Goal: Task Accomplishment & Management: Complete application form

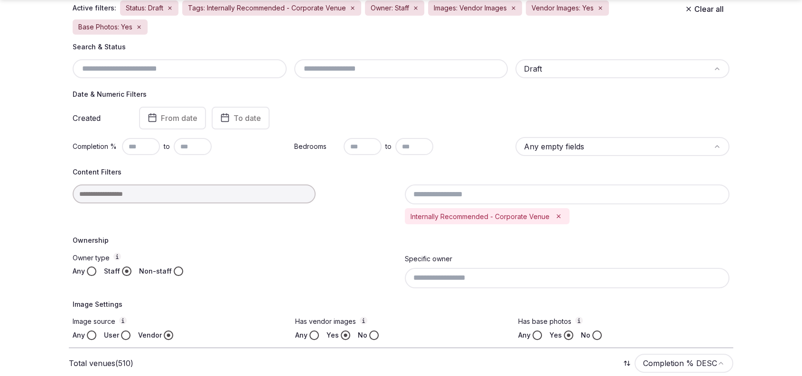
scroll to position [114, 0]
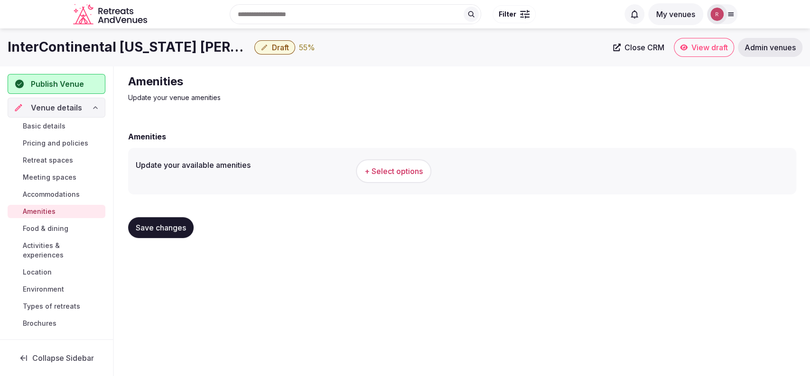
click at [388, 167] on span "+ Select options" at bounding box center [393, 171] width 58 height 10
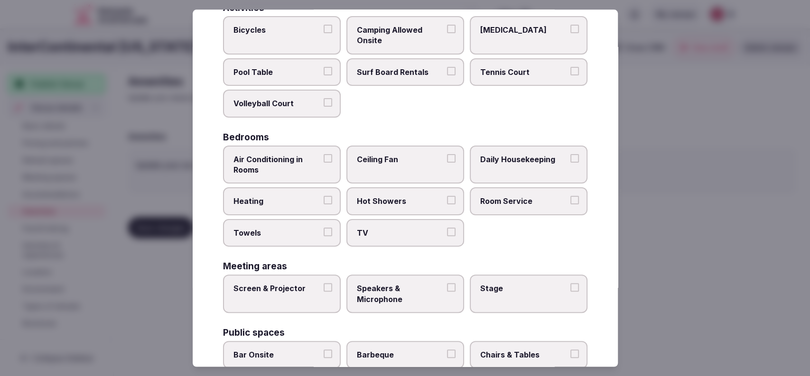
scroll to position [133, 0]
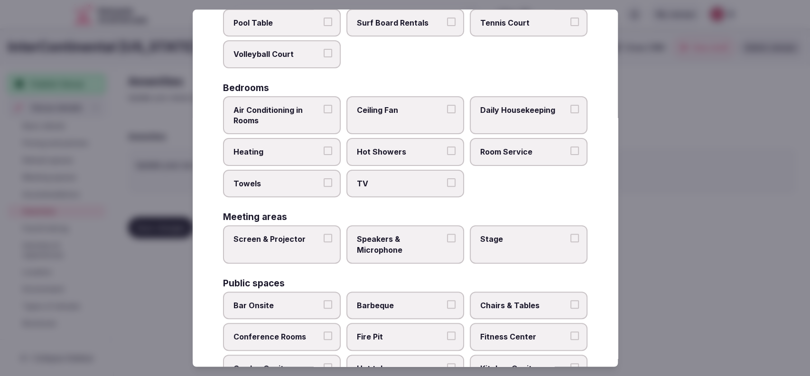
click at [516, 120] on label "Daily Housekeeping" at bounding box center [529, 115] width 118 height 38
click at [570, 113] on button "Daily Housekeeping" at bounding box center [574, 109] width 9 height 9
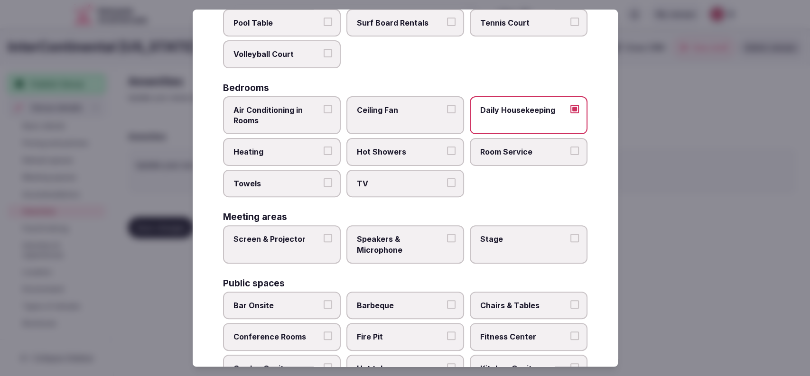
click at [505, 147] on span "Room Service" at bounding box center [523, 152] width 87 height 10
click at [570, 147] on button "Room Service" at bounding box center [574, 151] width 9 height 9
click at [402, 178] on span "TV" at bounding box center [400, 183] width 87 height 10
click at [447, 178] on button "TV" at bounding box center [451, 182] width 9 height 9
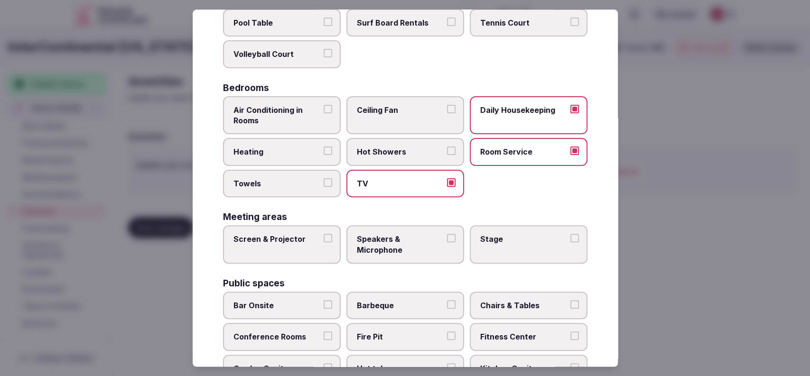
click at [328, 185] on button "Towels" at bounding box center [328, 182] width 9 height 9
click at [287, 119] on span "Air Conditioning in Rooms" at bounding box center [276, 115] width 87 height 21
click at [324, 113] on button "Air Conditioning in Rooms" at bounding box center [328, 109] width 9 height 9
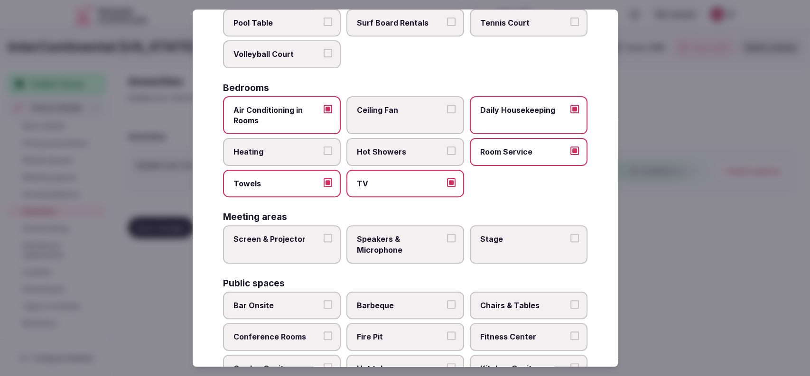
click at [400, 266] on div "Activities Bicycles Camping Allowed Onsite Ice Bath Pool Table Surf Board Renta…" at bounding box center [405, 327] width 364 height 747
click at [404, 241] on span "Speakers & Microphone" at bounding box center [400, 244] width 87 height 21
click at [447, 241] on button "Speakers & Microphone" at bounding box center [451, 238] width 9 height 9
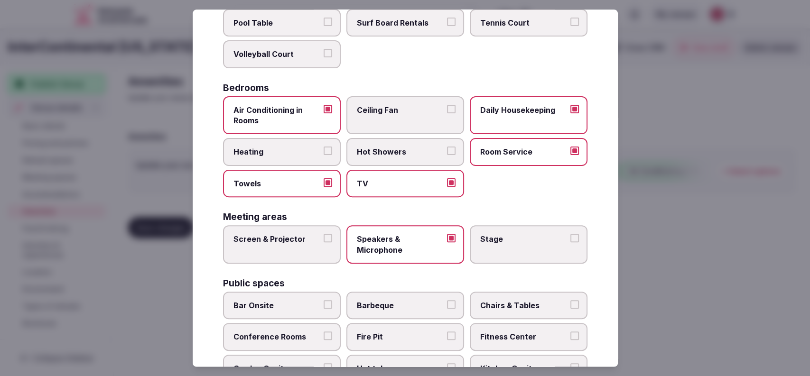
click at [313, 240] on span "Screen & Projector" at bounding box center [276, 239] width 87 height 10
click at [324, 240] on button "Screen & Projector" at bounding box center [328, 238] width 9 height 9
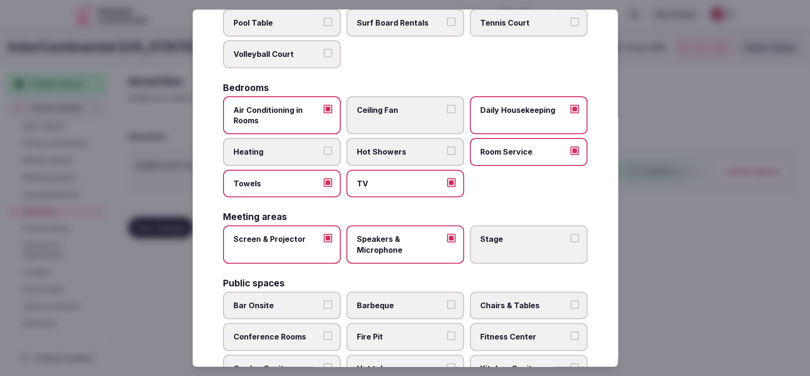
click at [503, 240] on span "Stage" at bounding box center [523, 239] width 87 height 10
click at [570, 240] on button "Stage" at bounding box center [574, 238] width 9 height 9
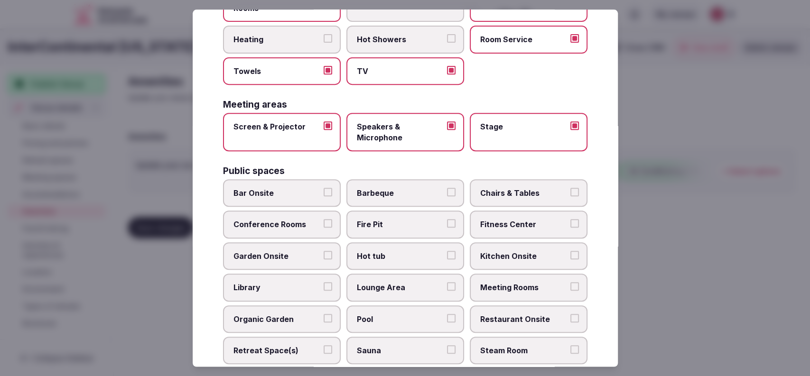
scroll to position [266, 0]
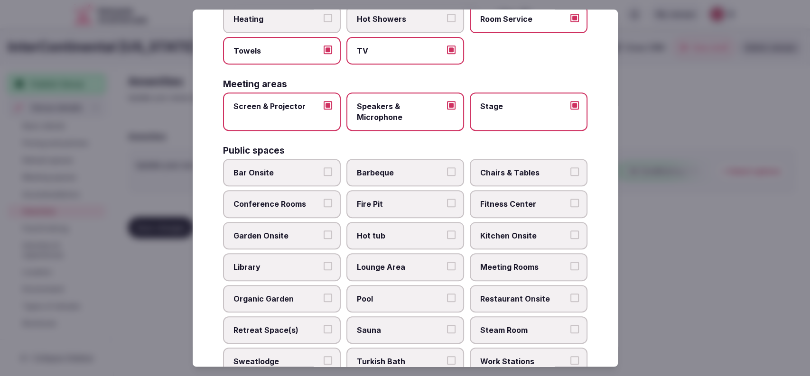
click at [501, 102] on span "Stage" at bounding box center [523, 107] width 87 height 10
click at [570, 102] on button "Stage" at bounding box center [574, 106] width 9 height 9
click at [509, 172] on span "Chairs & Tables" at bounding box center [523, 172] width 87 height 10
click at [570, 172] on button "Chairs & Tables" at bounding box center [574, 171] width 9 height 9
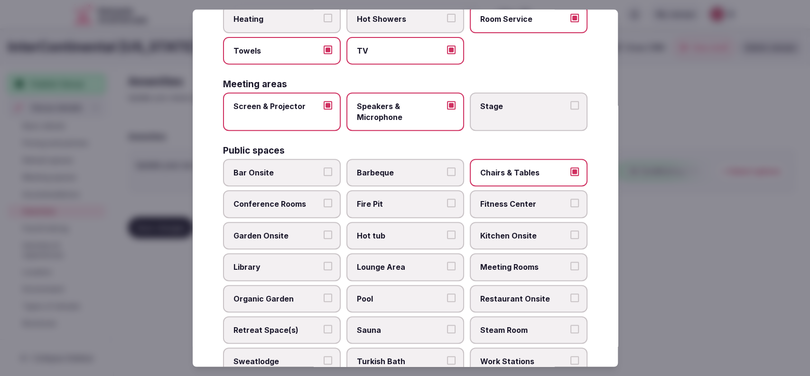
click at [495, 205] on span "Fitness Center" at bounding box center [523, 204] width 87 height 10
click at [570, 205] on button "Fitness Center" at bounding box center [574, 203] width 9 height 9
click at [295, 170] on span "Bar Onsite" at bounding box center [276, 172] width 87 height 10
click at [324, 170] on button "Bar Onsite" at bounding box center [328, 171] width 9 height 9
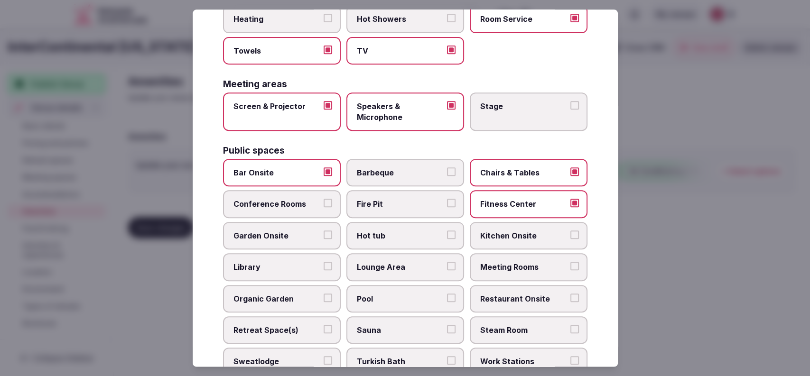
click at [292, 192] on label "Conference Rooms" at bounding box center [282, 205] width 118 height 28
click at [324, 199] on button "Conference Rooms" at bounding box center [328, 203] width 9 height 9
click at [512, 291] on label "Restaurant Onsite" at bounding box center [529, 299] width 118 height 28
click at [547, 285] on label "Restaurant Onsite" at bounding box center [529, 299] width 118 height 28
click at [570, 294] on button "Restaurant Onsite" at bounding box center [574, 298] width 9 height 9
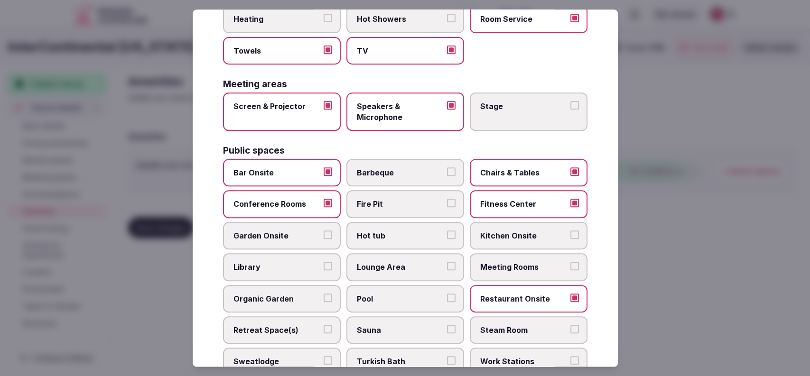
click at [383, 262] on span "Lounge Area" at bounding box center [400, 267] width 87 height 10
click at [447, 262] on button "Lounge Area" at bounding box center [451, 266] width 9 height 9
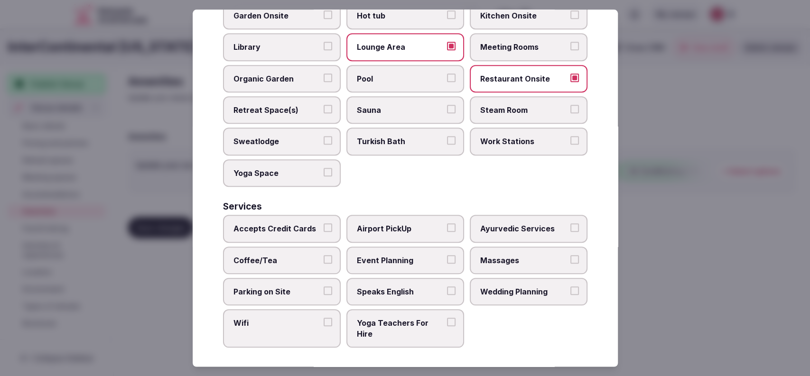
click at [494, 143] on span "Work Stations" at bounding box center [523, 142] width 87 height 10
click at [570, 143] on button "Work Stations" at bounding box center [574, 141] width 9 height 9
click at [279, 327] on label "Wifi" at bounding box center [282, 329] width 118 height 38
click at [324, 327] on button "Wifi" at bounding box center [328, 322] width 9 height 9
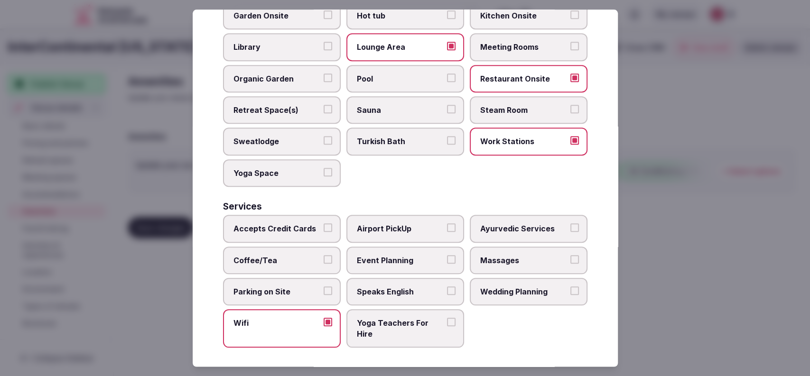
click at [300, 290] on span "Parking on Site" at bounding box center [276, 292] width 87 height 10
click at [324, 290] on button "Parking on Site" at bounding box center [328, 291] width 9 height 9
click at [370, 287] on span "Speaks English" at bounding box center [400, 292] width 87 height 10
click at [447, 287] on button "Speaks English" at bounding box center [451, 291] width 9 height 9
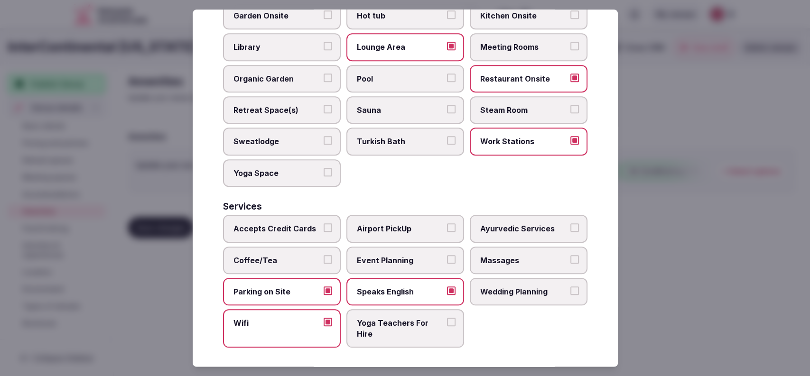
click at [406, 260] on span "Event Planning" at bounding box center [400, 260] width 87 height 10
click at [447, 260] on button "Event Planning" at bounding box center [451, 259] width 9 height 9
click at [480, 288] on span "Wedding Planning" at bounding box center [523, 292] width 87 height 10
click at [570, 288] on button "Wedding Planning" at bounding box center [574, 291] width 9 height 9
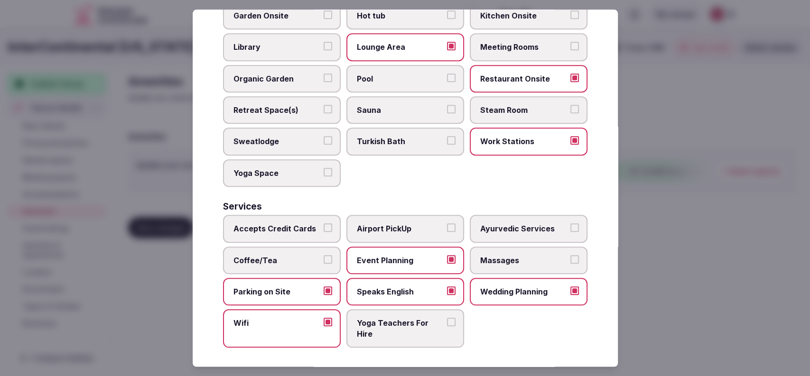
click at [650, 208] on div at bounding box center [405, 188] width 810 height 376
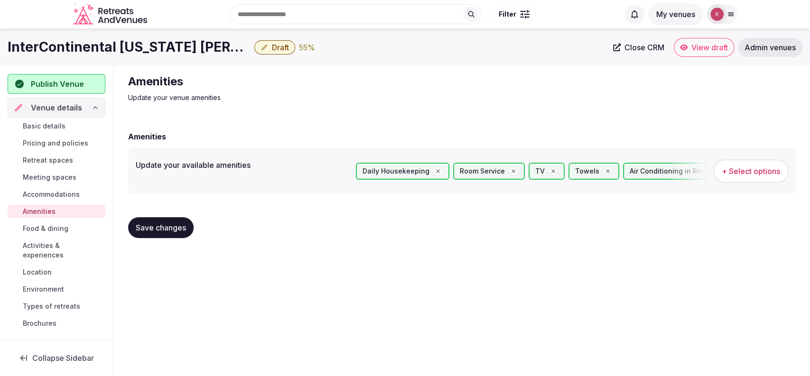
click at [155, 225] on span "Save changes" at bounding box center [161, 227] width 50 height 9
click at [38, 227] on span "Food & dining" at bounding box center [46, 228] width 46 height 9
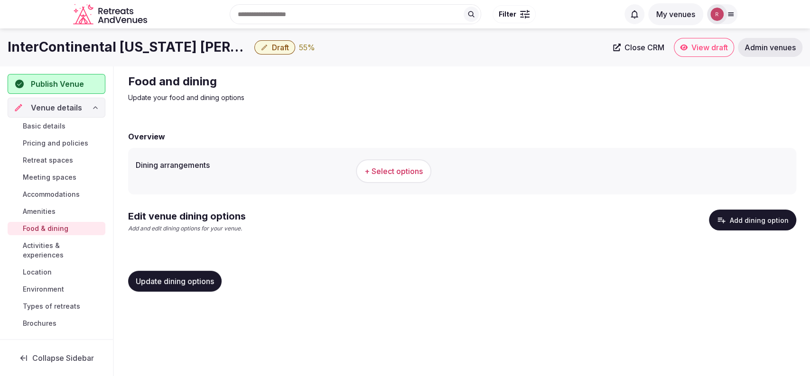
click at [56, 121] on link "Basic details" at bounding box center [57, 126] width 98 height 13
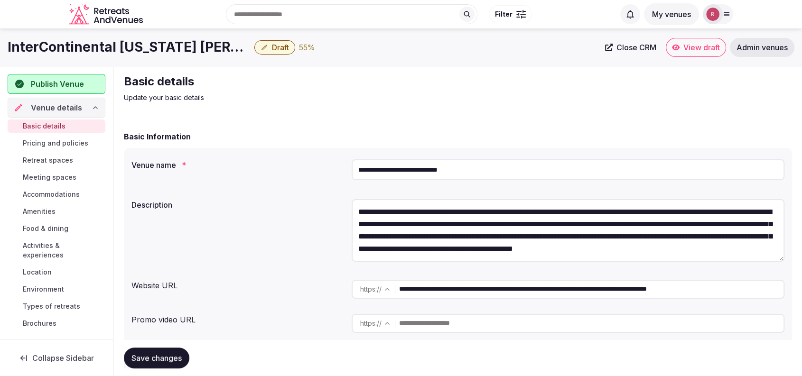
click at [497, 293] on input "**********" at bounding box center [591, 289] width 384 height 19
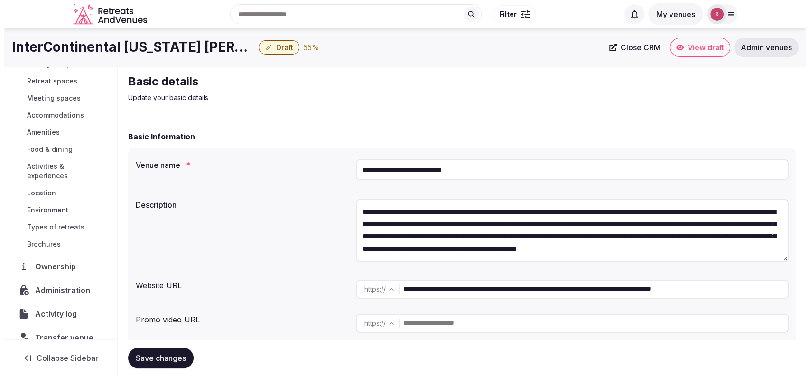
scroll to position [94, 0]
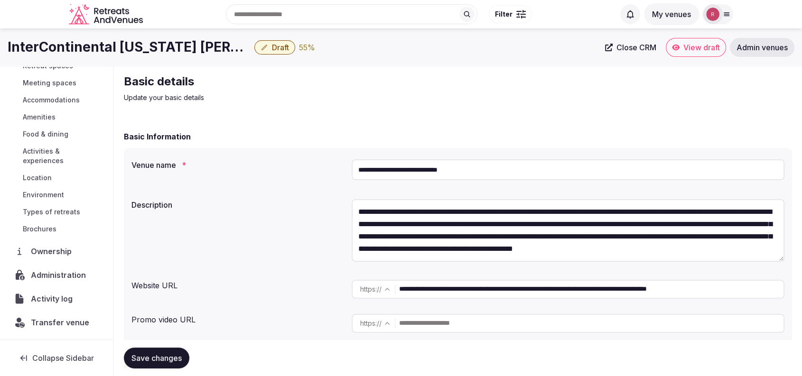
click at [36, 135] on span "Food & dining" at bounding box center [46, 134] width 46 height 9
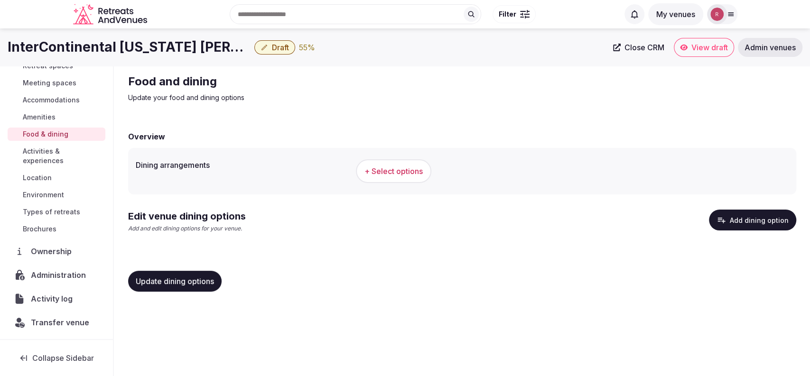
click at [417, 178] on button "+ Select options" at bounding box center [393, 171] width 75 height 24
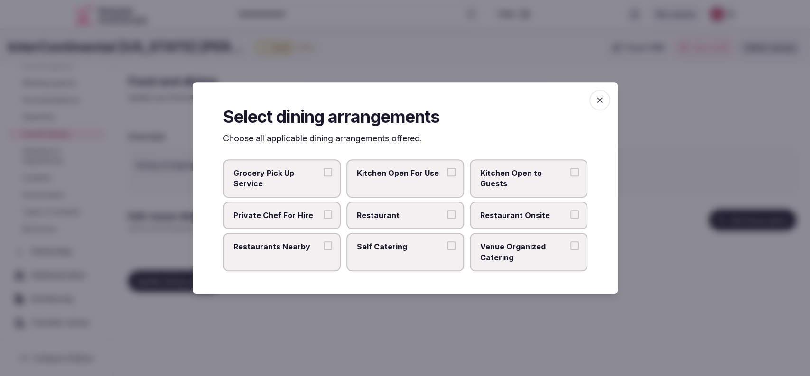
click at [492, 220] on span "Restaurant Onsite" at bounding box center [523, 215] width 87 height 10
click at [570, 219] on button "Restaurant Onsite" at bounding box center [574, 214] width 9 height 9
click at [528, 305] on div at bounding box center [405, 188] width 810 height 376
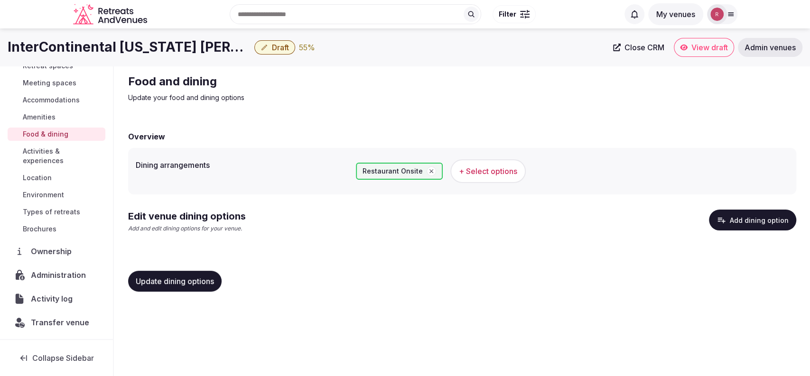
click at [751, 221] on button "Add dining option" at bounding box center [752, 220] width 87 height 21
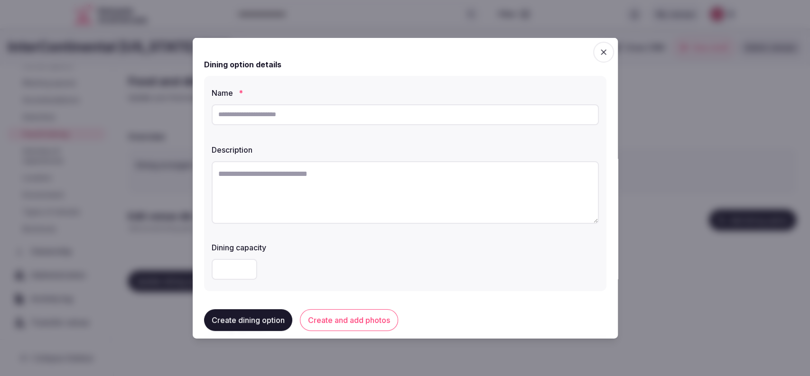
click at [361, 119] on input "text" at bounding box center [405, 114] width 387 height 21
type input "*"
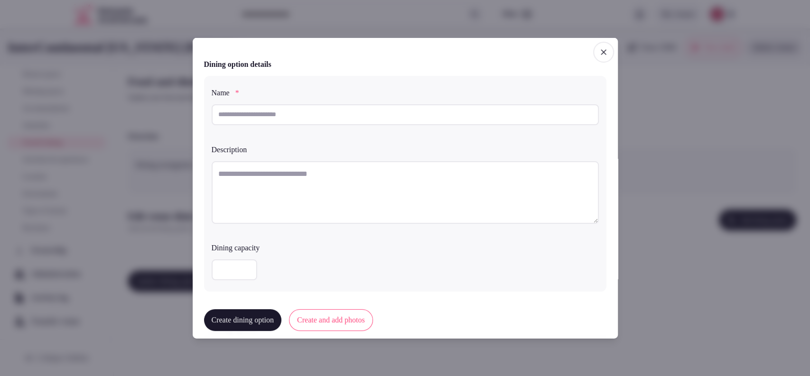
paste input "**********"
type input "**********"
paste textarea "**********"
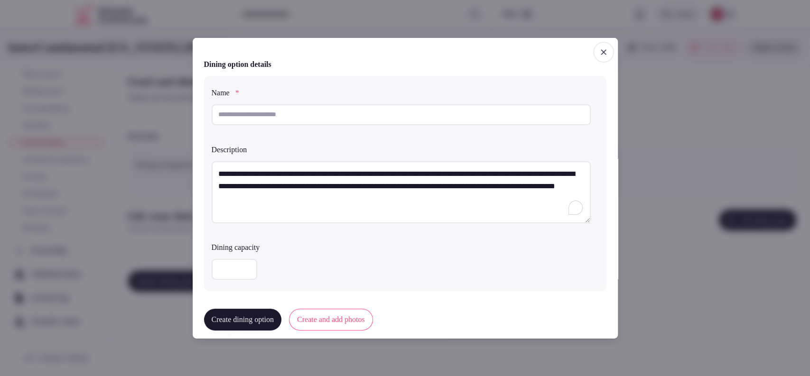
type textarea "**********"
click at [354, 113] on input "text" at bounding box center [401, 114] width 379 height 21
paste input "**********"
type input "**********"
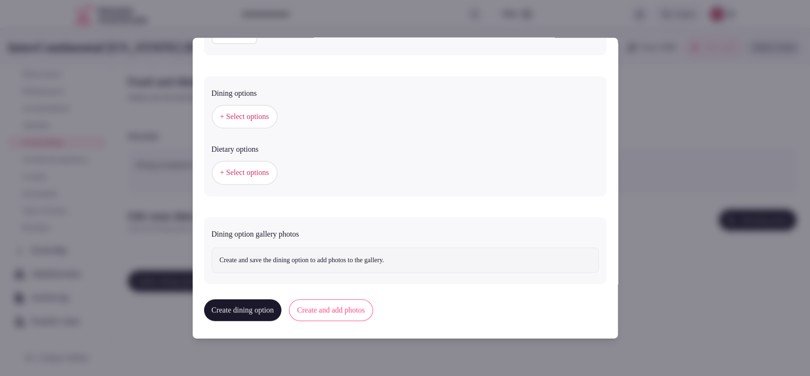
click at [278, 111] on button "+ Select options" at bounding box center [245, 117] width 66 height 24
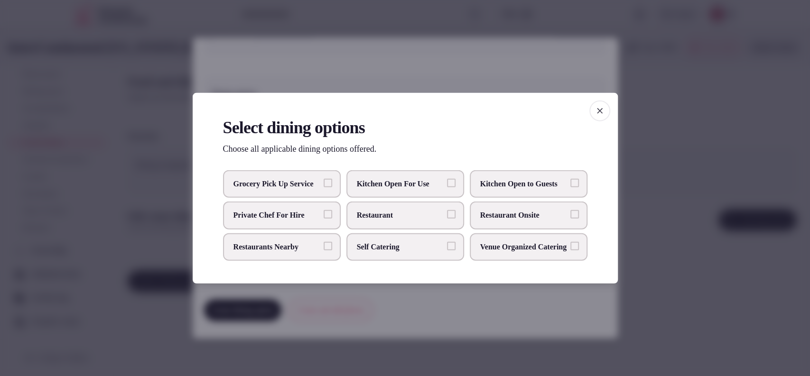
click at [560, 223] on label "Restaurant Onsite" at bounding box center [529, 216] width 118 height 28
click at [570, 219] on button "Restaurant Onsite" at bounding box center [574, 214] width 9 height 9
click at [708, 207] on div at bounding box center [405, 188] width 810 height 376
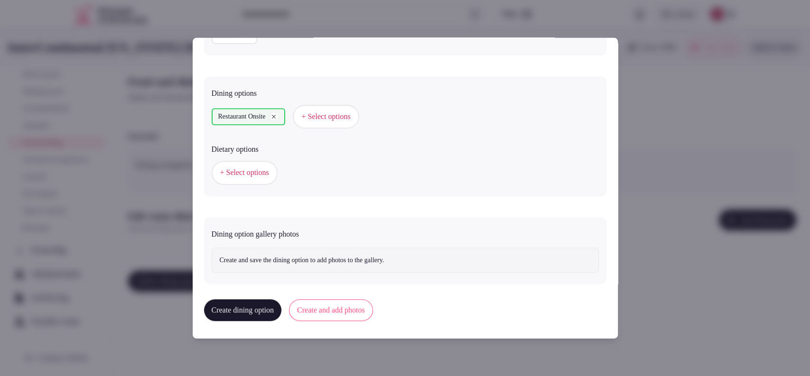
click at [347, 303] on button "Create and add photos" at bounding box center [331, 310] width 84 height 22
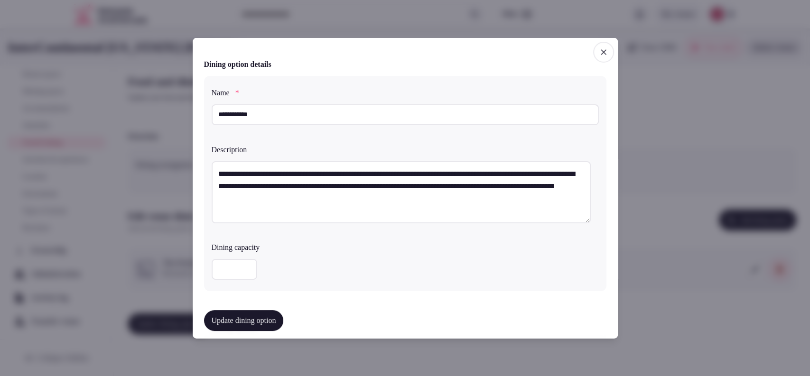
scroll to position [263, 0]
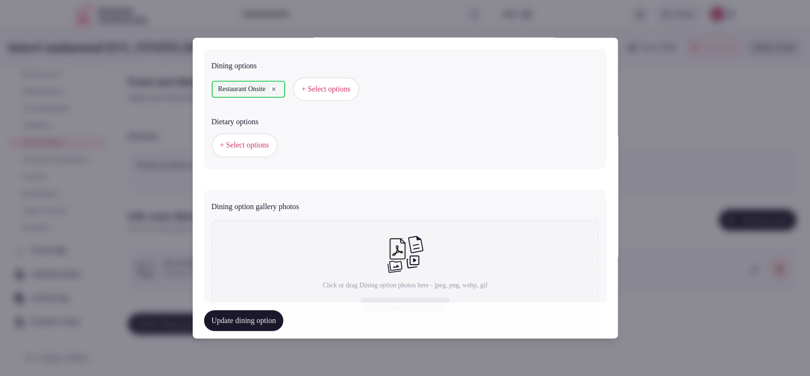
click at [247, 148] on span "+ Select options" at bounding box center [244, 145] width 49 height 10
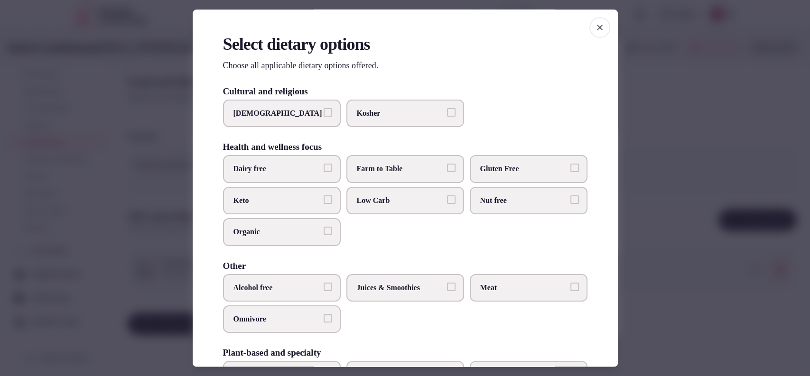
scroll to position [75, 0]
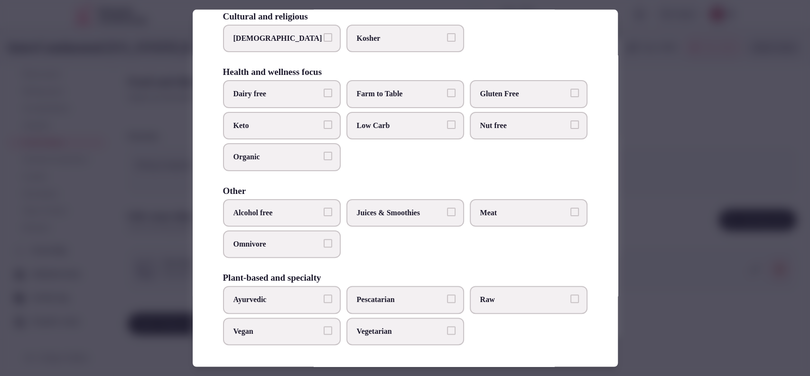
click at [693, 269] on div at bounding box center [405, 188] width 810 height 376
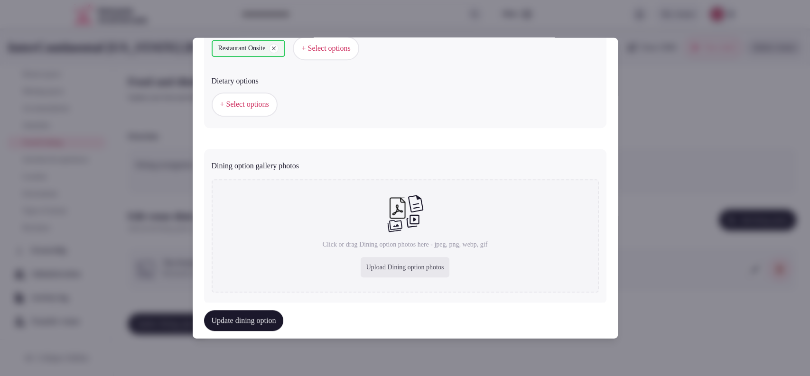
scroll to position [323, 0]
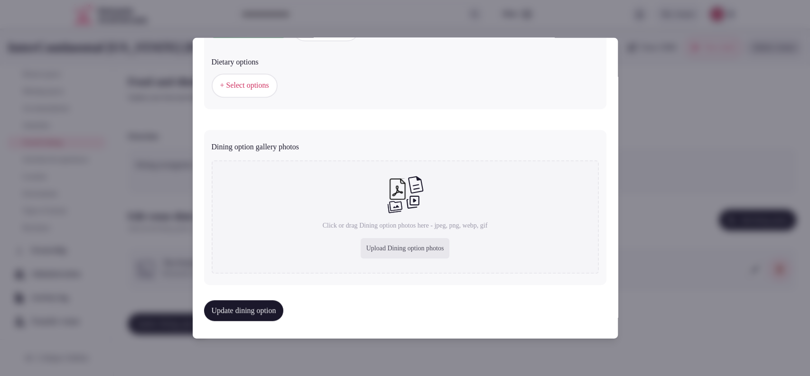
click at [396, 243] on div "Upload Dining option photos" at bounding box center [405, 248] width 89 height 21
type input "**********"
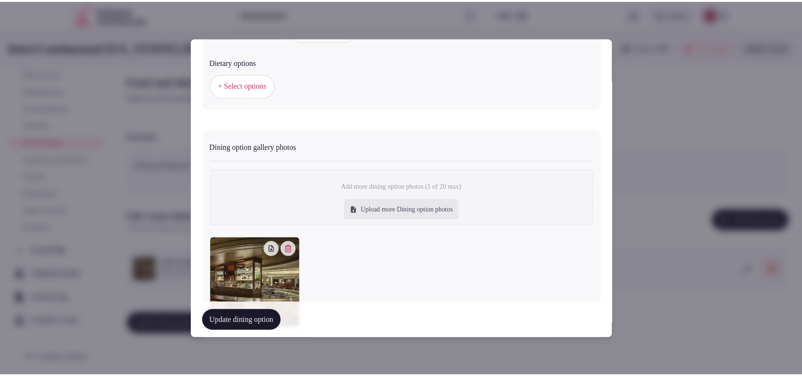
scroll to position [0, 0]
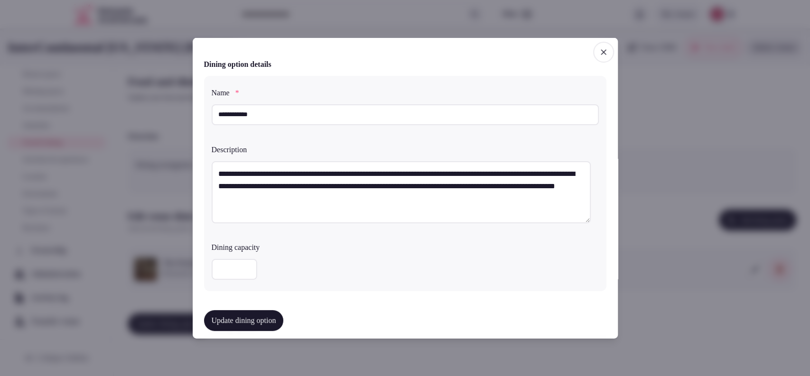
click at [273, 317] on button "Update dining option" at bounding box center [244, 320] width 80 height 21
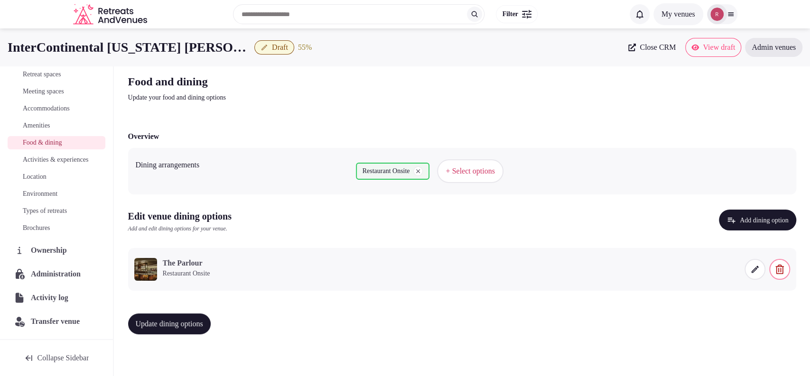
click at [148, 317] on button "Update dining options" at bounding box center [169, 324] width 83 height 21
click at [42, 156] on span "Activities & experiences" at bounding box center [55, 159] width 65 height 9
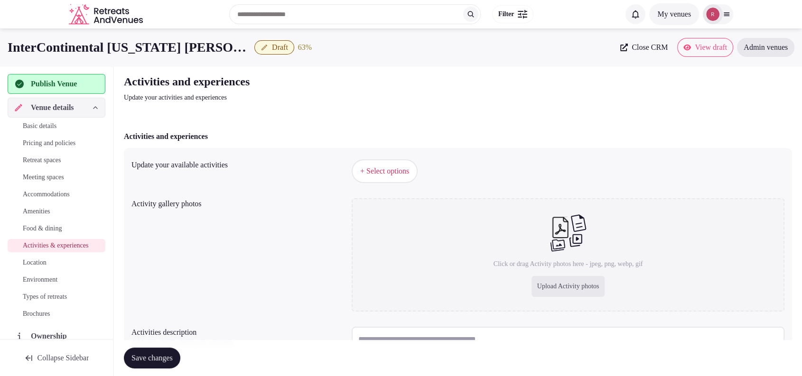
click at [36, 197] on span "Accommodations" at bounding box center [46, 194] width 47 height 9
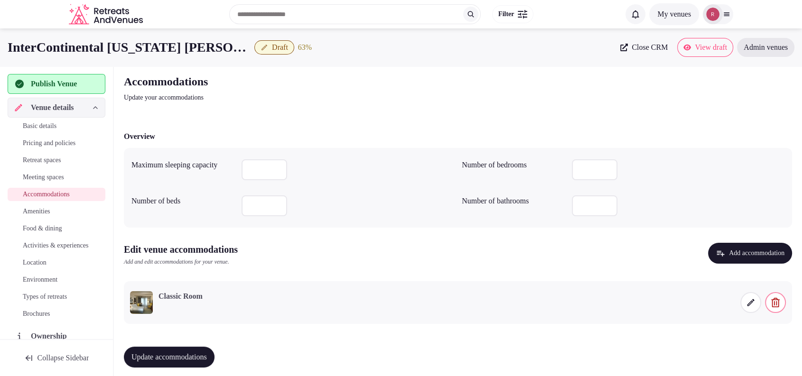
click at [55, 248] on span "Activities & experiences" at bounding box center [55, 245] width 65 height 9
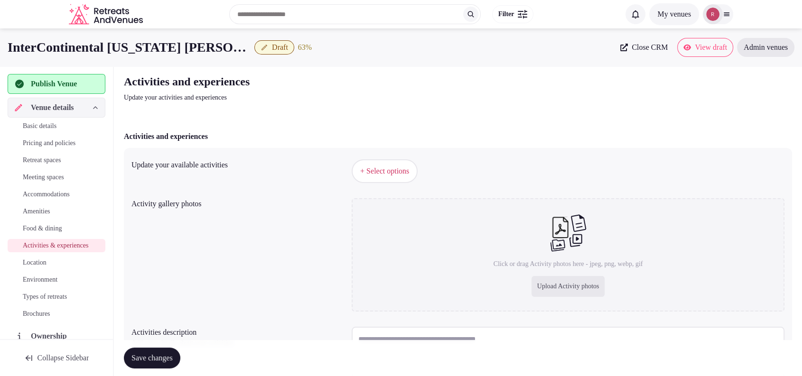
click at [399, 164] on button "+ Select options" at bounding box center [385, 171] width 66 height 24
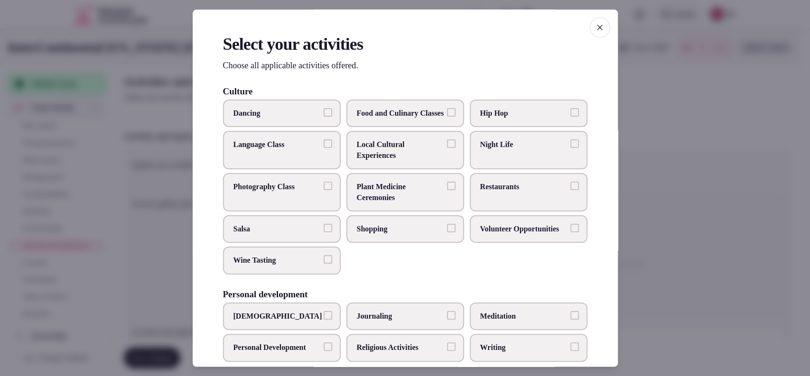
click at [493, 150] on span "Night Life" at bounding box center [523, 145] width 87 height 10
click at [570, 148] on button "Night Life" at bounding box center [574, 144] width 9 height 9
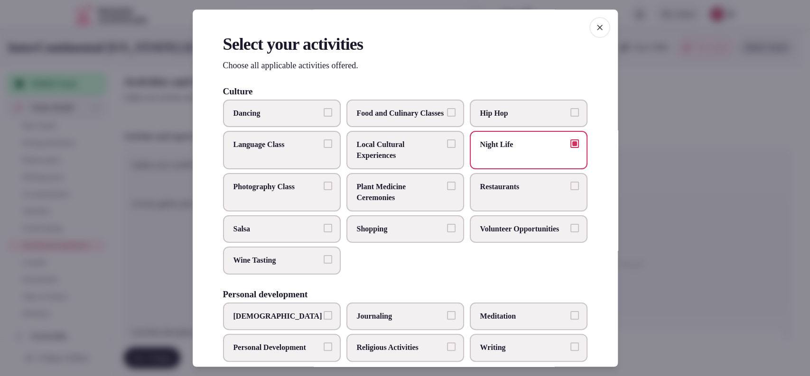
click at [482, 193] on span "Restaurants" at bounding box center [523, 187] width 87 height 10
click at [570, 191] on button "Restaurants" at bounding box center [574, 186] width 9 height 9
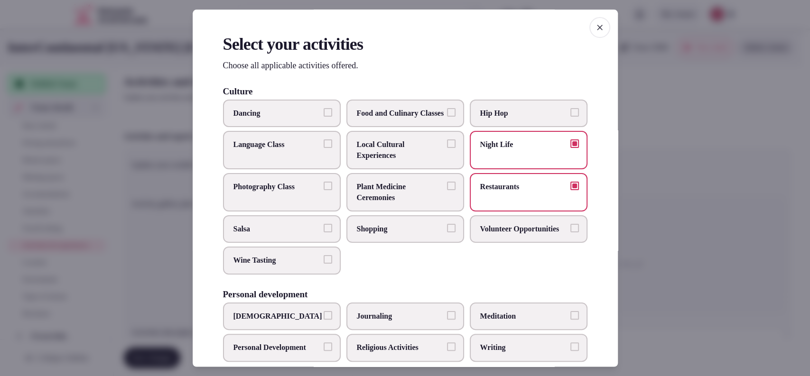
click at [404, 161] on span "Local Cultural Experiences" at bounding box center [400, 150] width 87 height 21
click at [447, 148] on button "Local Cultural Experiences" at bounding box center [451, 144] width 9 height 9
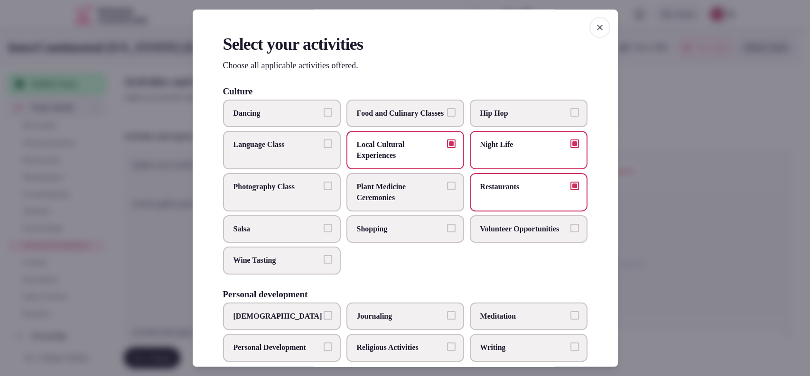
click at [368, 243] on label "Shopping" at bounding box center [405, 229] width 118 height 28
click at [447, 232] on button "Shopping" at bounding box center [451, 228] width 9 height 9
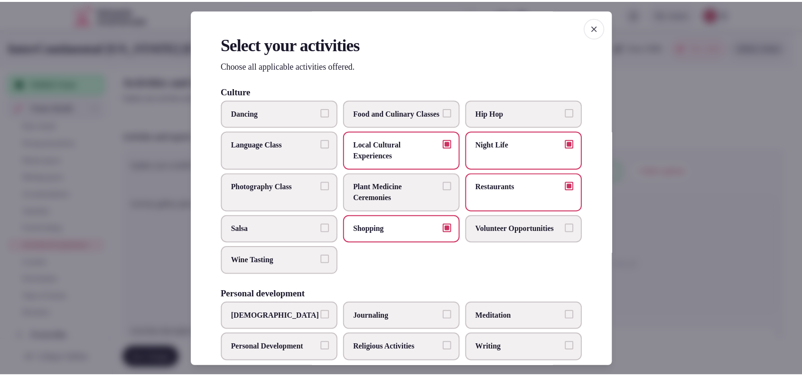
scroll to position [708, 0]
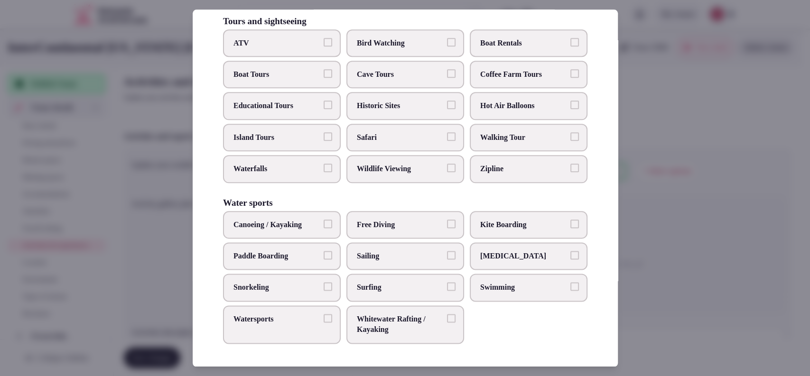
click at [666, 171] on div at bounding box center [405, 188] width 810 height 376
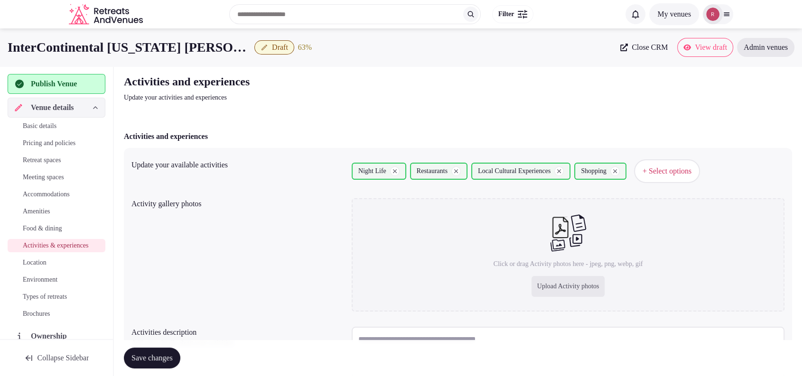
click at [541, 287] on div "Upload Activity photos" at bounding box center [568, 286] width 74 height 21
type input "**********"
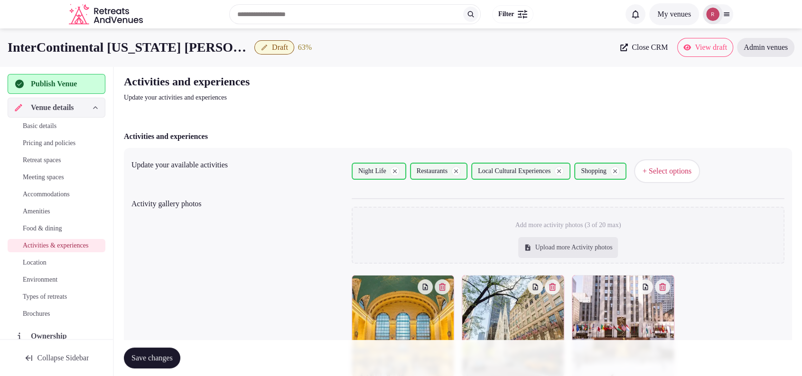
scroll to position [152, 0]
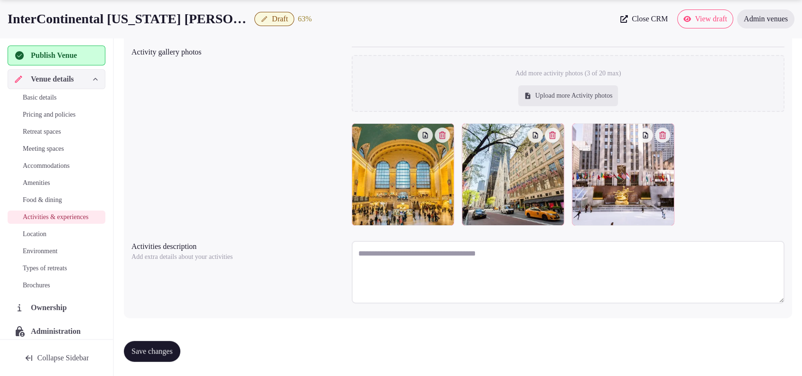
click at [429, 259] on textarea at bounding box center [568, 272] width 433 height 63
paste textarea "**********"
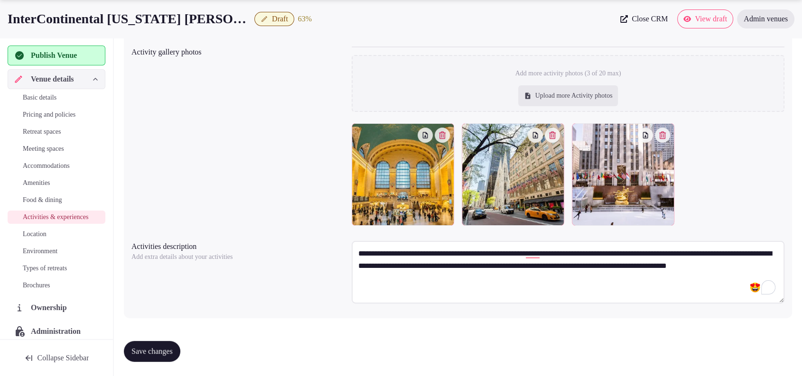
type textarea "**********"
click at [528, 86] on div "Upload more Activity photos" at bounding box center [568, 95] width 100 height 21
type input "**********"
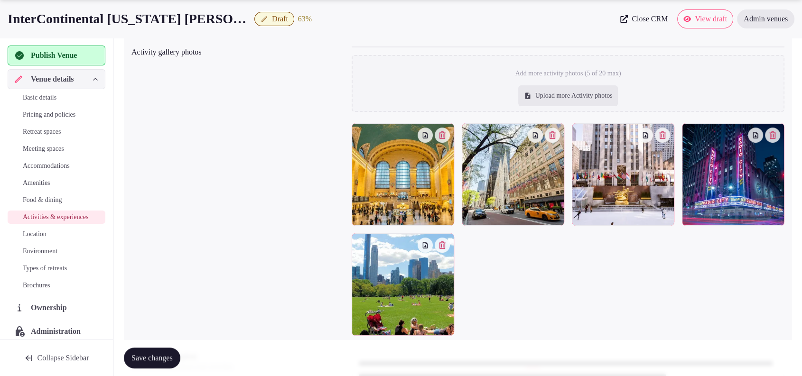
click at [560, 102] on div "Upload more Activity photos" at bounding box center [568, 95] width 100 height 21
type input "**********"
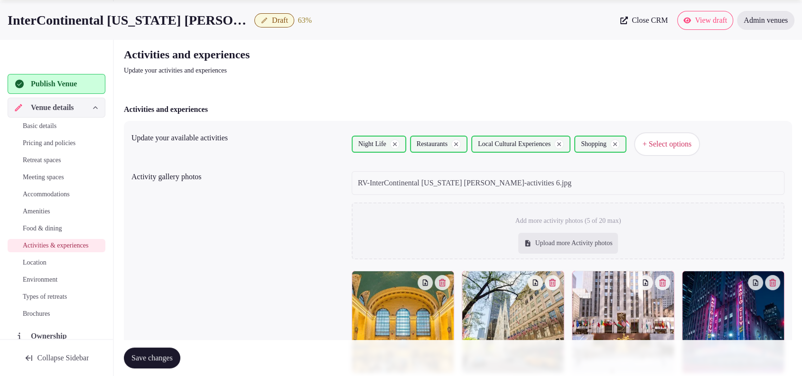
scroll to position [37, 0]
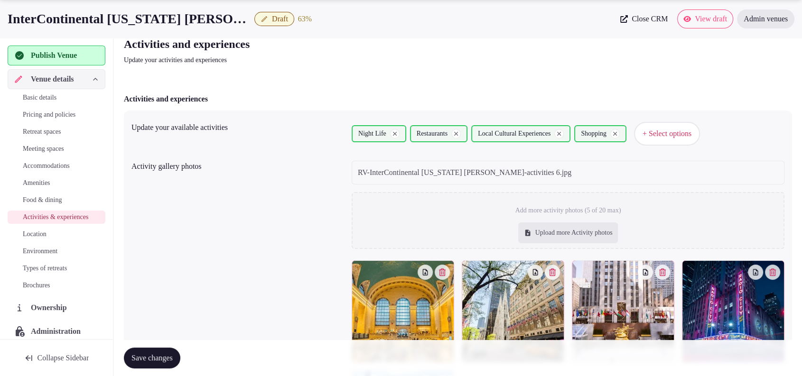
click at [562, 234] on div "Upload more Activity photos" at bounding box center [568, 232] width 100 height 21
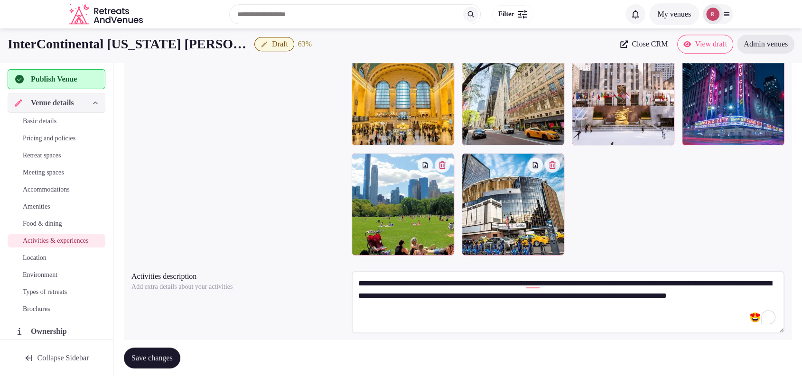
scroll to position [230, 0]
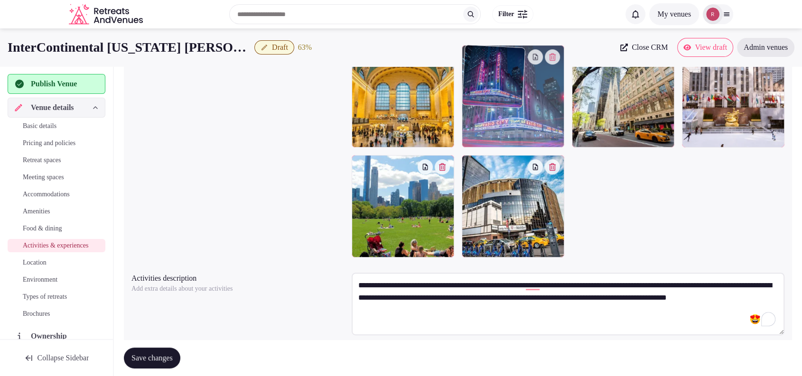
drag, startPoint x: 744, startPoint y: 125, endPoint x: 562, endPoint y: 143, distance: 183.0
click at [558, 141] on body "Search Popular Destinations Toscana, Italy Riviera Maya, Mexico Indonesia, Bali…" at bounding box center [401, 89] width 802 height 639
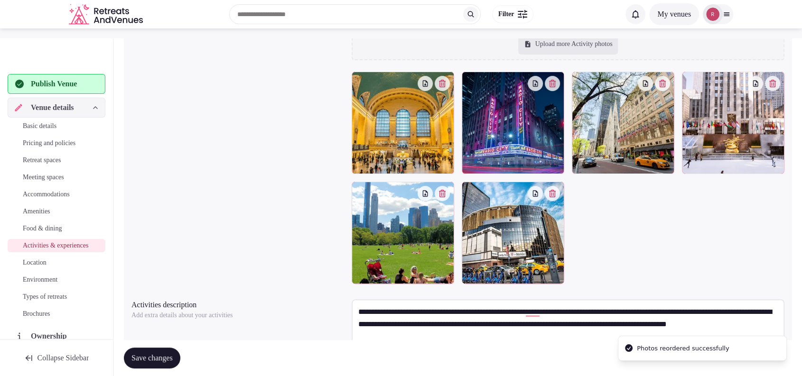
scroll to position [262, 0]
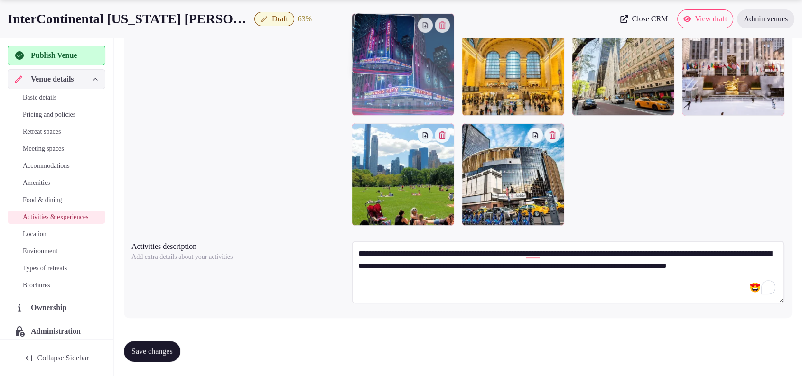
drag, startPoint x: 497, startPoint y: 92, endPoint x: 441, endPoint y: 94, distance: 56.0
click at [441, 94] on body "Search Popular Destinations Toscana, Italy Riviera Maya, Mexico Indonesia, Bali…" at bounding box center [401, 57] width 802 height 639
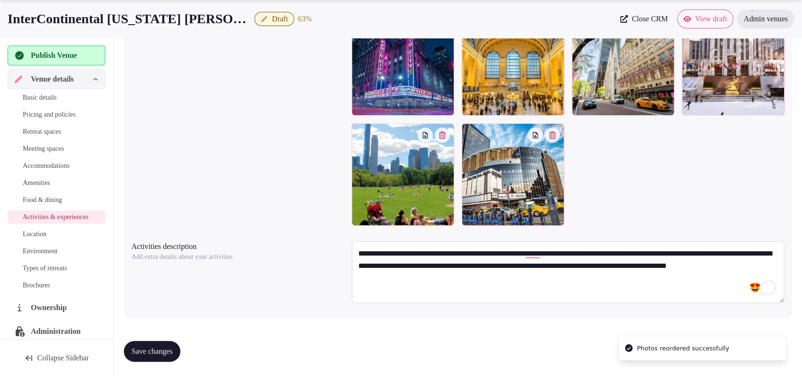
click at [159, 356] on button "Save changes" at bounding box center [152, 351] width 56 height 21
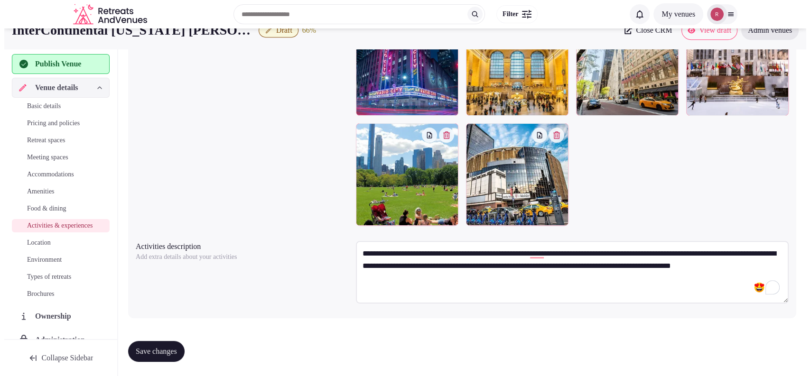
scroll to position [0, 0]
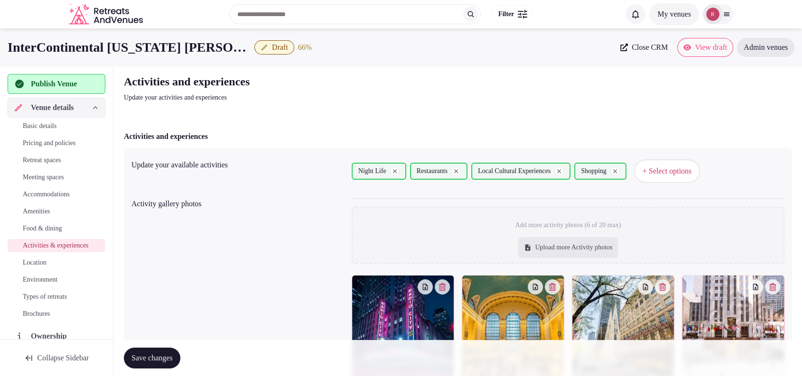
click at [687, 171] on span "+ Select options" at bounding box center [666, 171] width 49 height 10
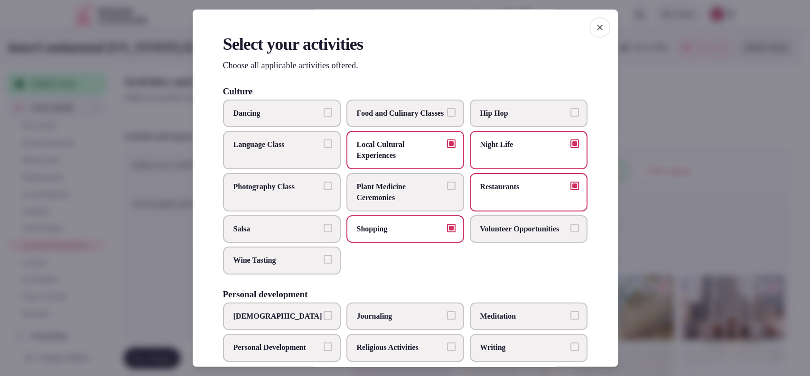
click at [687, 228] on div at bounding box center [405, 188] width 810 height 376
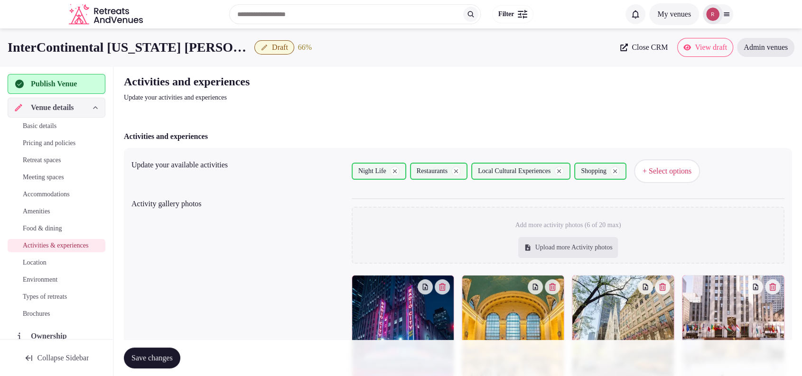
click at [156, 360] on span "Save changes" at bounding box center [151, 357] width 41 height 9
click at [44, 268] on span "Location" at bounding box center [35, 262] width 24 height 9
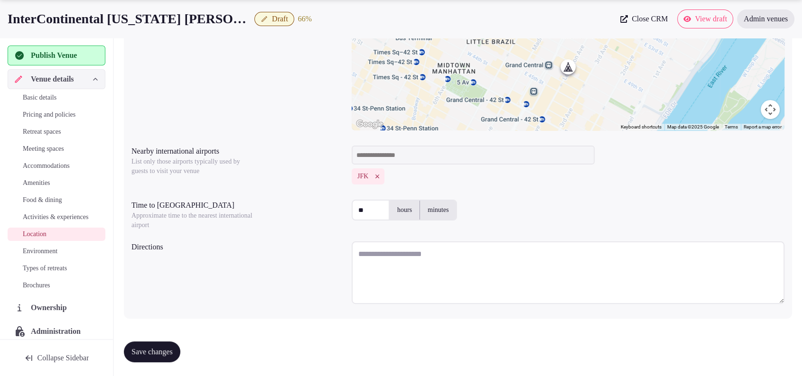
scroll to position [198, 0]
click at [579, 272] on textarea at bounding box center [568, 272] width 433 height 63
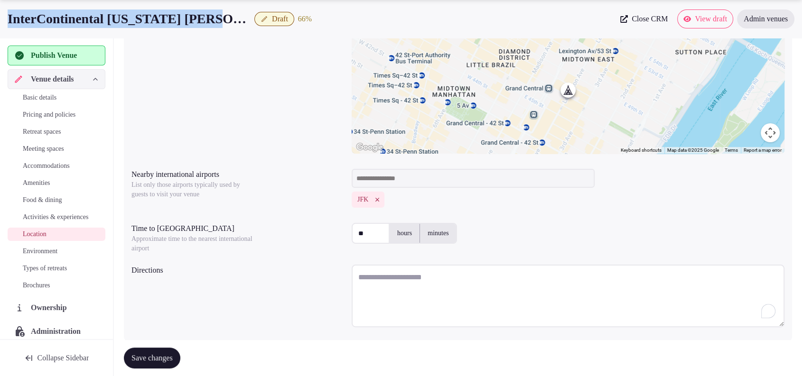
scroll to position [149, 0]
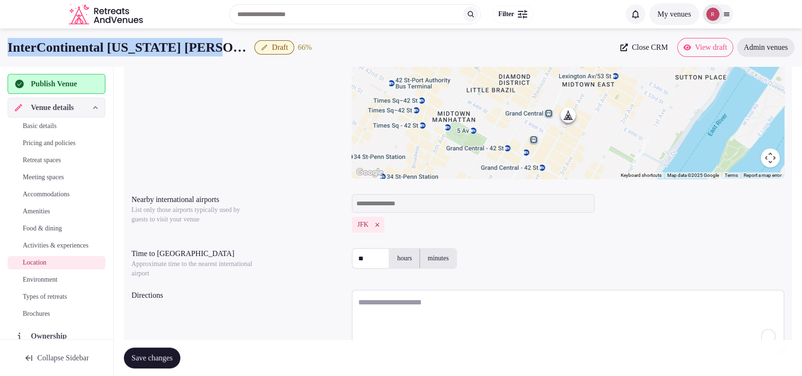
drag, startPoint x: 230, startPoint y: 23, endPoint x: 0, endPoint y: 37, distance: 230.0
click at [0, 37] on div "InterContinental New York Barclay Draft 66 % Close CRM View draft Admin venues" at bounding box center [401, 47] width 802 height 38
copy h1 "InterContinental New York Barclay"
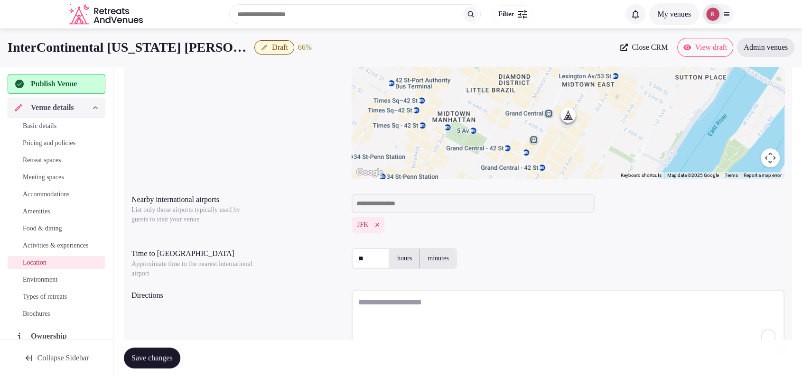
click at [386, 307] on textarea "To enrich screen reader interactions, please activate Accessibility in Grammarl…" at bounding box center [568, 321] width 433 height 63
paste textarea "**********"
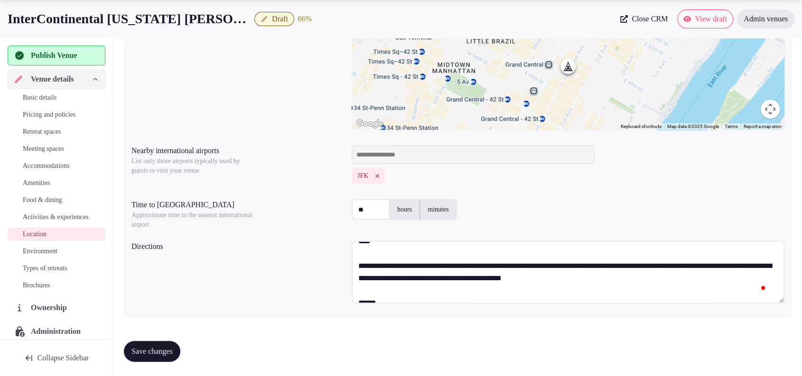
scroll to position [0, 0]
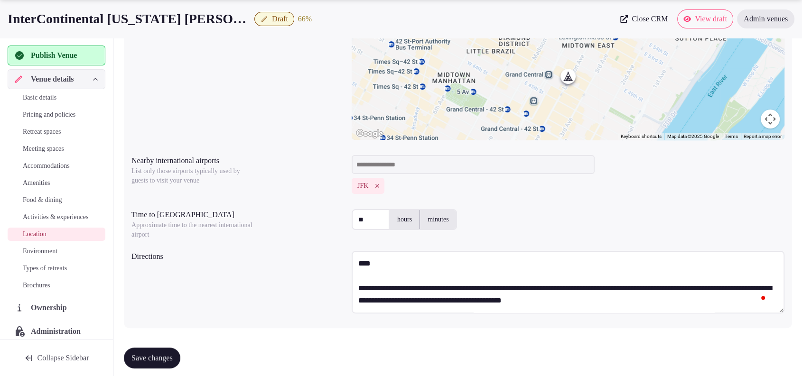
click at [358, 261] on textarea "To enrich screen reader interactions, please activate Accessibility in Grammarl…" at bounding box center [568, 282] width 433 height 63
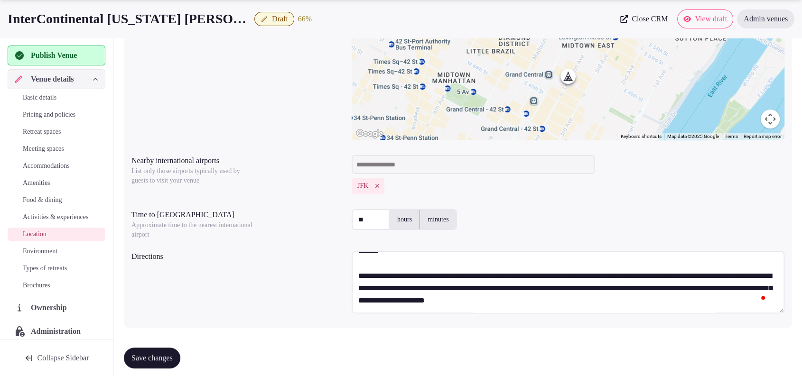
type textarea "**********"
click at [140, 351] on button "Save changes" at bounding box center [152, 358] width 56 height 21
click at [49, 254] on link "Environment" at bounding box center [57, 251] width 98 height 13
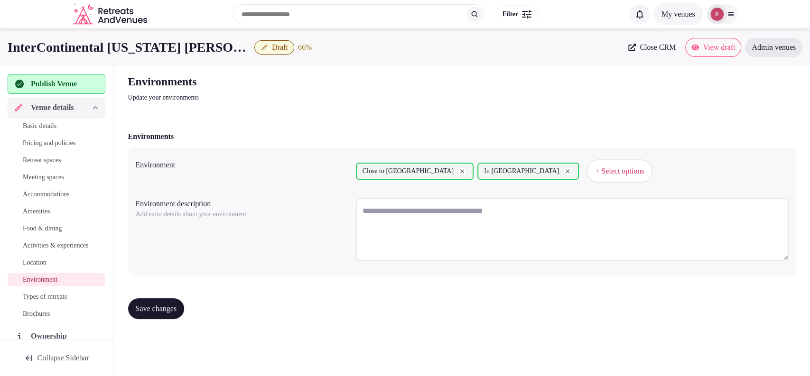
click at [57, 301] on span "Types of retreats" at bounding box center [45, 296] width 44 height 9
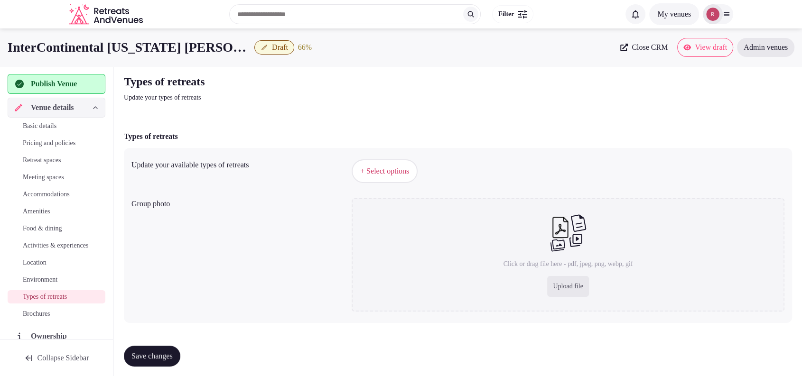
click at [387, 161] on button "+ Select options" at bounding box center [385, 171] width 66 height 24
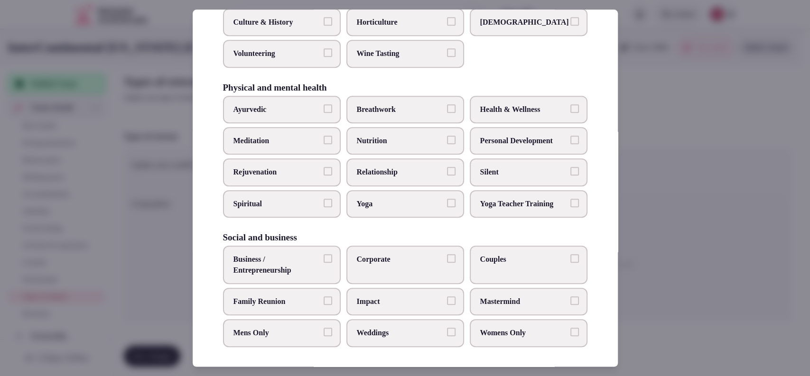
click at [315, 268] on span "Business / Entrepreneurship" at bounding box center [276, 264] width 87 height 21
click at [324, 263] on button "Business / Entrepreneurship" at bounding box center [328, 258] width 9 height 9
click at [395, 257] on span "Corporate" at bounding box center [400, 259] width 87 height 10
click at [447, 257] on button "Corporate" at bounding box center [451, 258] width 9 height 9
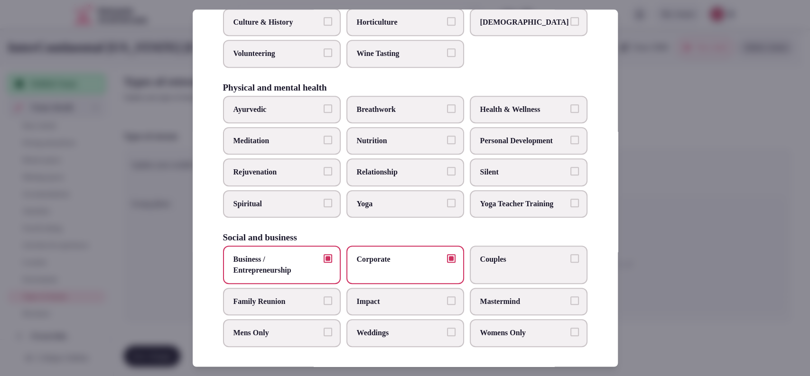
click at [405, 332] on span "Weddings" at bounding box center [400, 333] width 87 height 10
click at [447, 332] on button "Weddings" at bounding box center [451, 332] width 9 height 9
click at [522, 256] on span "Couples" at bounding box center [523, 259] width 87 height 10
click at [570, 256] on button "Couples" at bounding box center [574, 258] width 9 height 9
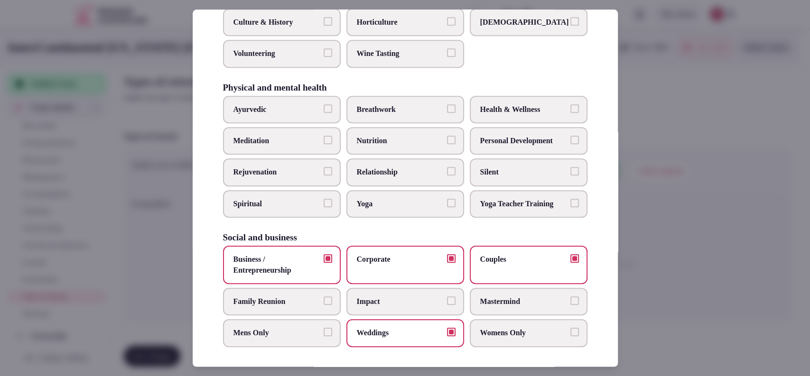
click at [735, 254] on div at bounding box center [405, 188] width 810 height 376
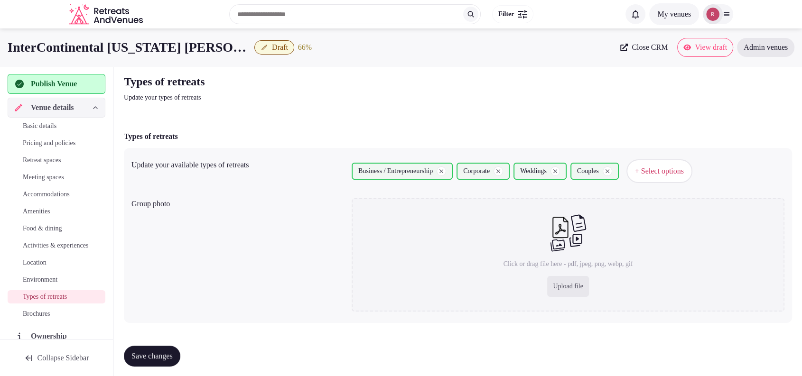
click at [144, 356] on span "Save changes" at bounding box center [151, 356] width 41 height 9
click at [260, 47] on icon "button" at bounding box center [264, 48] width 8 height 8
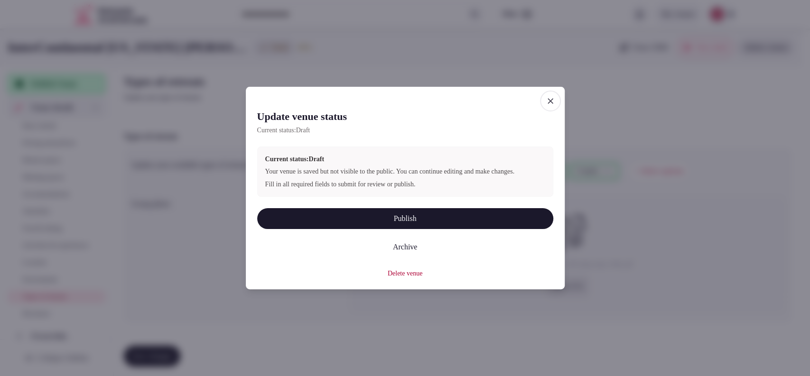
click at [554, 100] on icon "button" at bounding box center [550, 100] width 9 height 9
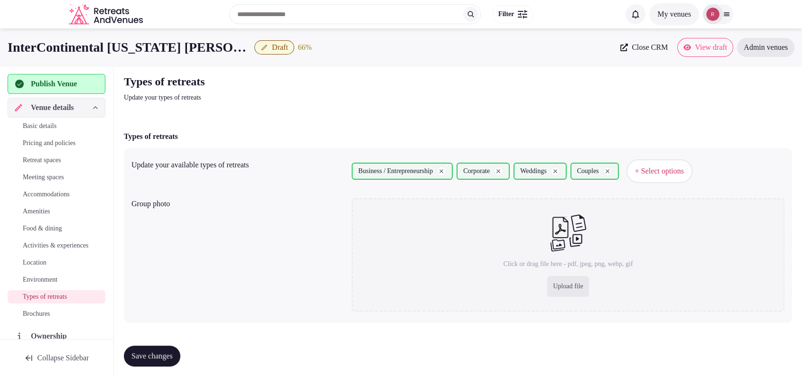
click at [56, 86] on span "Publish Venue" at bounding box center [54, 83] width 46 height 11
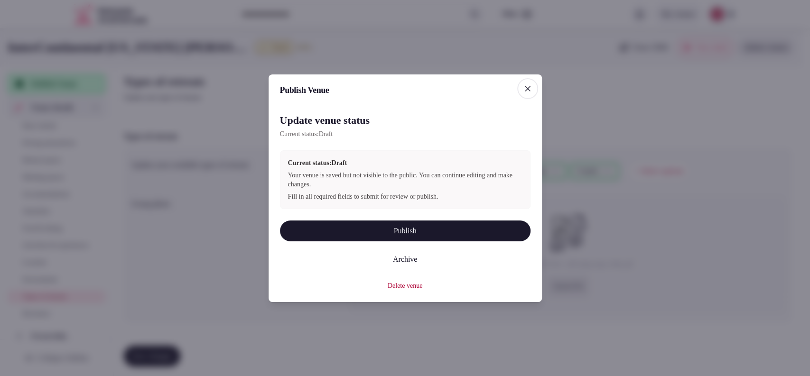
click at [482, 227] on button "Publish" at bounding box center [405, 231] width 250 height 21
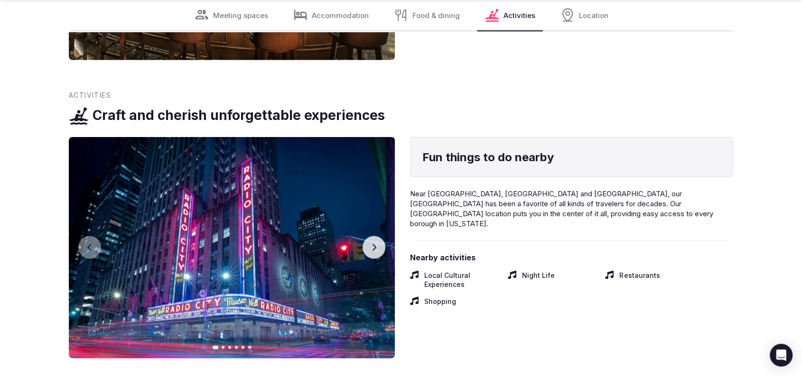
scroll to position [1908, 0]
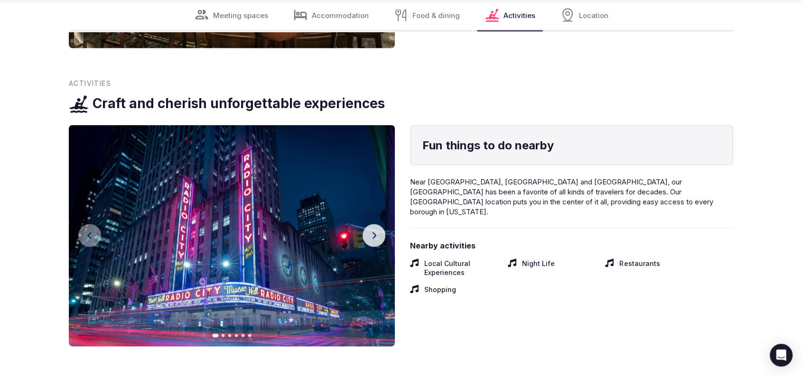
click at [373, 224] on button "Next slide" at bounding box center [373, 235] width 23 height 23
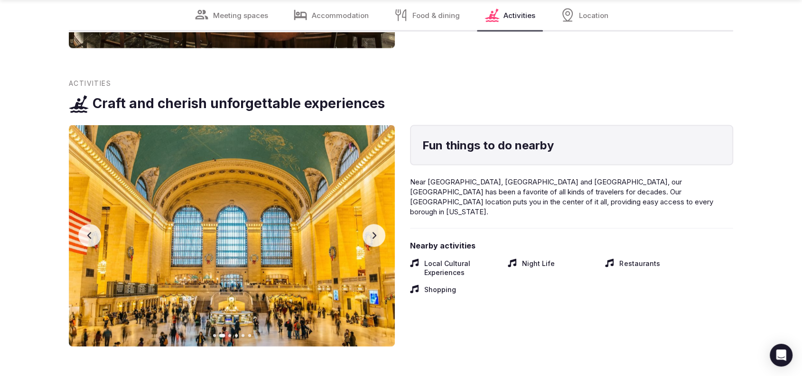
click at [373, 224] on button "Next slide" at bounding box center [373, 235] width 23 height 23
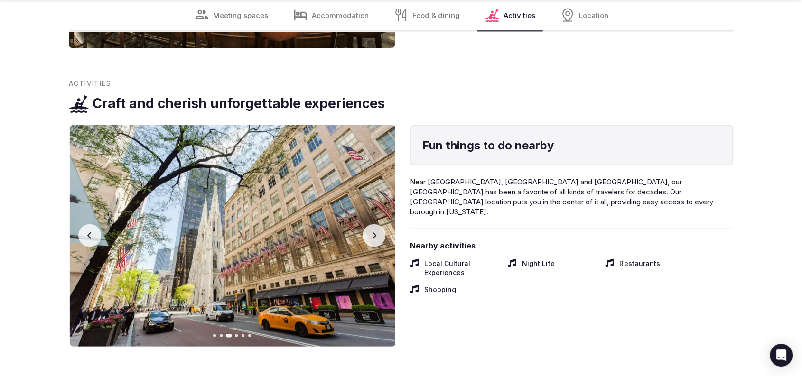
click at [373, 224] on button "Next slide" at bounding box center [373, 235] width 23 height 23
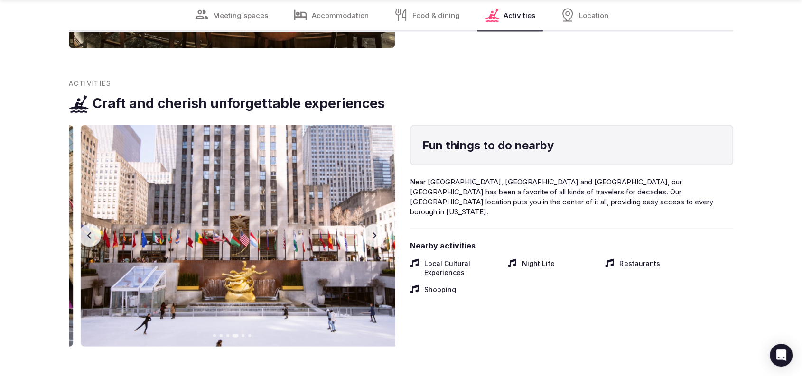
click at [373, 224] on button "Next slide" at bounding box center [373, 235] width 23 height 23
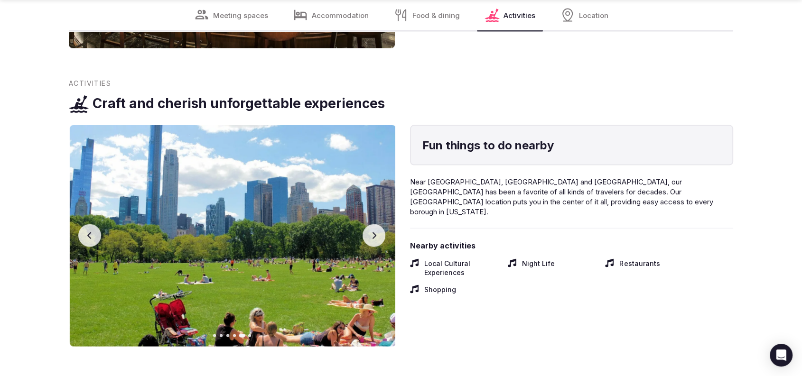
click at [373, 224] on button "Next slide" at bounding box center [373, 235] width 23 height 23
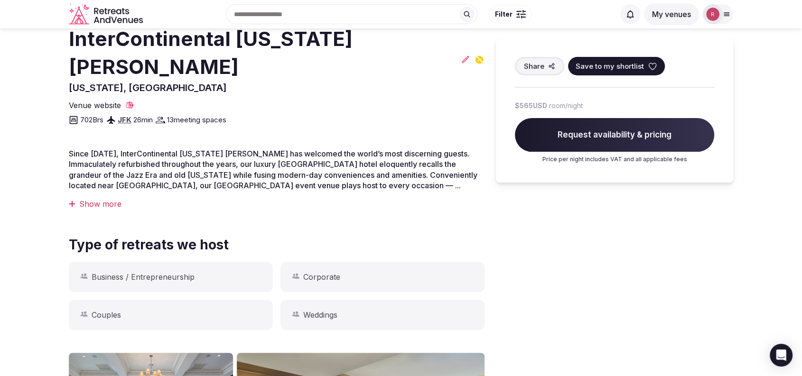
scroll to position [0, 0]
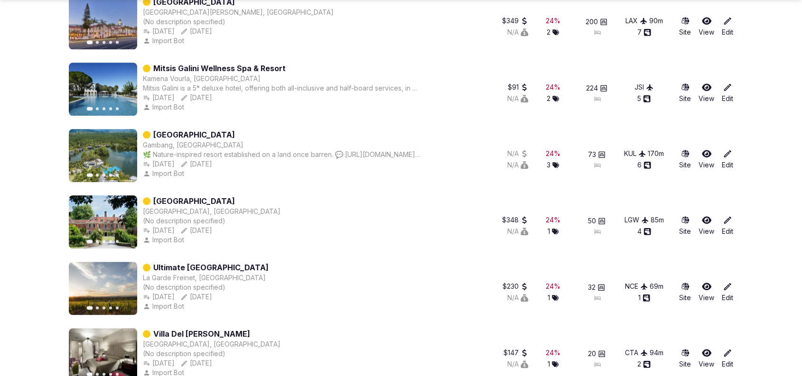
scroll to position [1431, 0]
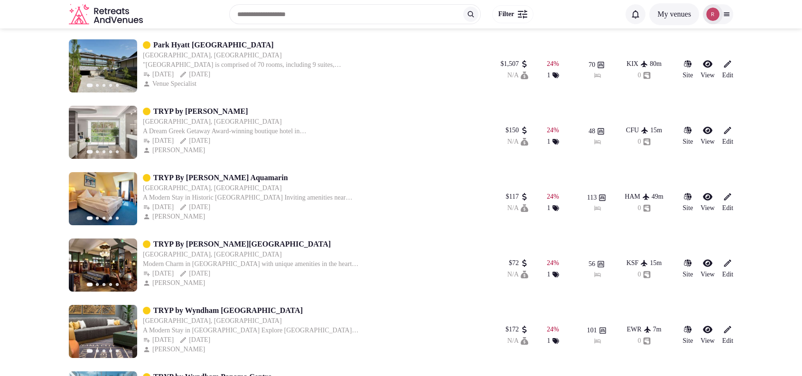
scroll to position [3171, 0]
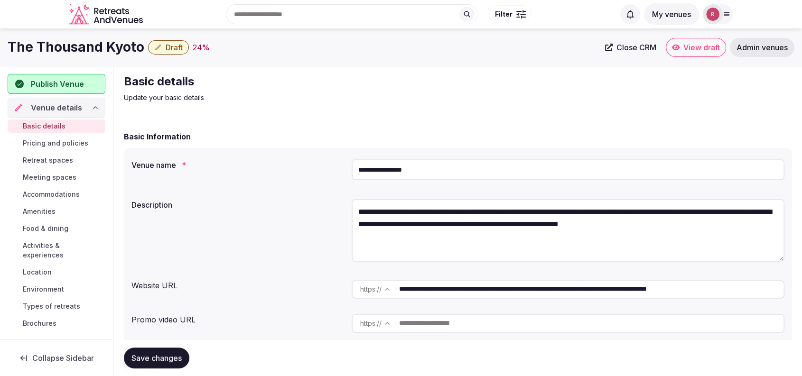
click at [425, 282] on input "**********" at bounding box center [591, 289] width 384 height 19
drag, startPoint x: 140, startPoint y: 49, endPoint x: 9, endPoint y: 45, distance: 131.5
click at [9, 45] on div "The Thousand Kyoto Draft 24 %" at bounding box center [304, 47] width 592 height 19
copy h1 "The Thousand Kyoto"
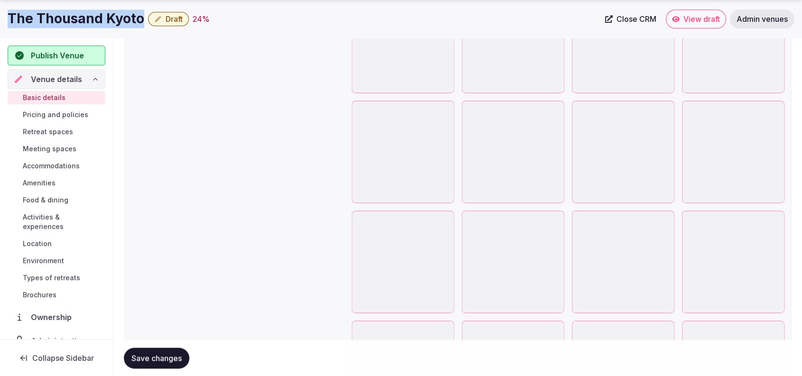
scroll to position [987, 0]
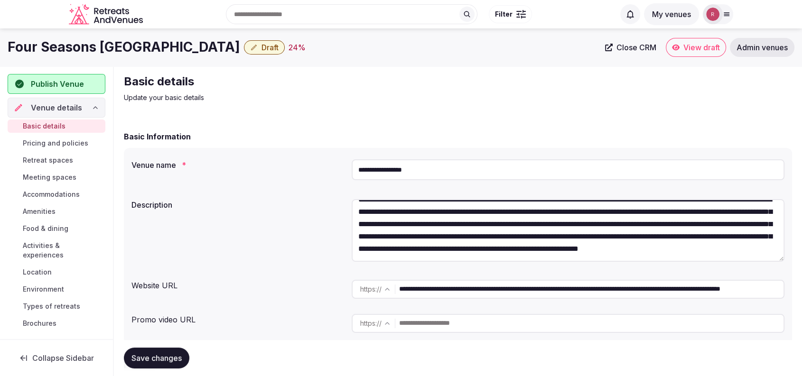
click at [458, 298] on input "**********" at bounding box center [591, 289] width 384 height 19
drag, startPoint x: 137, startPoint y: 48, endPoint x: 8, endPoint y: 48, distance: 129.5
click at [8, 48] on div "Four Seasons Kyoto Draft 24 %" at bounding box center [304, 47] width 592 height 19
copy h1 "Four Seasons Kyoto"
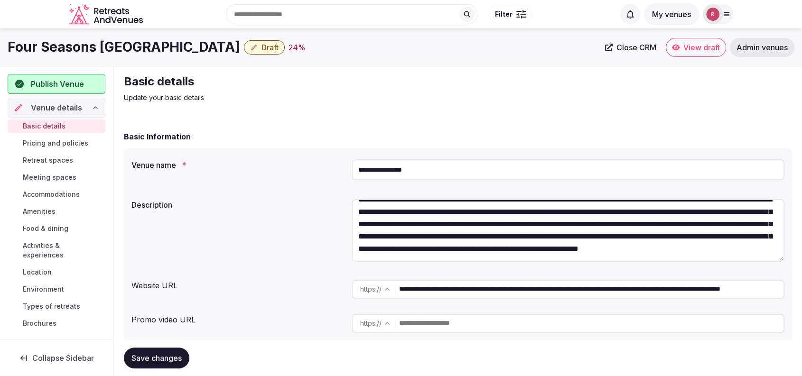
click at [275, 200] on div "Description" at bounding box center [237, 201] width 213 height 13
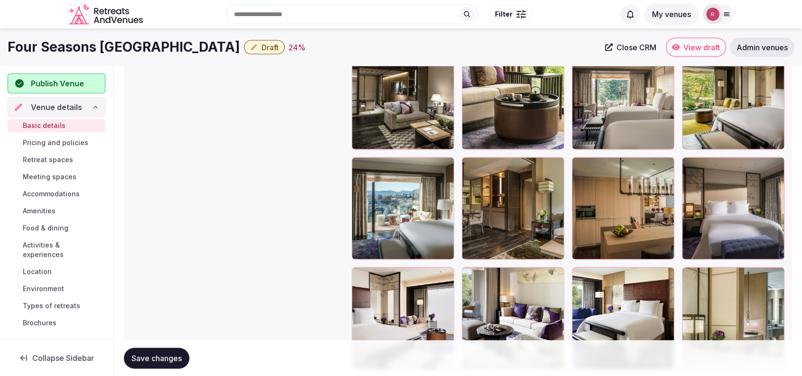
scroll to position [781, 0]
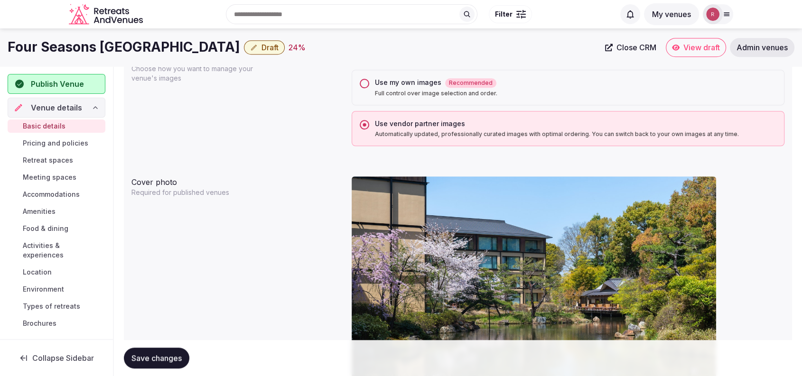
click at [380, 88] on label "Use my own images Recommended Full control over image selection and order." at bounding box center [575, 87] width 401 height 19
click at [369, 88] on button "Use my own images Recommended Full control over image selection and order." at bounding box center [364, 83] width 9 height 9
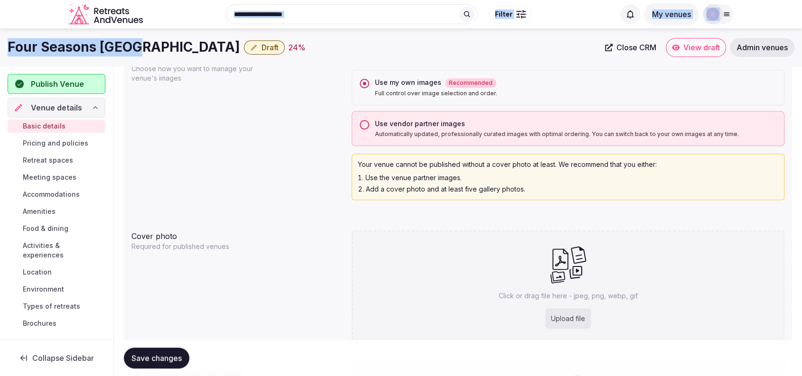
drag, startPoint x: 137, startPoint y: 49, endPoint x: 12, endPoint y: 28, distance: 126.0
click at [12, 28] on div "Four Seasons Kyoto Draft 24 % Close CRM View draft Admin venues" at bounding box center [401, 47] width 802 height 38
copy body "Search Popular Destinations Toscana, Italy Riviera Maya, Mexico Indonesia, Bali…"
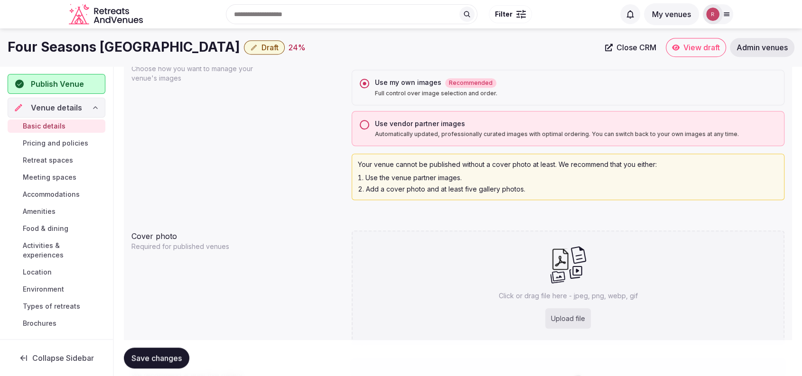
click at [197, 105] on div "Image source Choose how you want to manage your venue's images Four Seasons Kyo…" at bounding box center [457, 126] width 653 height 155
drag, startPoint x: 135, startPoint y: 45, endPoint x: 9, endPoint y: 35, distance: 126.5
click at [9, 35] on div "Four Seasons Kyoto Draft 24 % Close CRM View draft Admin venues" at bounding box center [401, 47] width 802 height 38
copy h1 "Four Seasons [GEOGRAPHIC_DATA]"
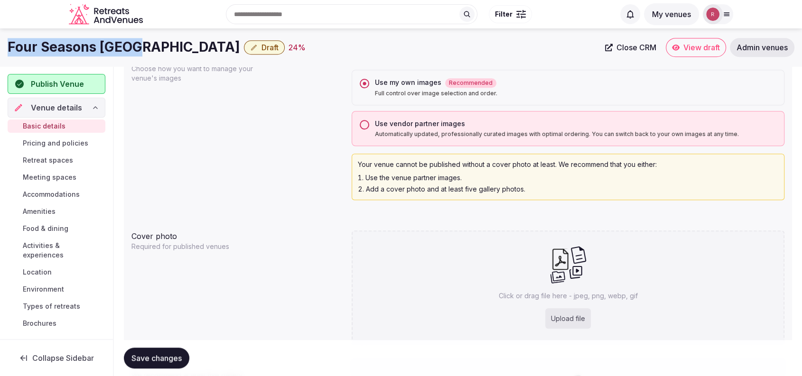
copy h1 "Four Seasons [GEOGRAPHIC_DATA]"
click at [573, 314] on div "Upload file" at bounding box center [568, 318] width 46 height 21
type input "**********"
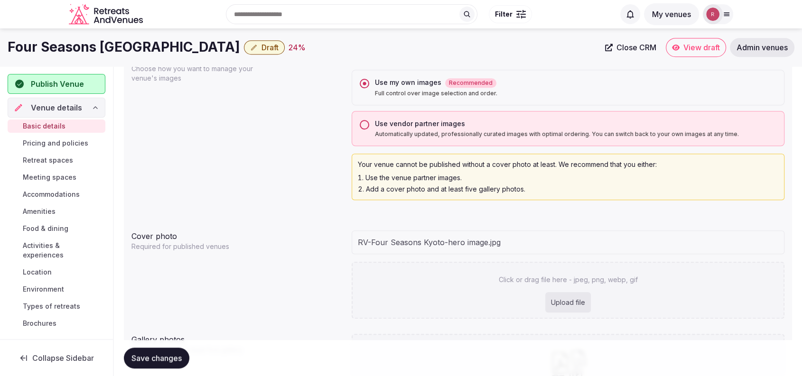
scroll to position [452, 0]
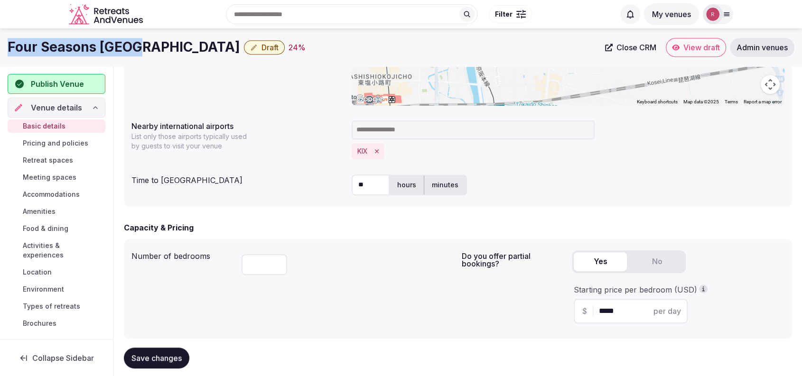
drag, startPoint x: 136, startPoint y: 47, endPoint x: 0, endPoint y: 42, distance: 136.3
click at [0, 42] on div "Four Seasons Kyoto Draft 24 % Close CRM View draft Admin venues" at bounding box center [401, 47] width 802 height 19
copy h1 "Four Seasons [GEOGRAPHIC_DATA]"
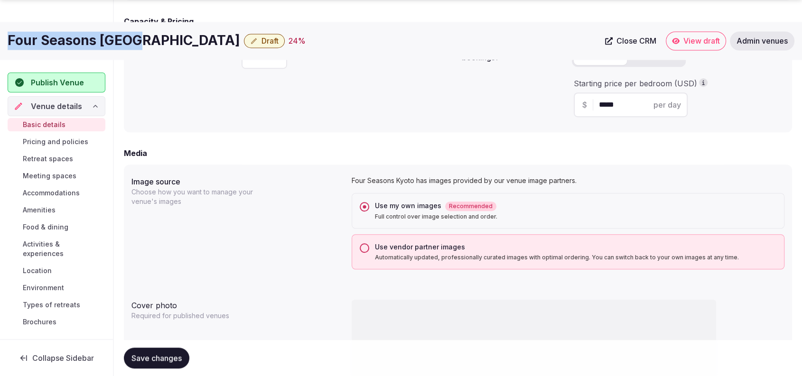
scroll to position [987, 0]
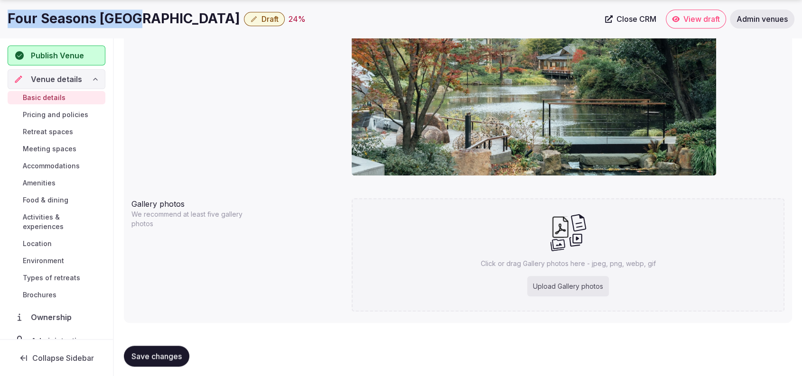
click at [161, 356] on span "Save changes" at bounding box center [156, 356] width 50 height 9
click at [540, 292] on div "Upload Gallery photos" at bounding box center [568, 286] width 82 height 21
type input "**********"
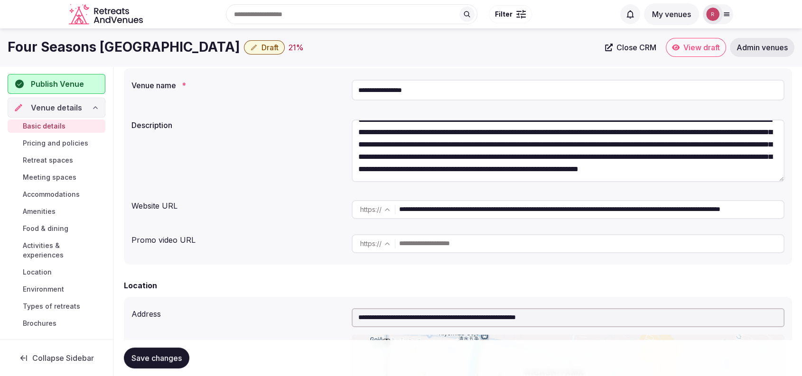
scroll to position [72, 0]
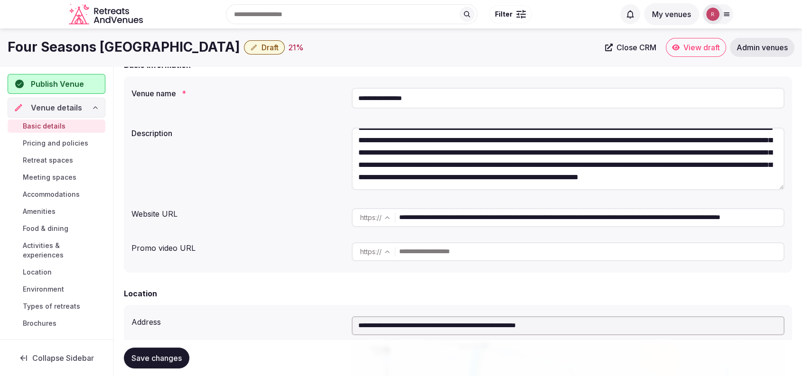
click at [445, 220] on input "**********" at bounding box center [591, 217] width 384 height 19
click at [307, 253] on div "Promo video URL https :// ******* ********" at bounding box center [457, 252] width 653 height 27
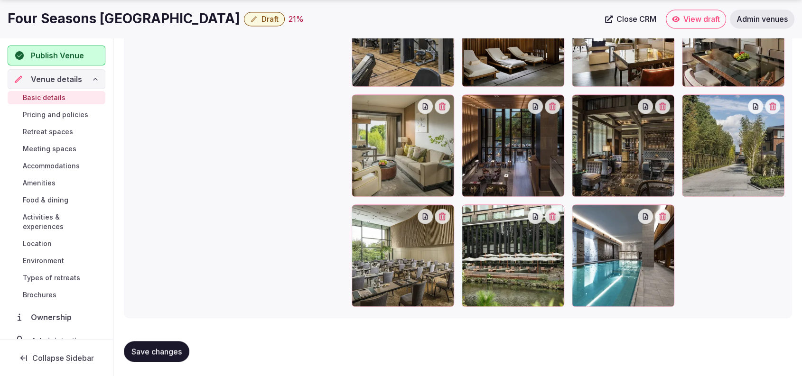
scroll to position [1374, 0]
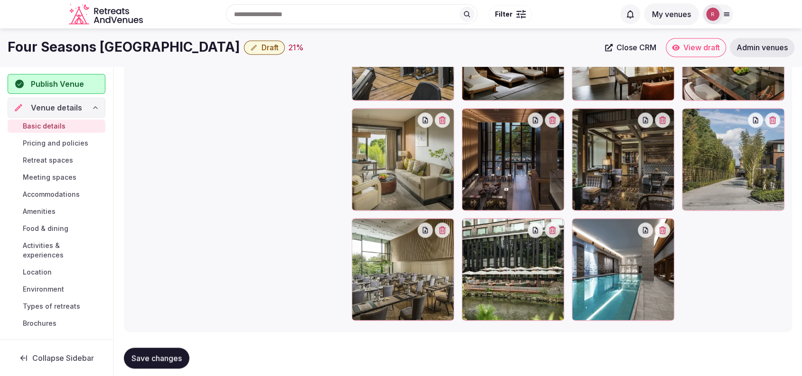
click at [175, 367] on button "Save changes" at bounding box center [156, 358] width 65 height 21
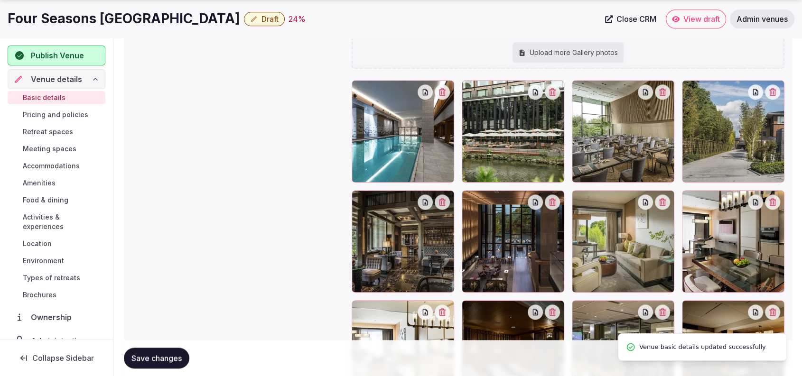
scroll to position [1188, 0]
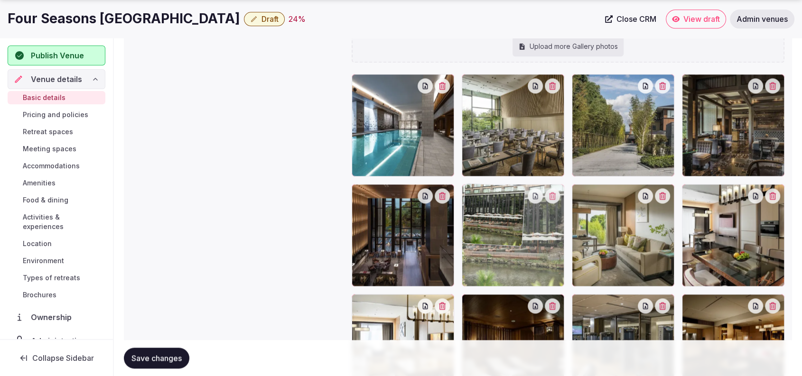
drag, startPoint x: 502, startPoint y: 200, endPoint x: 506, endPoint y: 234, distance: 34.0
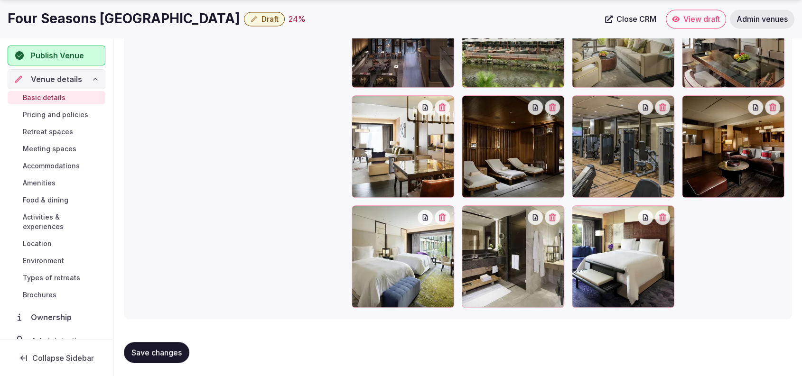
scroll to position [1388, 0]
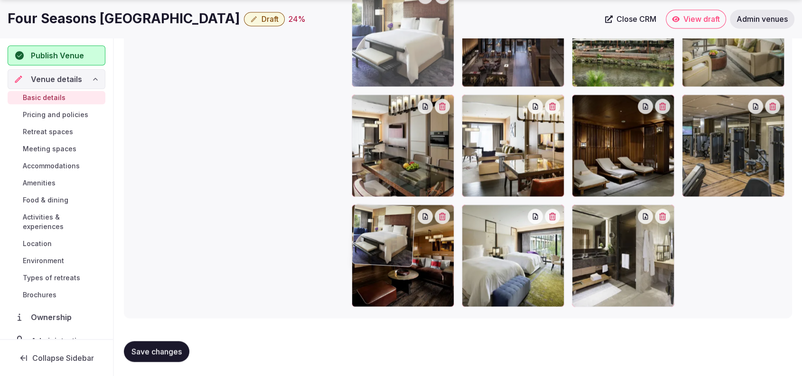
drag, startPoint x: 630, startPoint y: 253, endPoint x: 433, endPoint y: 77, distance: 263.8
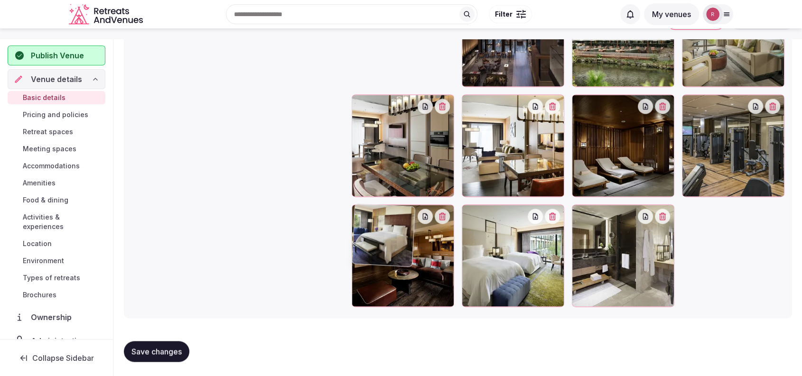
scroll to position [1168, 0]
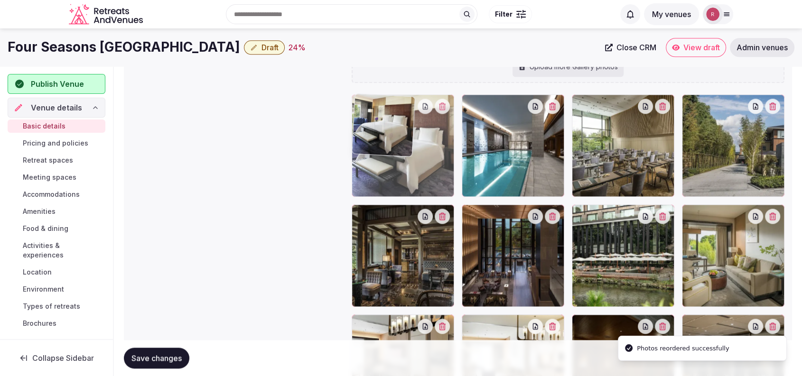
drag, startPoint x: 405, startPoint y: 252, endPoint x: 428, endPoint y: 136, distance: 118.5
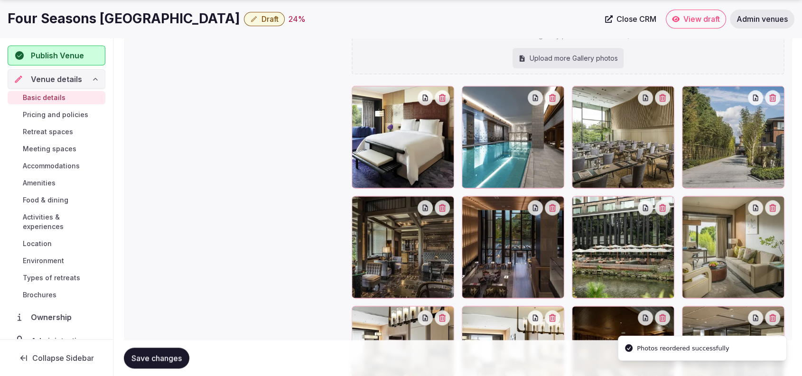
scroll to position [1183, 0]
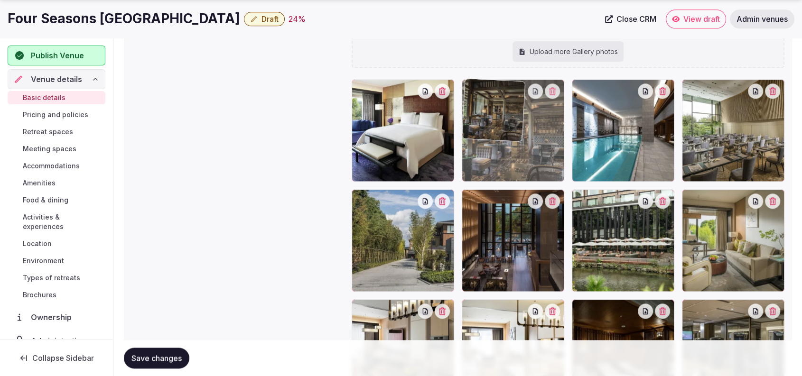
drag, startPoint x: 387, startPoint y: 236, endPoint x: 517, endPoint y: 172, distance: 145.1
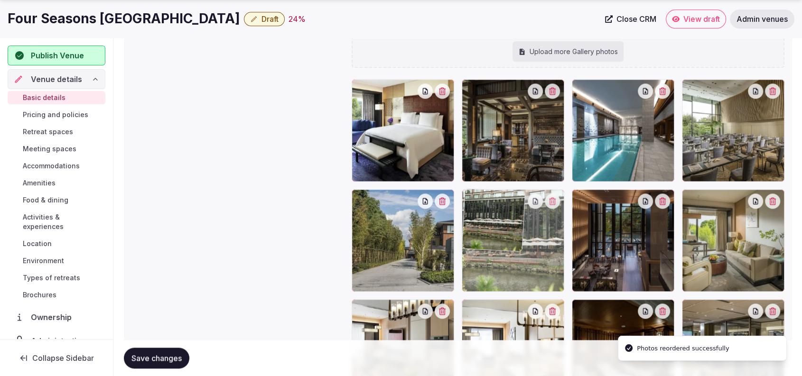
drag, startPoint x: 632, startPoint y: 254, endPoint x: 545, endPoint y: 255, distance: 87.3
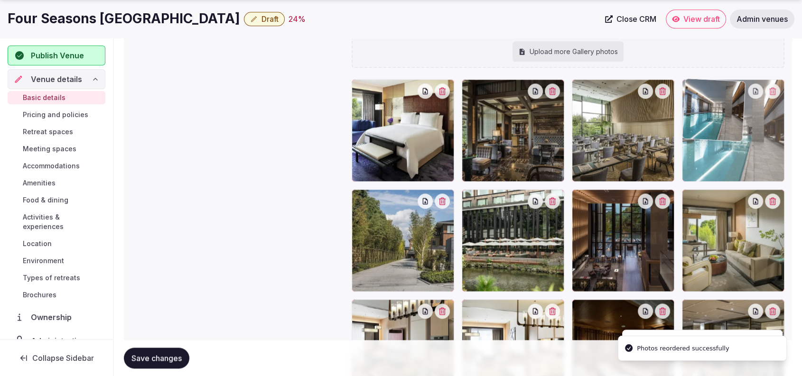
drag, startPoint x: 639, startPoint y: 164, endPoint x: 706, endPoint y: 172, distance: 67.8
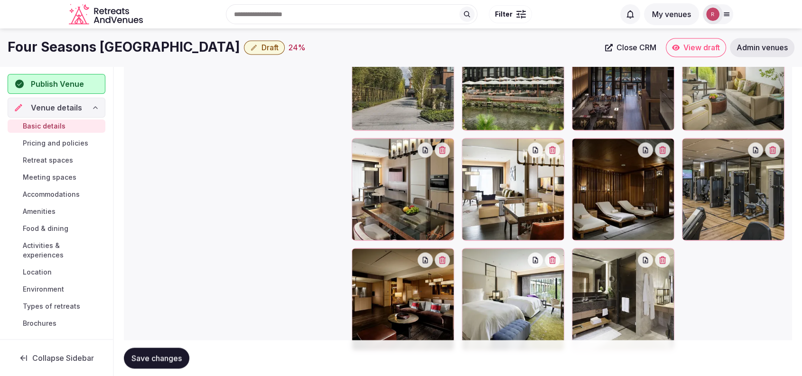
scroll to position [1340, 0]
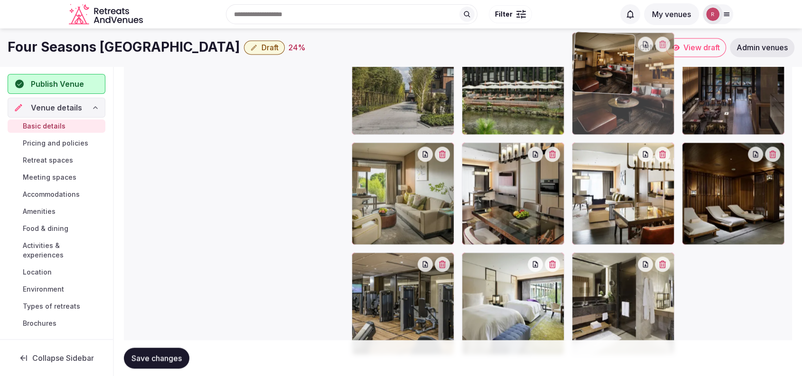
drag, startPoint x: 393, startPoint y: 306, endPoint x: 659, endPoint y: 130, distance: 319.2
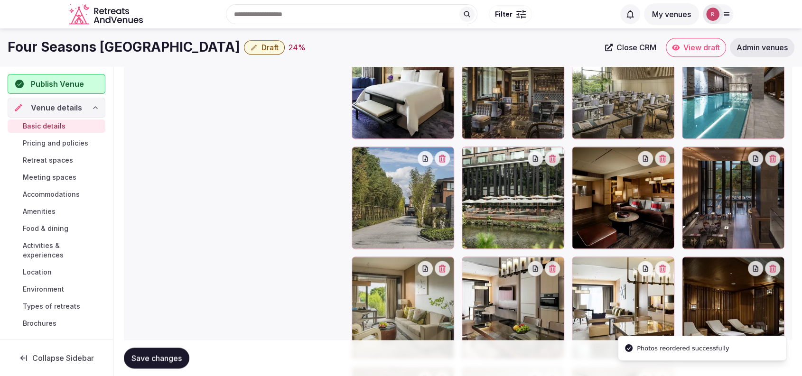
scroll to position [1214, 0]
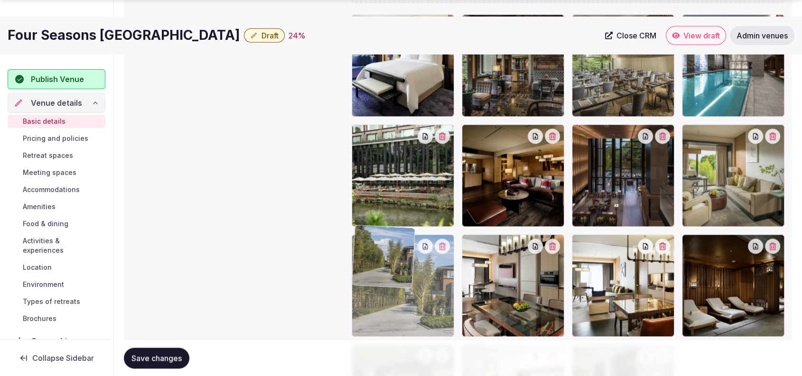
drag, startPoint x: 397, startPoint y: 230, endPoint x: 399, endPoint y: 321, distance: 90.6
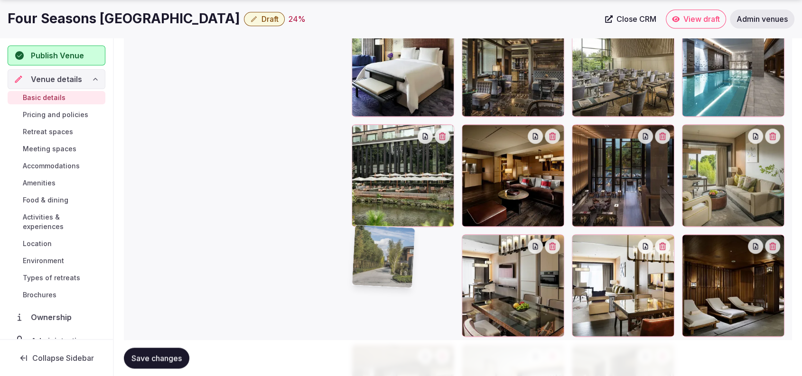
scroll to position [1257, 0]
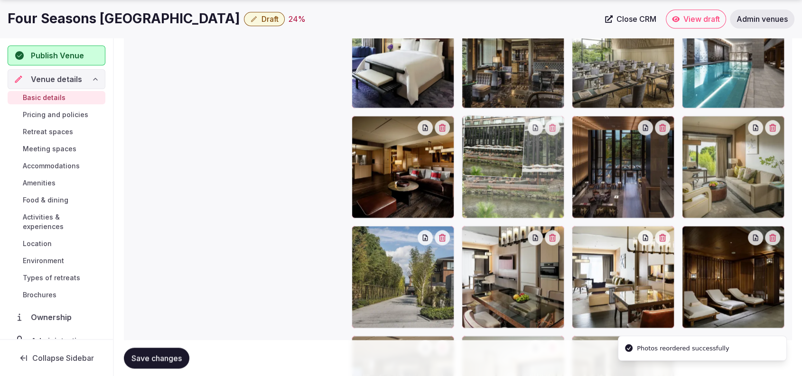
drag, startPoint x: 400, startPoint y: 193, endPoint x: 497, endPoint y: 196, distance: 96.9
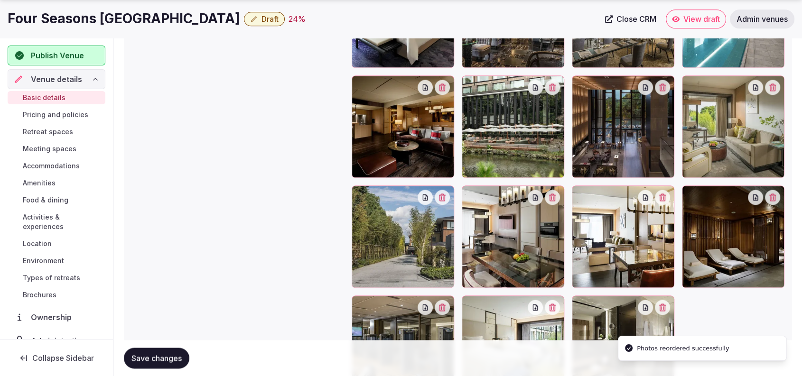
scroll to position [1382, 0]
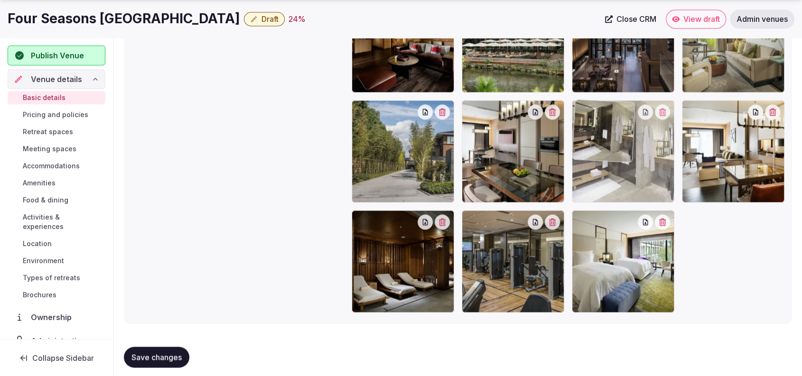
drag, startPoint x: 619, startPoint y: 288, endPoint x: 652, endPoint y: 158, distance: 133.6
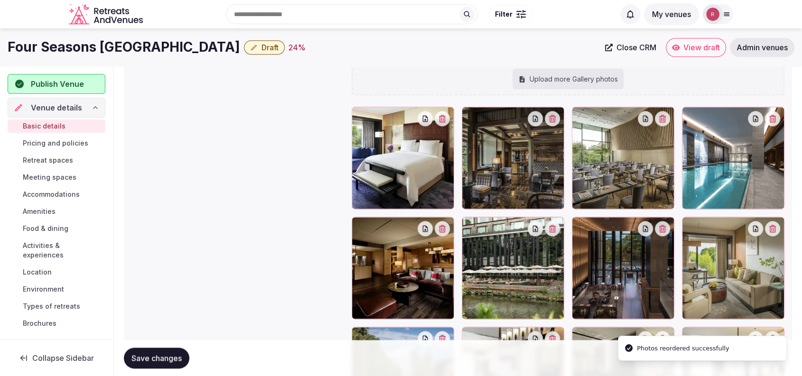
scroll to position [1145, 0]
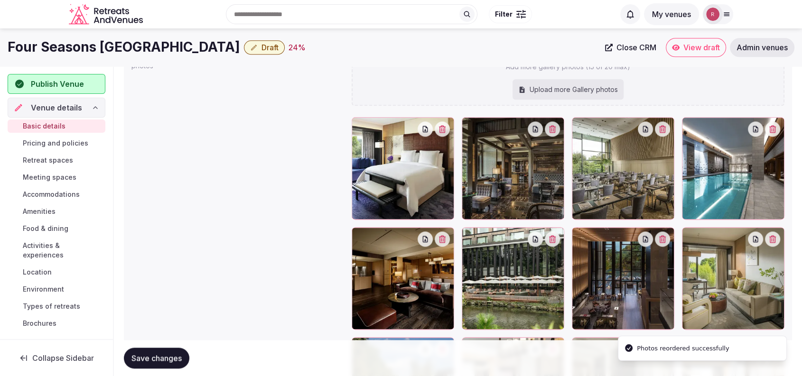
click at [138, 356] on span "Save changes" at bounding box center [156, 357] width 50 height 9
click at [42, 161] on span "Retreat spaces" at bounding box center [48, 160] width 50 height 9
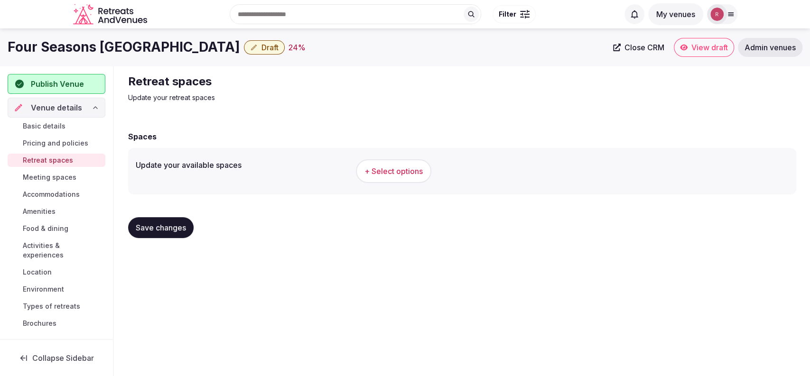
click at [395, 174] on span "+ Select options" at bounding box center [393, 171] width 58 height 10
drag, startPoint x: 618, startPoint y: 119, endPoint x: 610, endPoint y: 131, distance: 14.7
click at [397, 173] on span "+ Select options" at bounding box center [393, 171] width 58 height 10
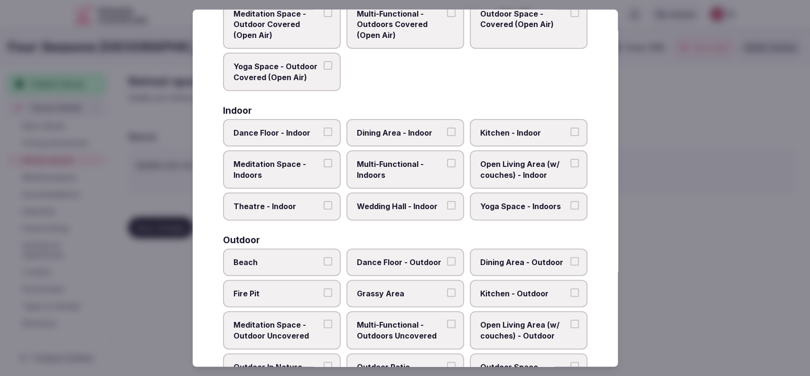
scroll to position [107, 0]
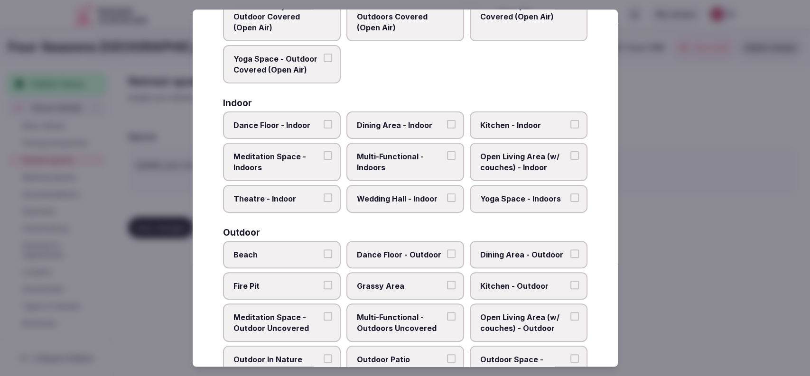
click at [424, 166] on span "Multi-Functional - Indoors" at bounding box center [400, 162] width 87 height 21
click at [447, 160] on button "Multi-Functional - Indoors" at bounding box center [451, 156] width 9 height 9
click at [410, 195] on span "Wedding Hall - Indoor" at bounding box center [400, 199] width 87 height 10
click at [447, 195] on button "Wedding Hall - Indoor" at bounding box center [451, 198] width 9 height 9
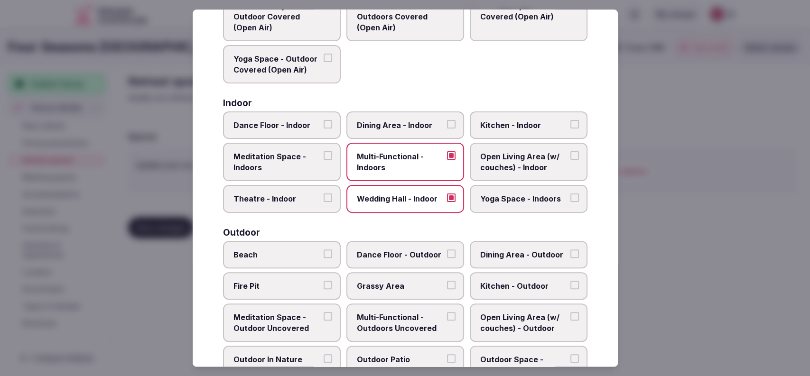
click at [570, 194] on button "Yoga Space - Indoors" at bounding box center [574, 198] width 9 height 9
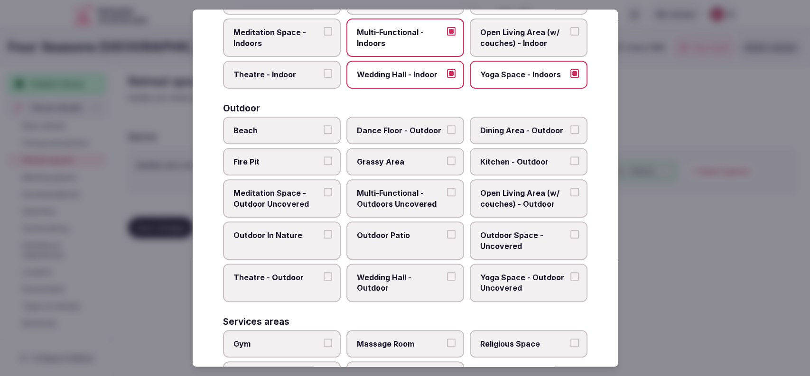
scroll to position [232, 0]
click at [367, 250] on label "Outdoor Patio" at bounding box center [405, 240] width 118 height 38
click at [447, 238] on button "Outdoor Patio" at bounding box center [451, 233] width 9 height 9
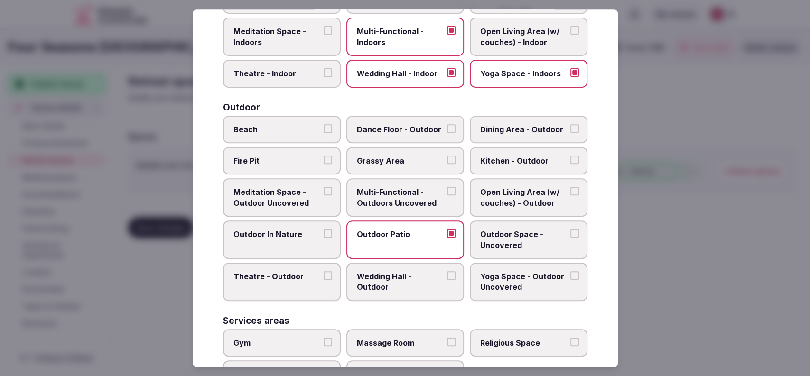
scroll to position [403, 0]
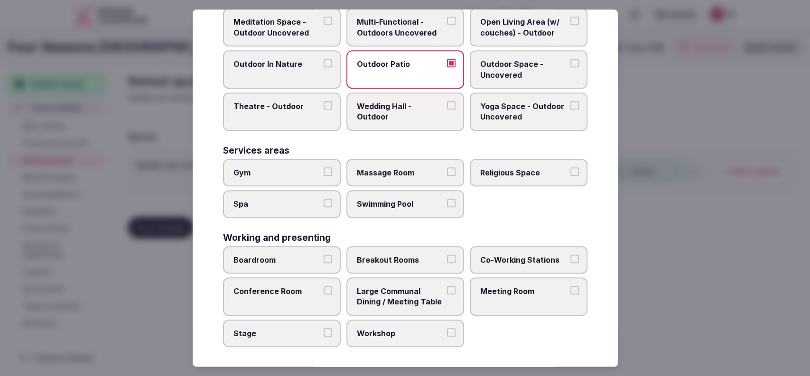
click at [384, 172] on span "Massage Room" at bounding box center [400, 172] width 87 height 10
click at [447, 172] on button "Massage Room" at bounding box center [451, 171] width 9 height 9
click at [294, 201] on span "Spa" at bounding box center [276, 204] width 87 height 10
click at [324, 201] on button "Spa" at bounding box center [328, 203] width 9 height 9
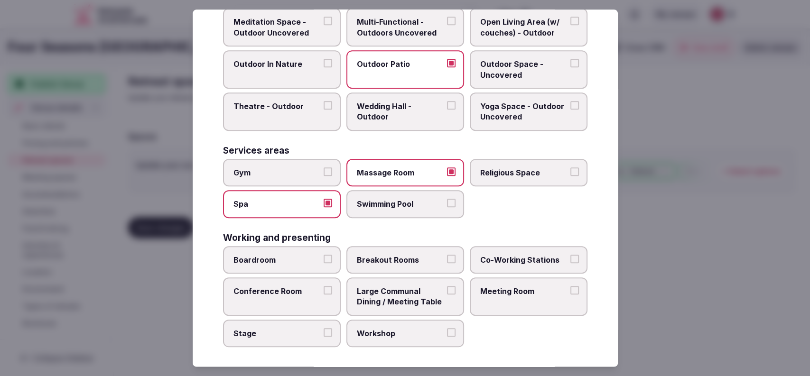
click at [299, 167] on span "Gym" at bounding box center [276, 172] width 87 height 10
click at [324, 167] on button "Gym" at bounding box center [328, 171] width 9 height 9
click at [393, 299] on span "Large Communal Dining / Meeting Table" at bounding box center [400, 296] width 87 height 21
click at [447, 295] on button "Large Communal Dining / Meeting Table" at bounding box center [451, 290] width 9 height 9
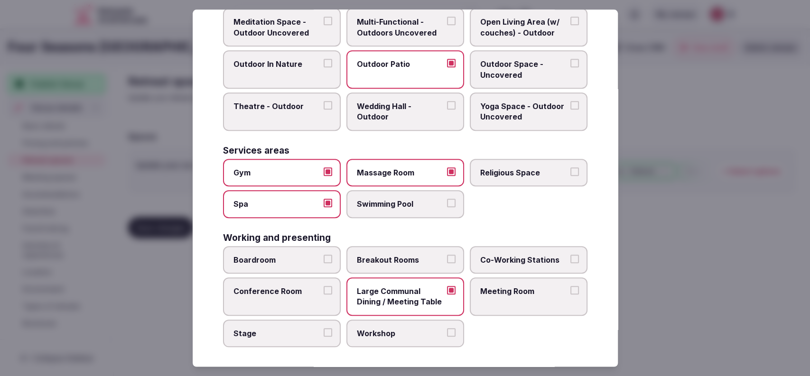
click at [512, 298] on label "Meeting Room" at bounding box center [529, 297] width 118 height 38
click at [570, 295] on button "Meeting Room" at bounding box center [574, 290] width 9 height 9
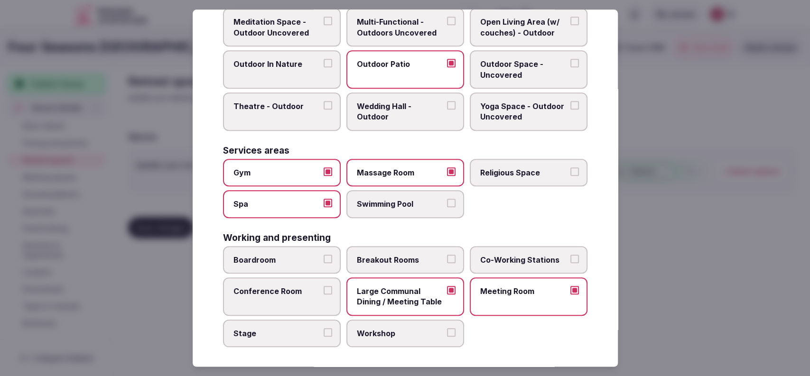
click at [306, 296] on label "Conference Room" at bounding box center [282, 297] width 118 height 38
click at [324, 295] on button "Conference Room" at bounding box center [328, 290] width 9 height 9
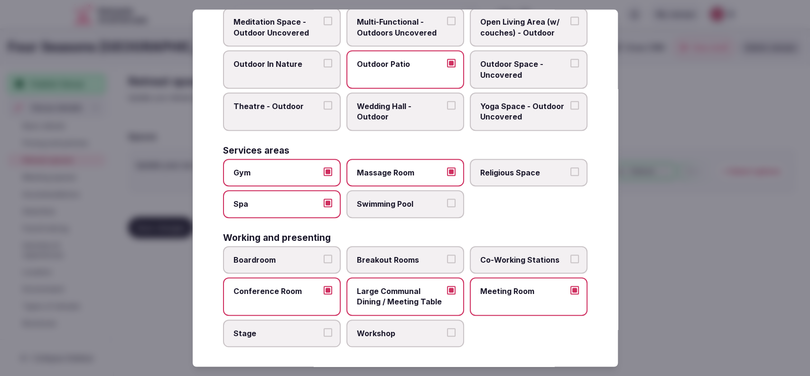
click at [278, 266] on label "Boardroom" at bounding box center [282, 260] width 118 height 28
click at [324, 263] on button "Boardroom" at bounding box center [328, 259] width 9 height 9
click at [450, 205] on label "Swimming Pool" at bounding box center [405, 204] width 118 height 28
click at [450, 205] on button "Swimming Pool" at bounding box center [451, 203] width 9 height 9
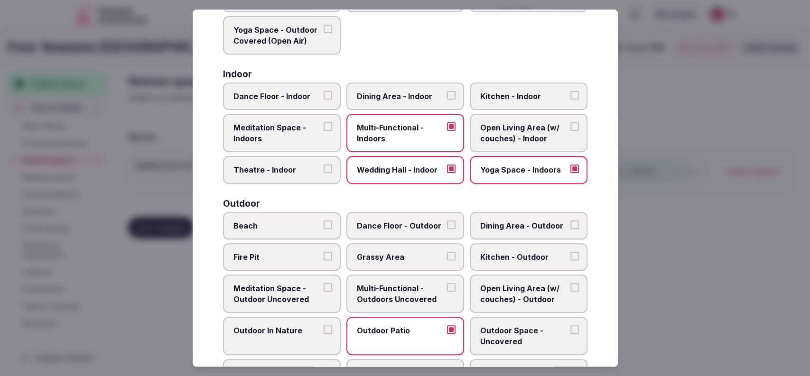
scroll to position [143, 0]
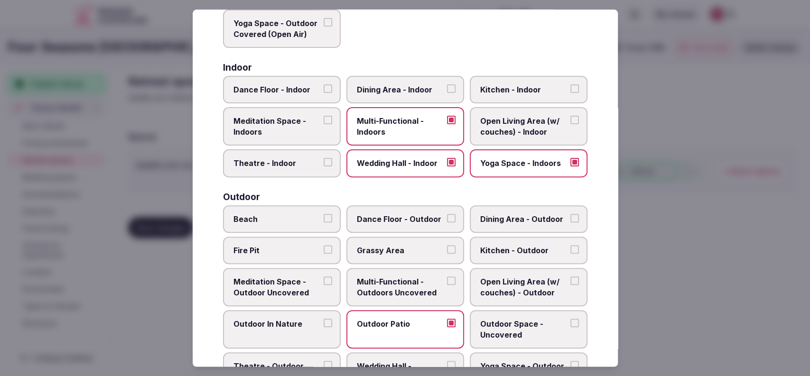
click at [518, 225] on label "Dining Area - Outdoor" at bounding box center [529, 219] width 118 height 28
click at [570, 222] on button "Dining Area - Outdoor" at bounding box center [574, 218] width 9 height 9
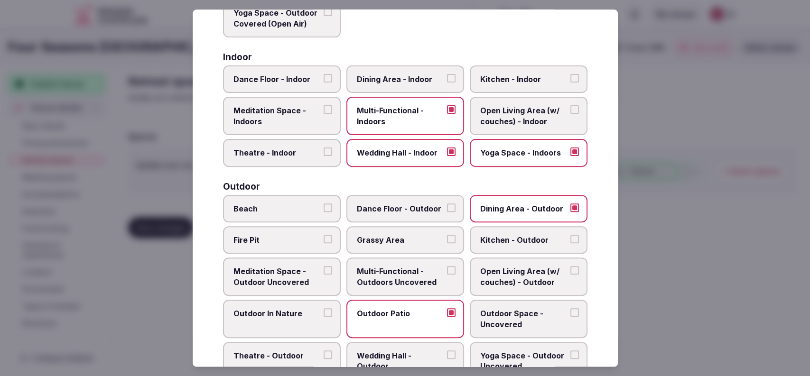
scroll to position [156, 0]
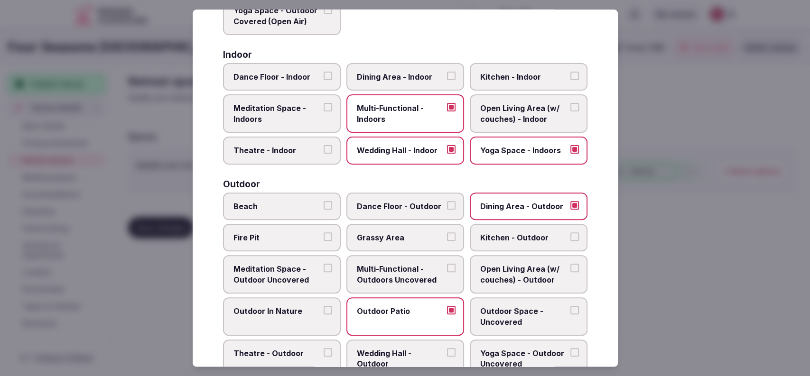
click at [400, 79] on span "Dining Area - Indoor" at bounding box center [400, 77] width 87 height 10
click at [447, 79] on button "Dining Area - Indoor" at bounding box center [451, 76] width 9 height 9
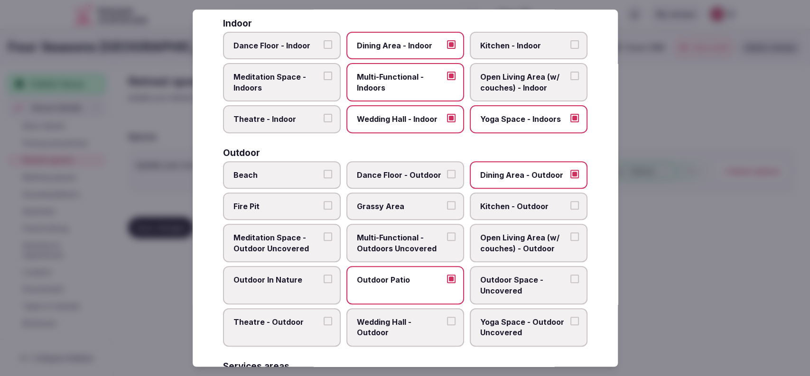
scroll to position [211, 0]
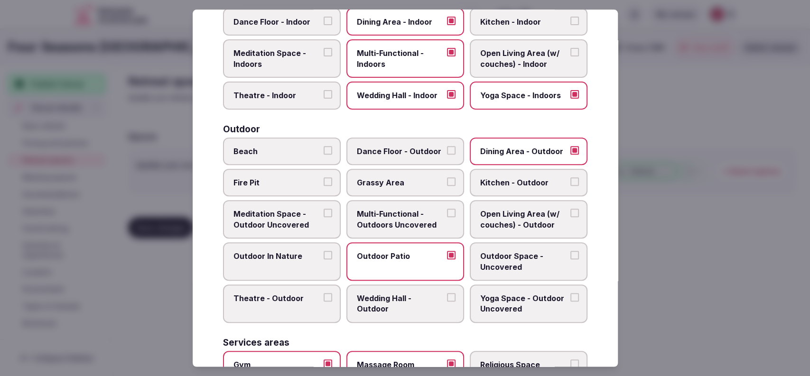
click at [274, 244] on label "Outdoor In Nature" at bounding box center [282, 261] width 118 height 38
click at [324, 251] on button "Outdoor In Nature" at bounding box center [328, 255] width 9 height 9
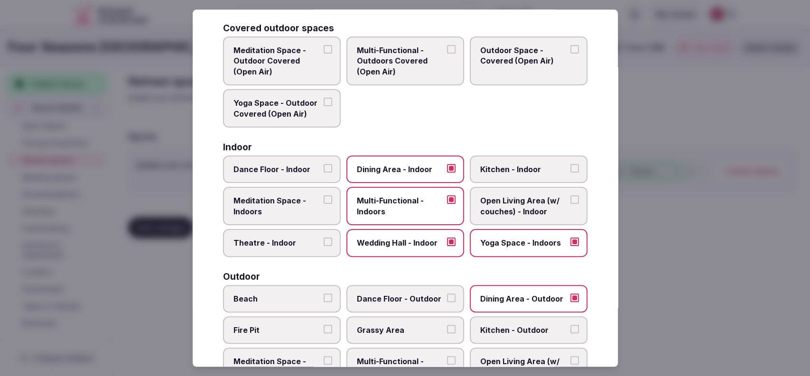
scroll to position [11, 0]
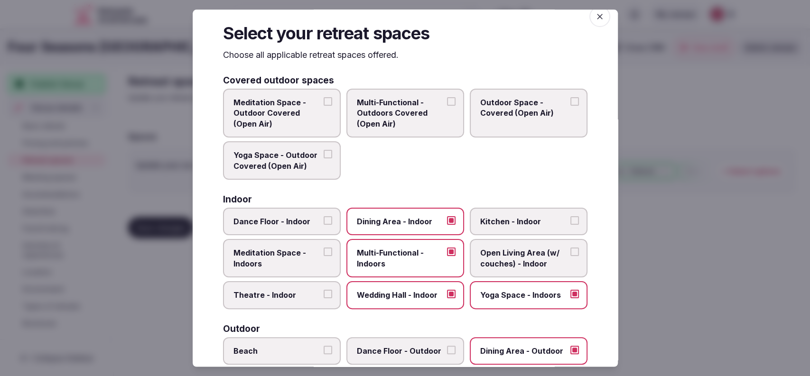
click at [666, 120] on div at bounding box center [405, 188] width 810 height 376
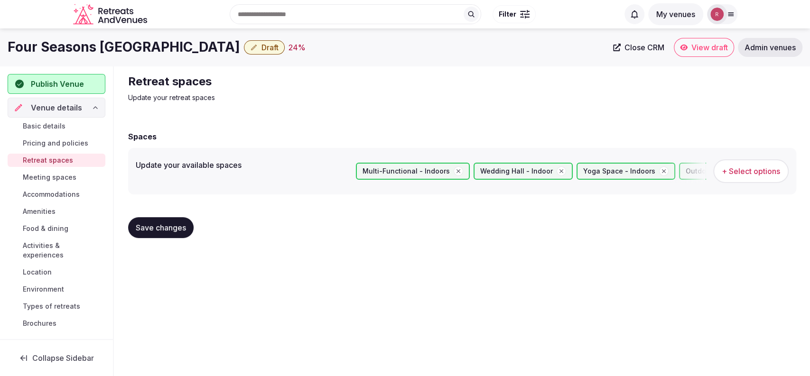
click at [136, 215] on div "Save changes" at bounding box center [462, 228] width 668 height 36
click at [138, 221] on button "Save changes" at bounding box center [160, 227] width 65 height 21
click at [185, 227] on span "Save changes" at bounding box center [161, 227] width 50 height 9
click at [65, 175] on span "Meeting spaces" at bounding box center [50, 177] width 54 height 9
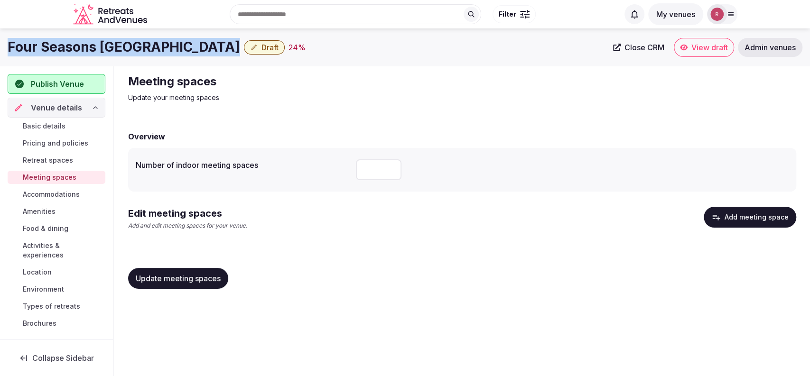
drag, startPoint x: 129, startPoint y: 48, endPoint x: 0, endPoint y: 39, distance: 128.9
click at [0, 39] on div "Four Seasons Kyoto Draft 24 % Close CRM View draft Admin venues" at bounding box center [405, 47] width 810 height 19
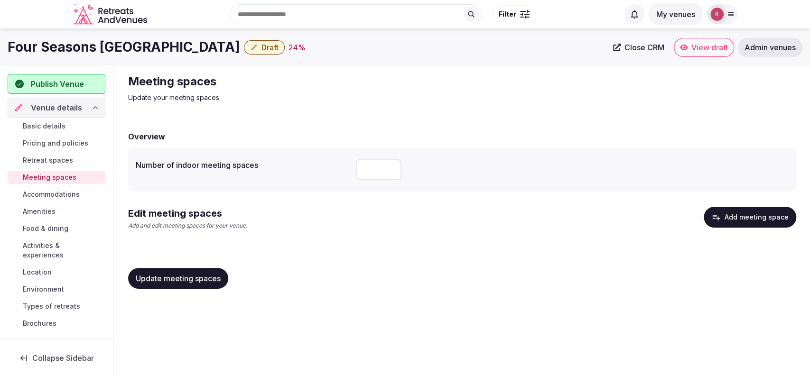
click at [382, 173] on input "number" at bounding box center [379, 169] width 46 height 21
type input "**"
click at [725, 211] on button "Add meeting space" at bounding box center [750, 217] width 93 height 21
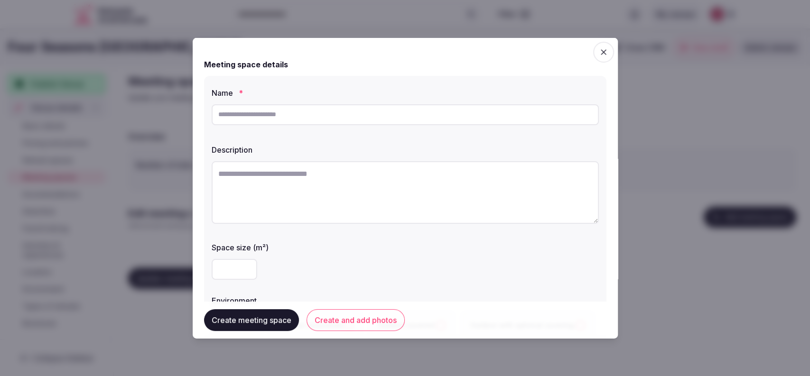
click at [380, 117] on input "text" at bounding box center [405, 114] width 387 height 21
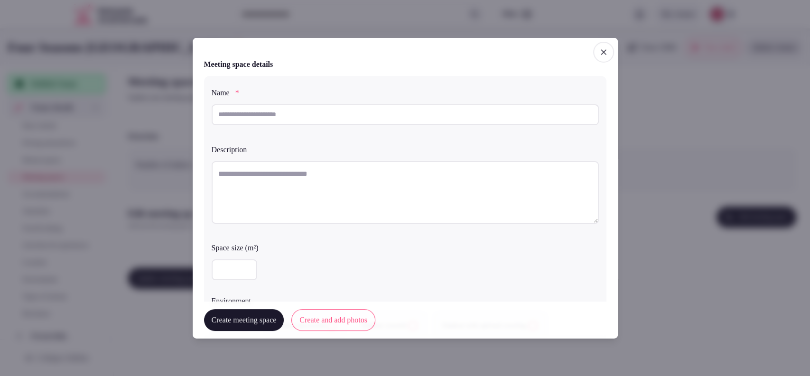
type input "*"
type input "********"
click at [300, 192] on textarea at bounding box center [405, 192] width 387 height 63
paste textarea "**********"
type textarea "**********"
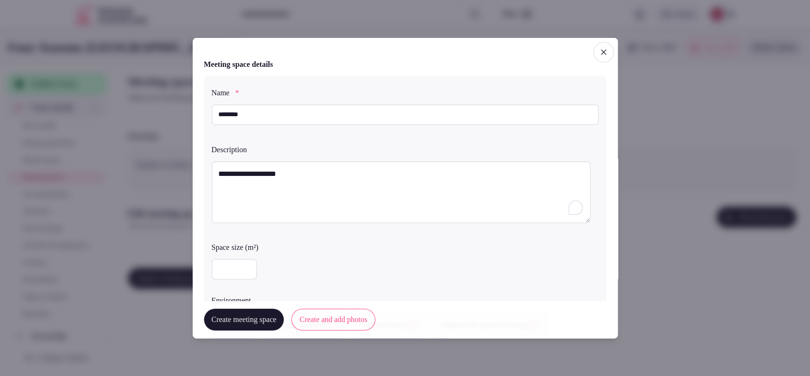
drag, startPoint x: 292, startPoint y: 169, endPoint x: 182, endPoint y: 172, distance: 110.1
click at [182, 172] on body "Search Popular Destinations Toscana, Italy Riviera Maya, Mexico Indonesia, Bali…" at bounding box center [405, 188] width 810 height 376
paste textarea "**********"
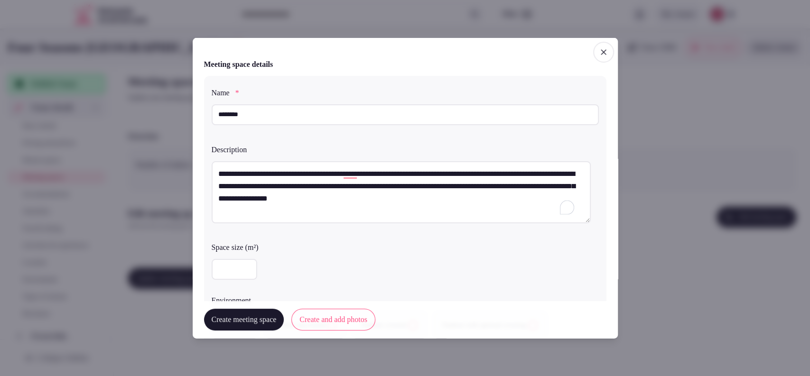
type textarea "**********"
click at [232, 263] on input "number" at bounding box center [235, 269] width 46 height 21
type input "***"
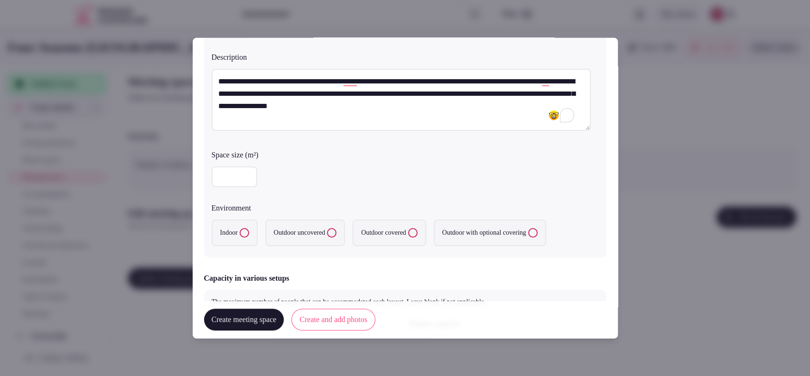
scroll to position [133, 0]
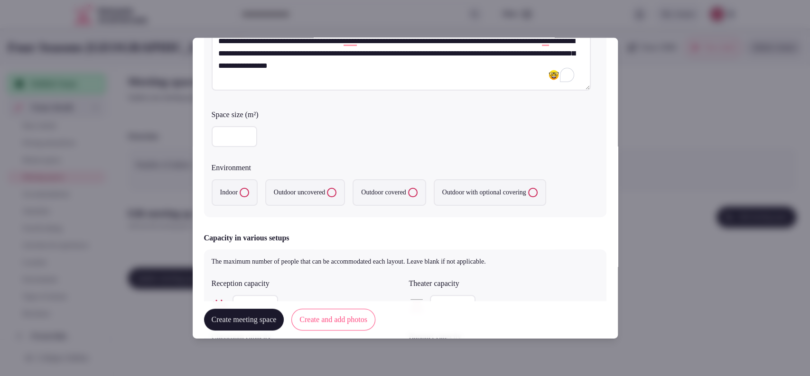
click at [231, 188] on label "Indoor" at bounding box center [235, 192] width 46 height 27
click at [240, 188] on button "Indoor" at bounding box center [244, 192] width 9 height 9
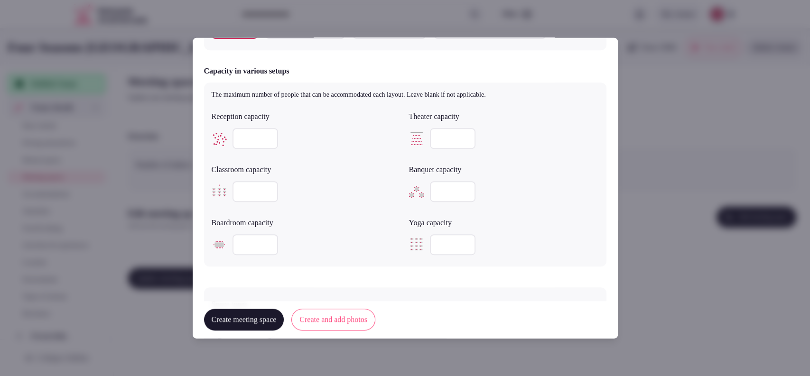
scroll to position [307, 0]
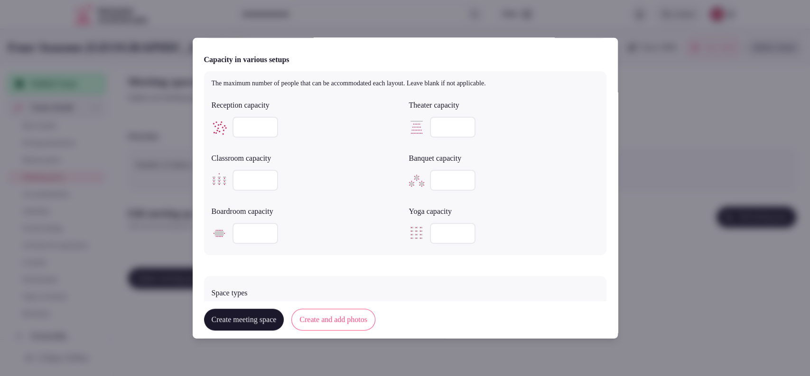
click at [235, 128] on input "number" at bounding box center [255, 127] width 46 height 21
type input "***"
click at [254, 176] on input "number" at bounding box center [255, 180] width 46 height 21
click at [237, 184] on input "number" at bounding box center [255, 180] width 46 height 21
type input "***"
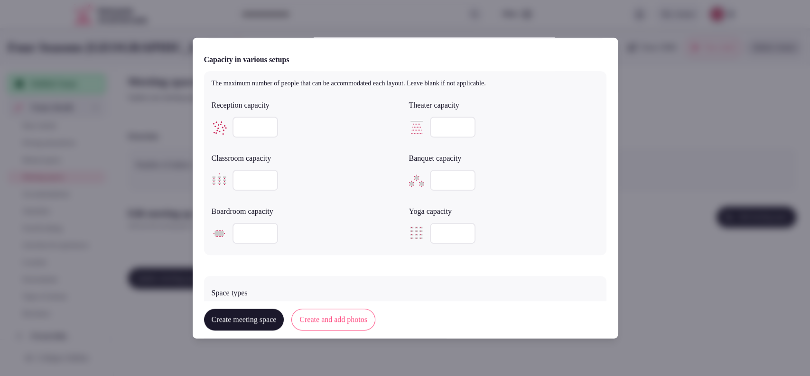
click at [440, 128] on input "number" at bounding box center [453, 127] width 46 height 21
click at [441, 125] on input "number" at bounding box center [453, 127] width 46 height 21
type input "***"
click at [435, 174] on input "number" at bounding box center [453, 180] width 46 height 21
click at [435, 185] on input "number" at bounding box center [453, 180] width 46 height 21
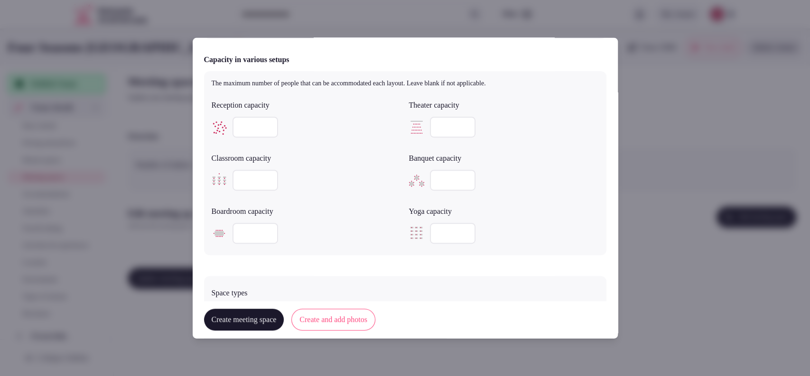
type input "***"
click at [243, 236] on input "number" at bounding box center [255, 233] width 46 height 21
type input "***"
click at [327, 251] on div "The maximum number of people that can be accommodated each layout. Leave blank …" at bounding box center [405, 163] width 402 height 184
click at [356, 316] on button "Create and add photos" at bounding box center [333, 320] width 84 height 22
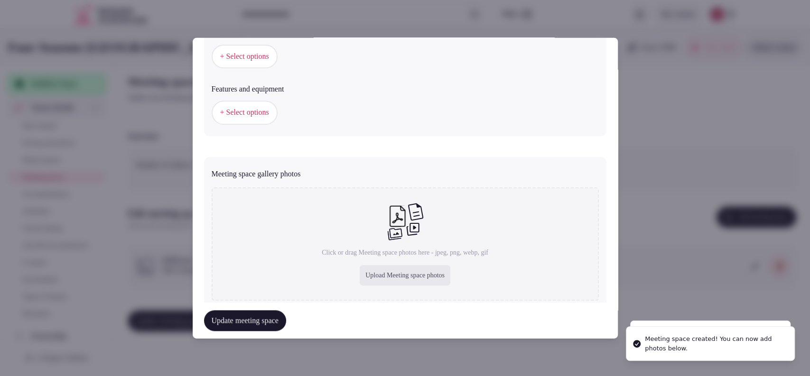
scroll to position [598, 0]
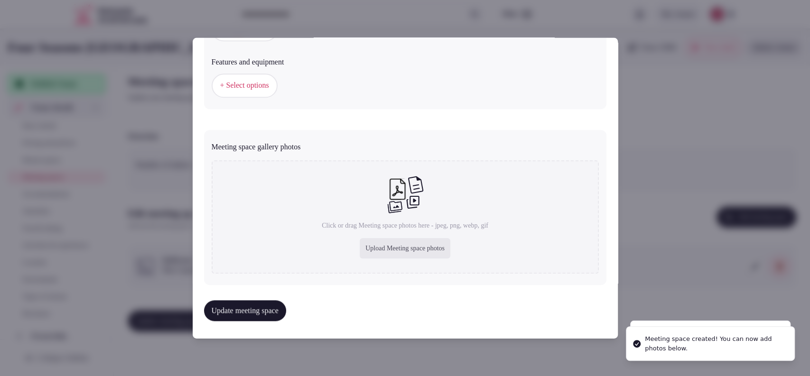
drag, startPoint x: 401, startPoint y: 244, endPoint x: 400, endPoint y: 249, distance: 5.0
click at [400, 249] on div "Upload Meeting space photos" at bounding box center [405, 248] width 91 height 21
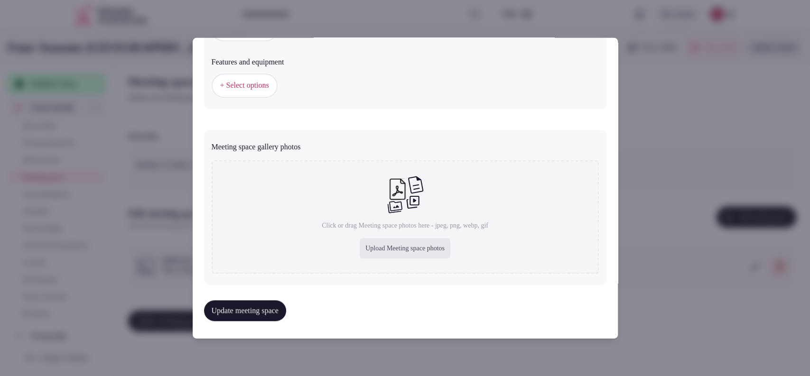
click at [387, 250] on div "Upload Meeting space photos" at bounding box center [405, 248] width 91 height 21
click at [380, 244] on div "Upload Meeting space photos" at bounding box center [405, 248] width 91 height 21
click at [410, 251] on div "Upload Meeting space photos" at bounding box center [405, 248] width 91 height 21
type input "**********"
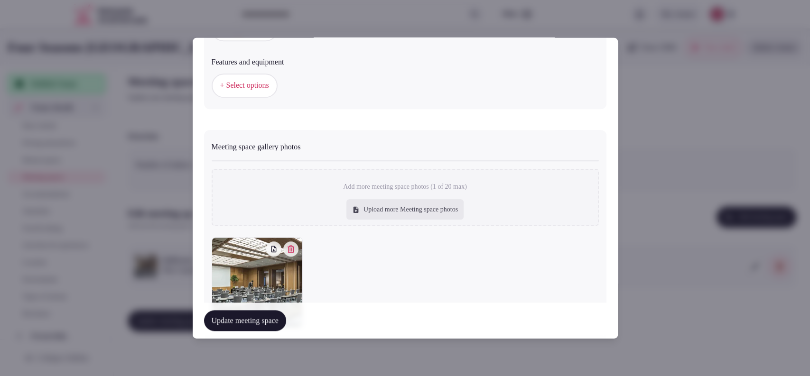
click at [262, 89] on span "+ Select options" at bounding box center [244, 85] width 49 height 10
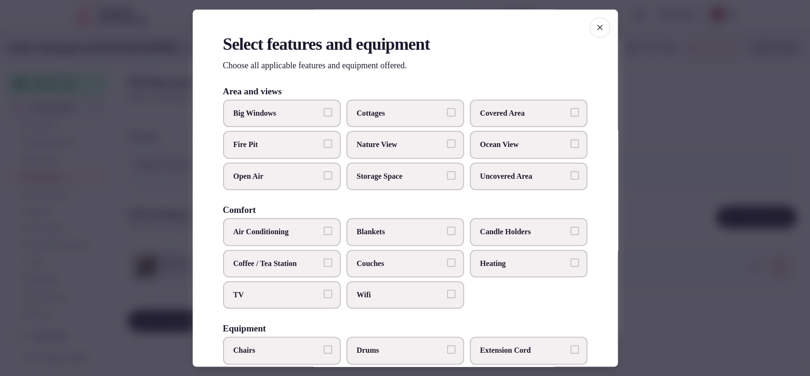
click at [543, 119] on span "Covered Area" at bounding box center [523, 113] width 87 height 10
click at [570, 117] on button "Covered Area" at bounding box center [574, 112] width 9 height 9
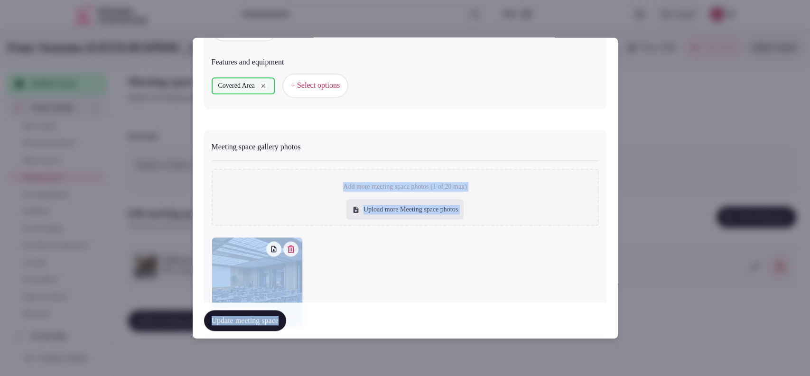
drag, startPoint x: 618, startPoint y: 129, endPoint x: 615, endPoint y: 139, distance: 10.4
click at [386, 276] on div at bounding box center [405, 282] width 387 height 91
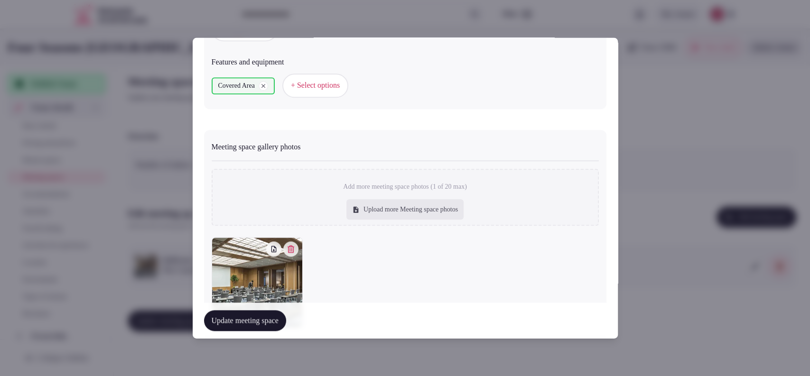
click at [317, 96] on button "+ Select options" at bounding box center [315, 86] width 66 height 24
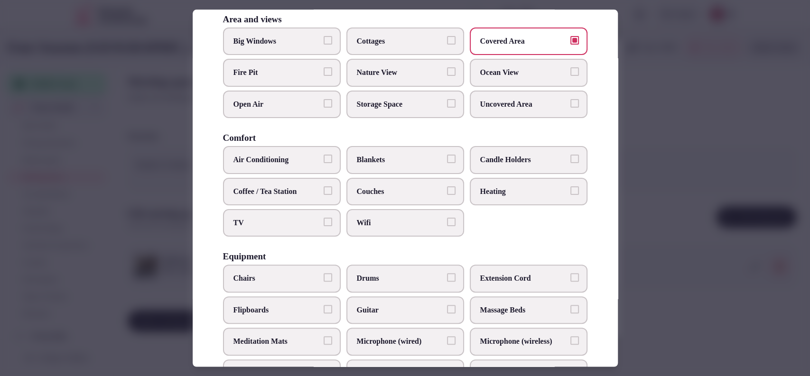
scroll to position [83, 0]
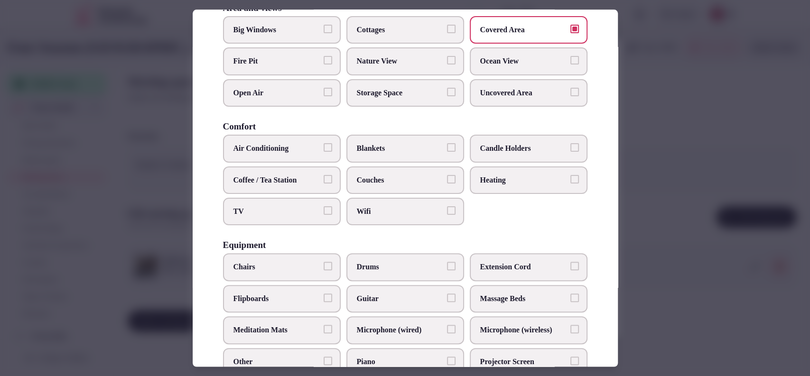
click at [299, 137] on label "Air Conditioning" at bounding box center [282, 149] width 118 height 28
click at [324, 144] on button "Air Conditioning" at bounding box center [328, 148] width 9 height 9
click at [312, 201] on label "TV" at bounding box center [282, 212] width 118 height 28
click at [324, 206] on button "TV" at bounding box center [328, 210] width 9 height 9
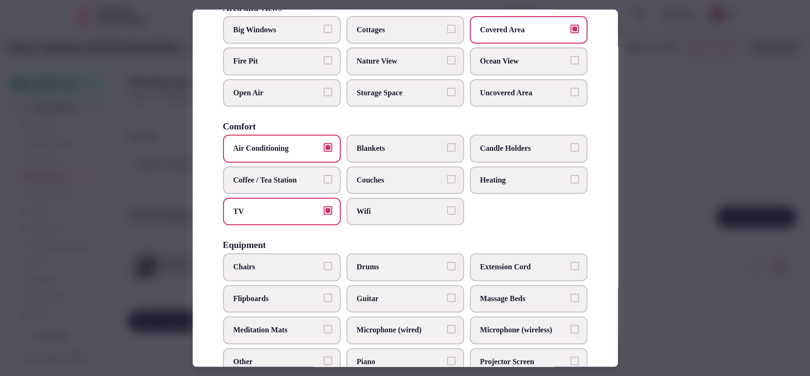
click at [391, 214] on span "Wifi" at bounding box center [400, 211] width 87 height 10
click at [447, 214] on button "Wifi" at bounding box center [451, 210] width 9 height 9
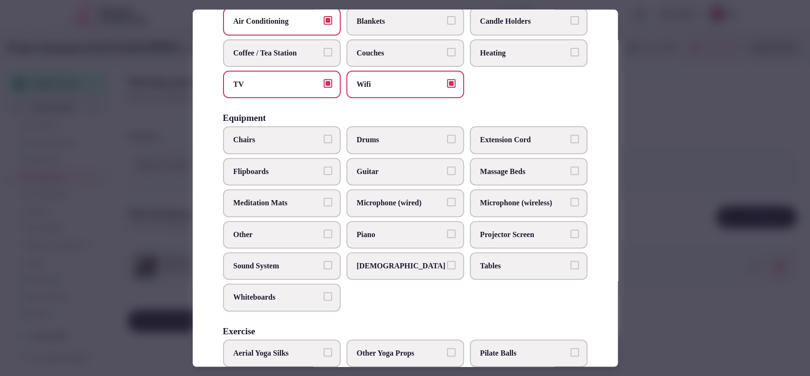
scroll to position [219, 0]
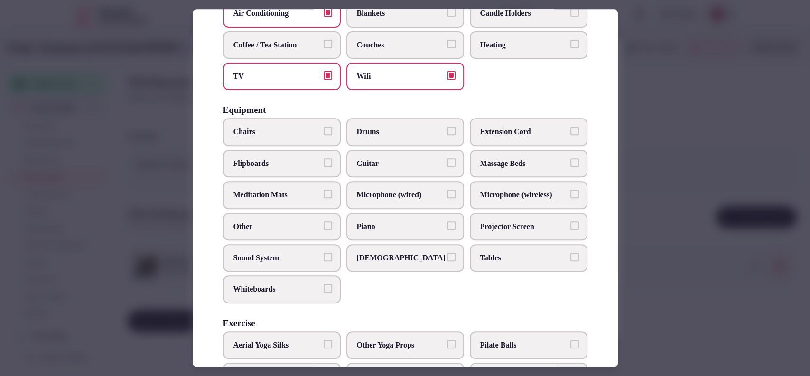
click at [302, 128] on span "Chairs" at bounding box center [276, 132] width 87 height 10
click at [324, 128] on button "Chairs" at bounding box center [328, 131] width 9 height 9
click at [480, 253] on span "Tables" at bounding box center [523, 258] width 87 height 10
click at [570, 253] on button "Tables" at bounding box center [574, 257] width 9 height 9
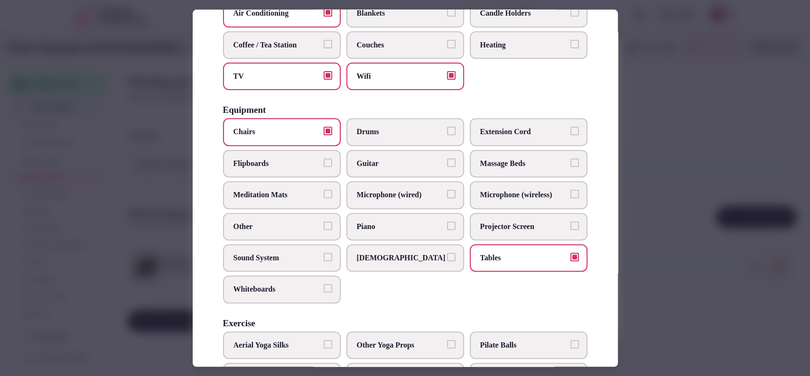
click at [487, 227] on span "Projector Screen" at bounding box center [523, 227] width 87 height 10
click at [570, 227] on button "Projector Screen" at bounding box center [574, 226] width 9 height 9
click at [276, 250] on label "Sound System" at bounding box center [282, 258] width 118 height 28
click at [324, 253] on button "Sound System" at bounding box center [328, 257] width 9 height 9
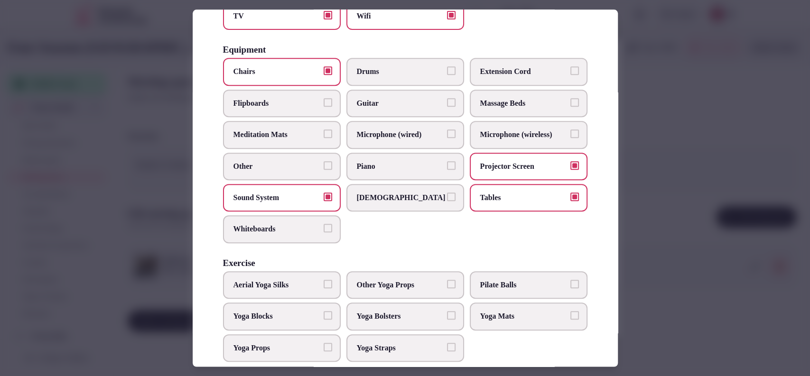
scroll to position [294, 0]
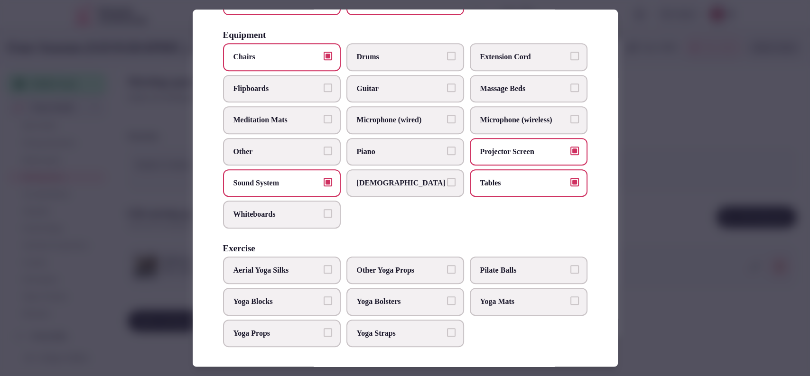
click at [680, 190] on div at bounding box center [405, 188] width 810 height 376
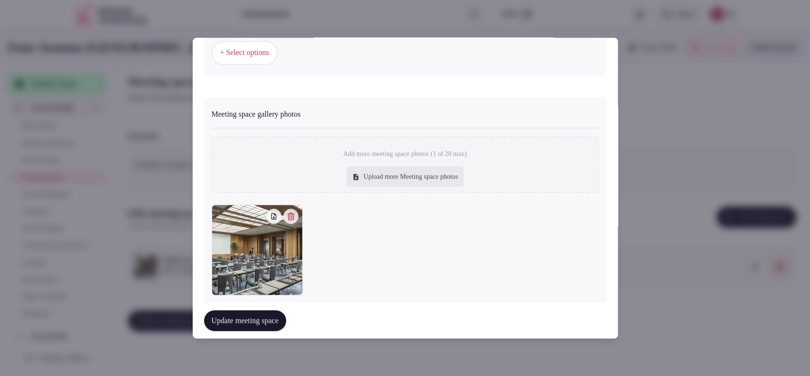
scroll to position [676, 0]
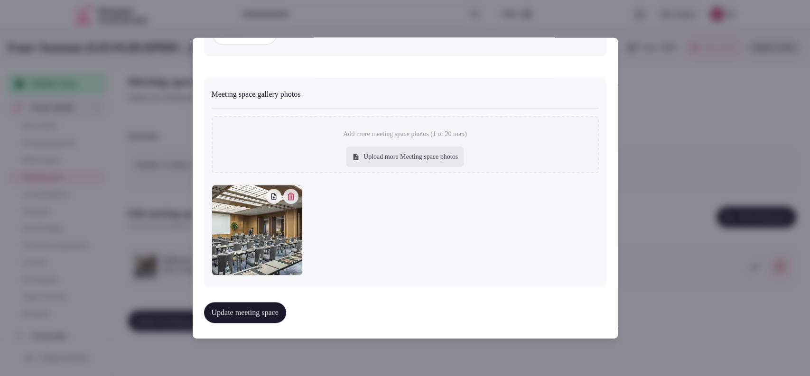
click at [264, 312] on button "Update meeting space" at bounding box center [245, 312] width 82 height 21
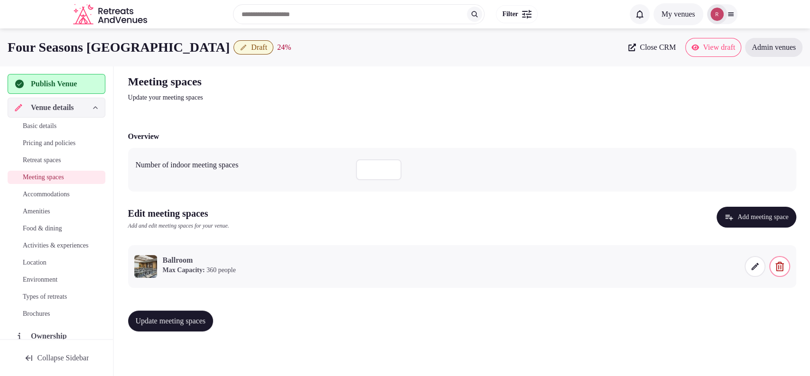
click at [201, 325] on button "Update meeting spaces" at bounding box center [170, 321] width 85 height 21
click at [748, 267] on span at bounding box center [754, 266] width 21 height 21
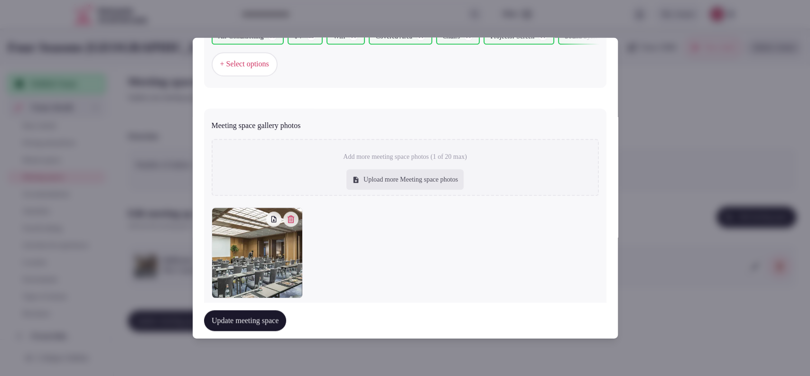
scroll to position [667, 0]
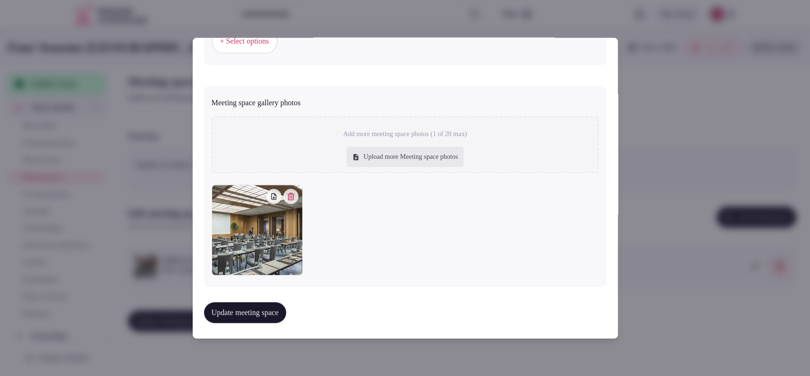
click at [383, 154] on div "Upload more Meeting space photos" at bounding box center [404, 157] width 117 height 21
type input "**********"
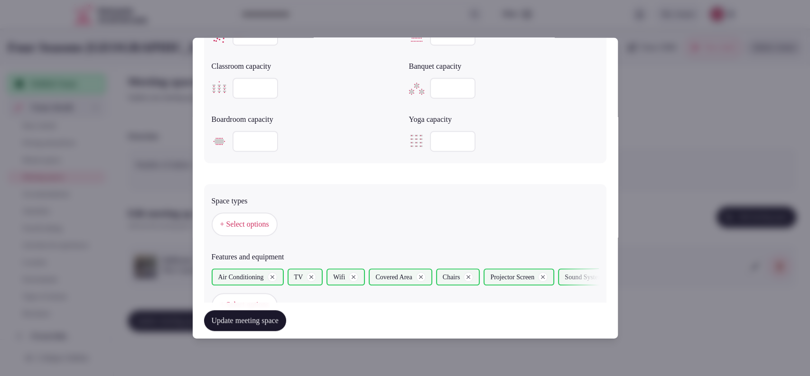
scroll to position [676, 0]
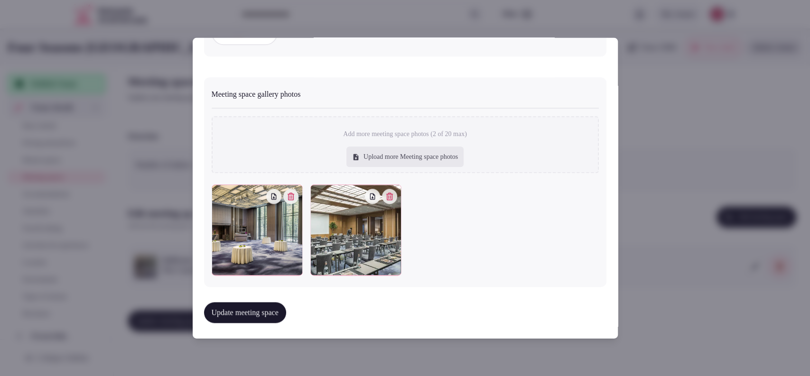
click at [272, 303] on button "Update meeting space" at bounding box center [245, 312] width 82 height 21
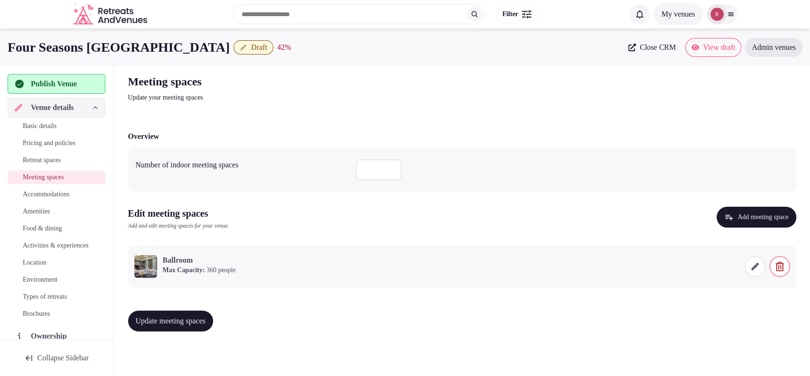
click at [43, 200] on div "Basic details Pricing and policies Retreat spaces Meeting spaces Accommodations…" at bounding box center [57, 220] width 98 height 205
click at [47, 190] on span "Accommodations" at bounding box center [46, 194] width 47 height 9
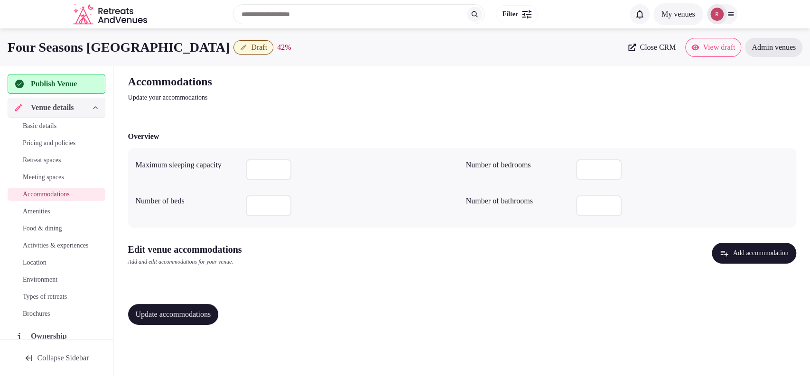
click at [729, 259] on button "Add accommodation" at bounding box center [754, 253] width 84 height 21
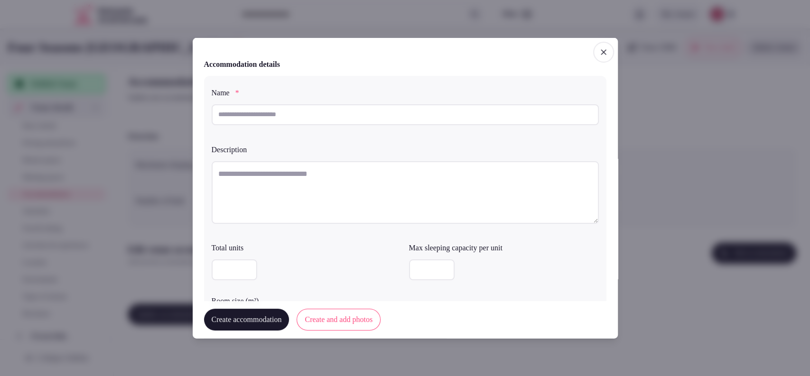
click at [269, 172] on textarea at bounding box center [405, 192] width 387 height 63
paste textarea "**********"
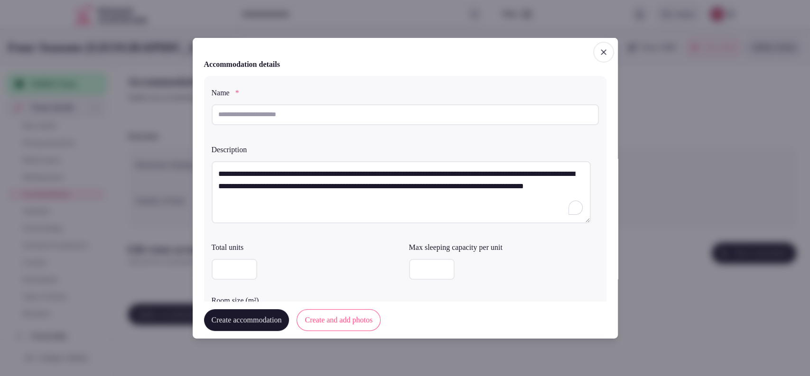
type textarea "**********"
click at [270, 120] on input "text" at bounding box center [405, 114] width 387 height 21
type input "**********"
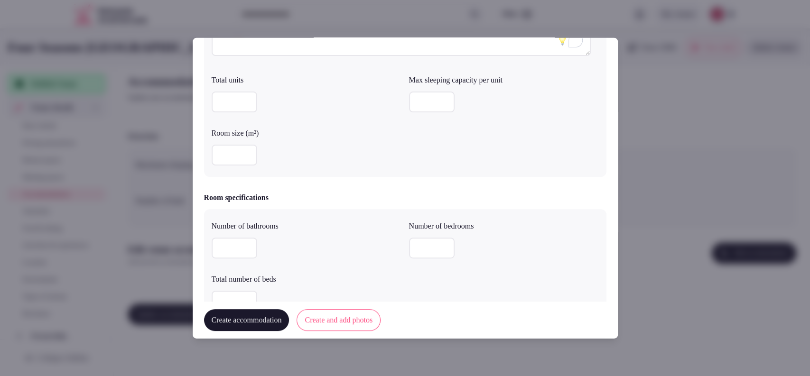
scroll to position [175, 0]
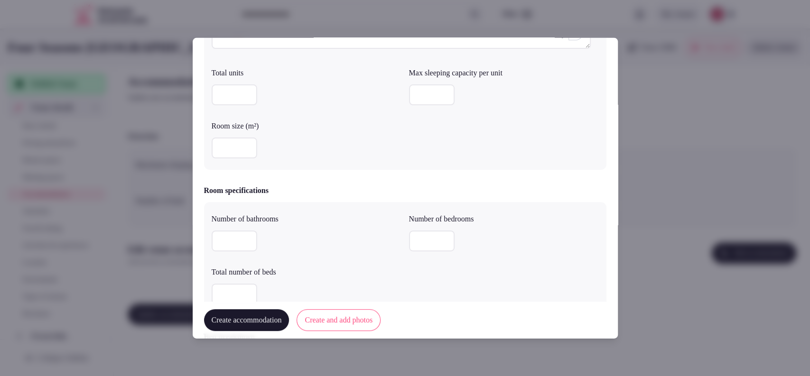
click at [223, 146] on input "number" at bounding box center [235, 148] width 46 height 21
type input "**"
click at [225, 237] on input "number" at bounding box center [235, 241] width 46 height 21
type input "*"
click at [418, 239] on input "number" at bounding box center [432, 241] width 46 height 21
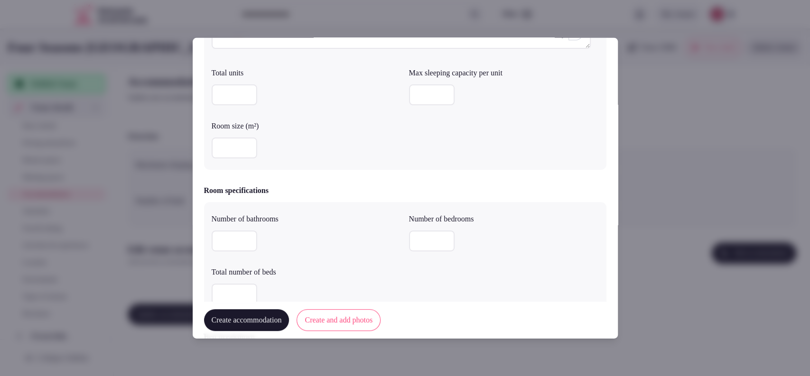
type input "*"
click at [216, 284] on input "number" at bounding box center [235, 294] width 46 height 21
type input "*"
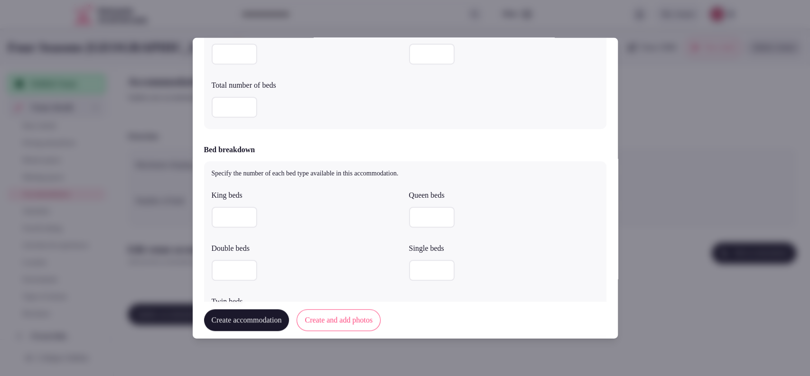
scroll to position [387, 0]
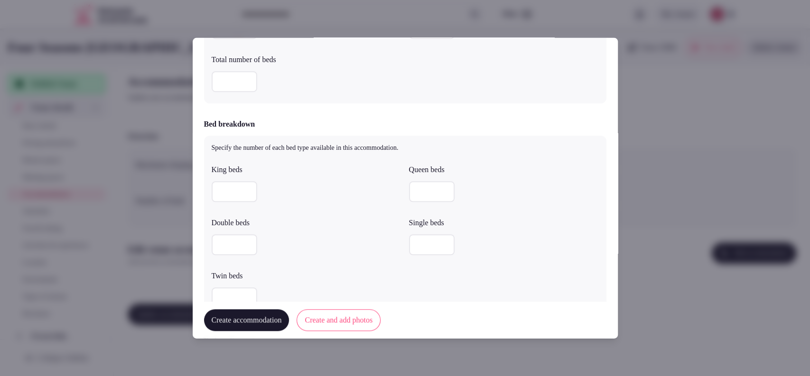
click at [218, 187] on input "number" at bounding box center [235, 191] width 46 height 21
type input "*"
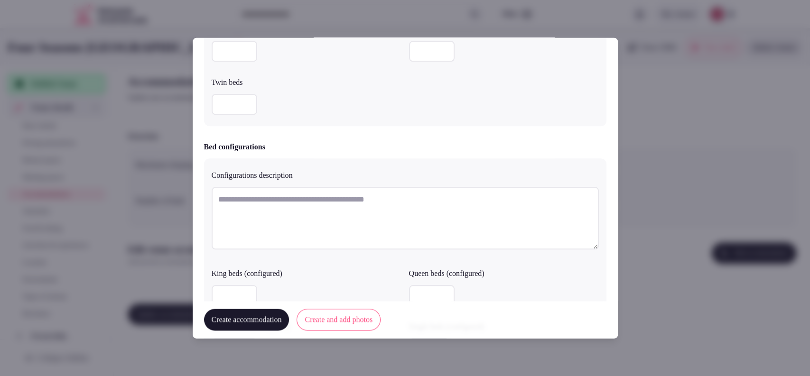
scroll to position [628, 0]
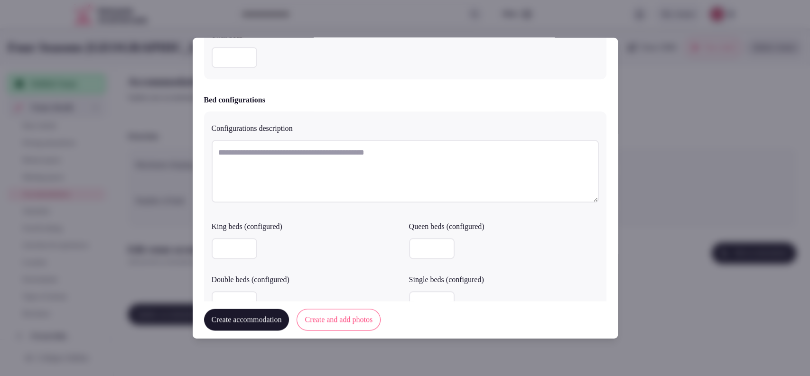
click at [421, 168] on textarea at bounding box center [405, 171] width 387 height 63
paste textarea "**********"
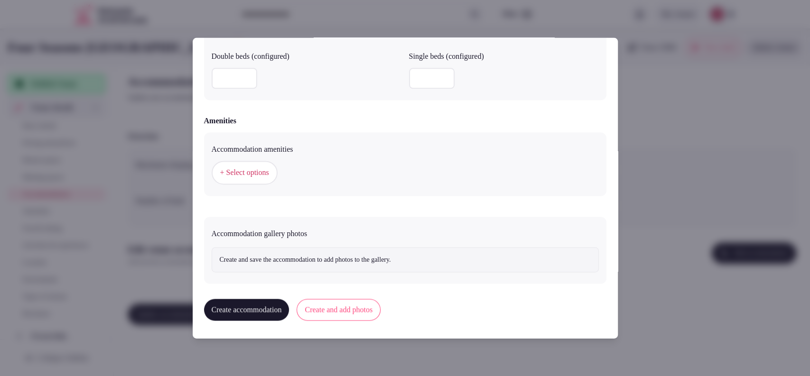
type textarea "**********"
click at [269, 168] on span "+ Select options" at bounding box center [244, 172] width 49 height 10
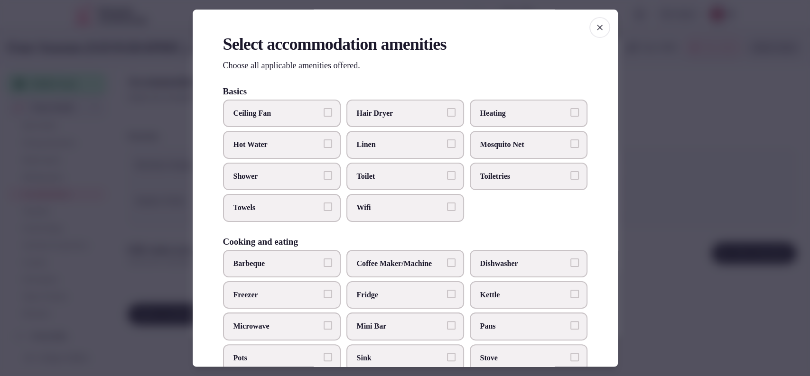
click at [362, 151] on label "Linen" at bounding box center [405, 145] width 118 height 28
click at [447, 148] on button "Linen" at bounding box center [451, 144] width 9 height 9
click at [481, 175] on span "Toiletries" at bounding box center [523, 176] width 87 height 10
click at [570, 175] on button "Toiletries" at bounding box center [574, 175] width 9 height 9
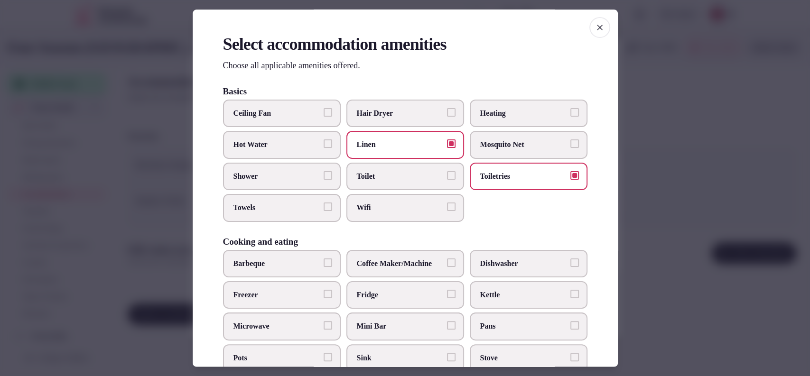
click at [428, 180] on span "Toilet" at bounding box center [400, 176] width 87 height 10
click at [447, 180] on button "Toilet" at bounding box center [451, 175] width 9 height 9
click at [411, 211] on span "Wifi" at bounding box center [400, 208] width 87 height 10
click at [447, 211] on button "Wifi" at bounding box center [451, 207] width 9 height 9
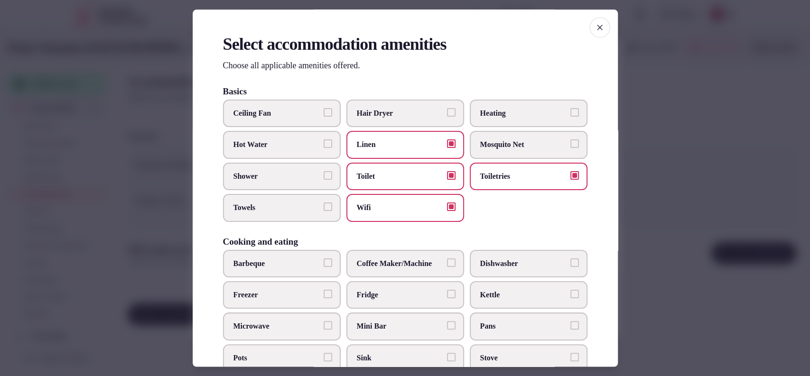
click at [286, 213] on label "Towels" at bounding box center [282, 209] width 118 height 28
click at [324, 212] on button "Towels" at bounding box center [328, 207] width 9 height 9
click at [299, 179] on span "Shower" at bounding box center [276, 176] width 87 height 10
click at [324, 179] on button "Shower" at bounding box center [328, 175] width 9 height 9
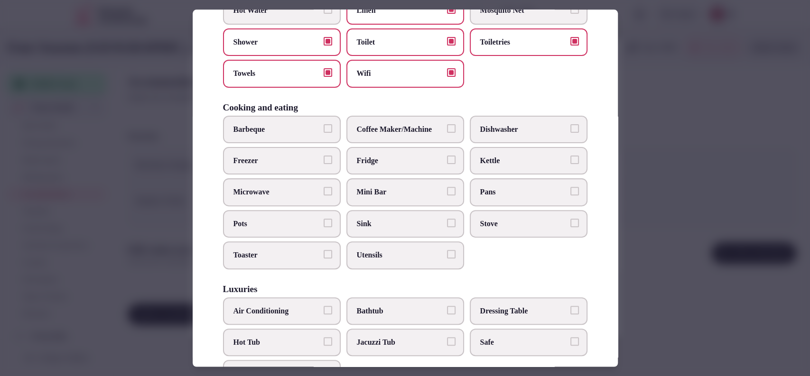
scroll to position [137, 0]
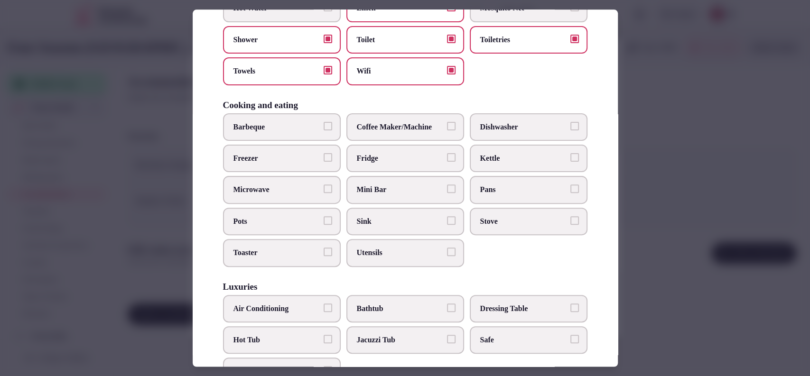
click at [423, 179] on label "Mini Bar" at bounding box center [405, 190] width 118 height 28
click at [447, 185] on button "Mini Bar" at bounding box center [451, 189] width 9 height 9
click at [429, 156] on span "Fridge" at bounding box center [400, 158] width 87 height 10
click at [447, 156] on button "Fridge" at bounding box center [451, 157] width 9 height 9
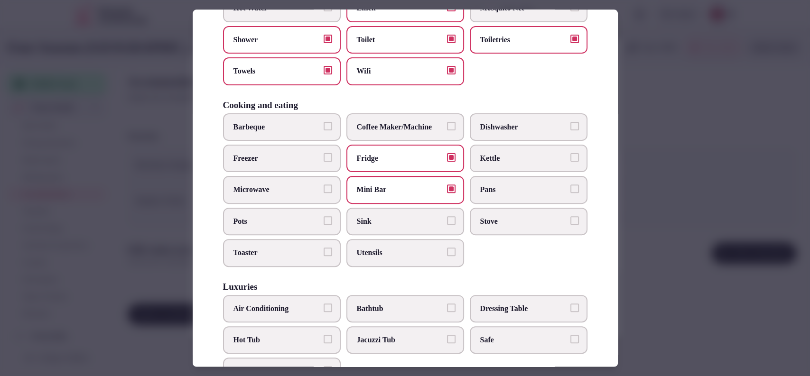
click at [440, 121] on label "Coffee Maker/Machine" at bounding box center [405, 127] width 118 height 28
click at [447, 122] on button "Coffee Maker/Machine" at bounding box center [451, 126] width 9 height 9
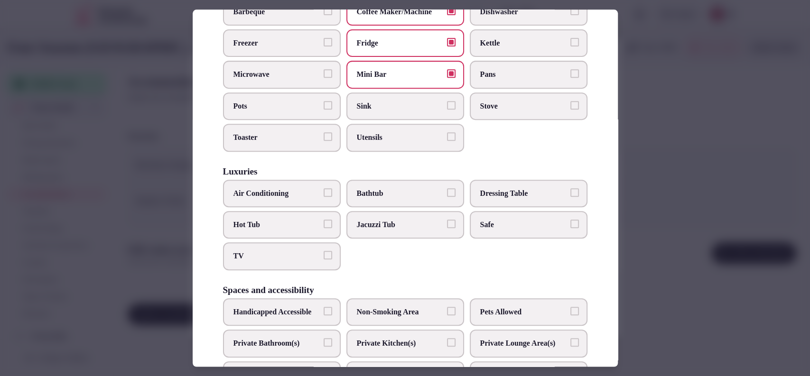
scroll to position [253, 0]
click at [301, 190] on span "Air Conditioning" at bounding box center [276, 192] width 87 height 10
click at [324, 190] on button "Air Conditioning" at bounding box center [328, 191] width 9 height 9
click at [402, 193] on span "Bathtub" at bounding box center [400, 192] width 87 height 10
click at [447, 193] on button "Bathtub" at bounding box center [451, 191] width 9 height 9
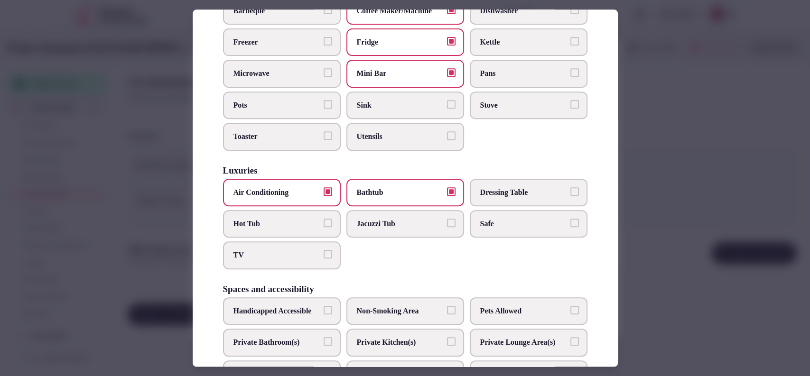
click at [487, 219] on span "Safe" at bounding box center [523, 224] width 87 height 10
click at [570, 219] on button "Safe" at bounding box center [574, 223] width 9 height 9
click at [324, 252] on button "TV" at bounding box center [328, 254] width 9 height 9
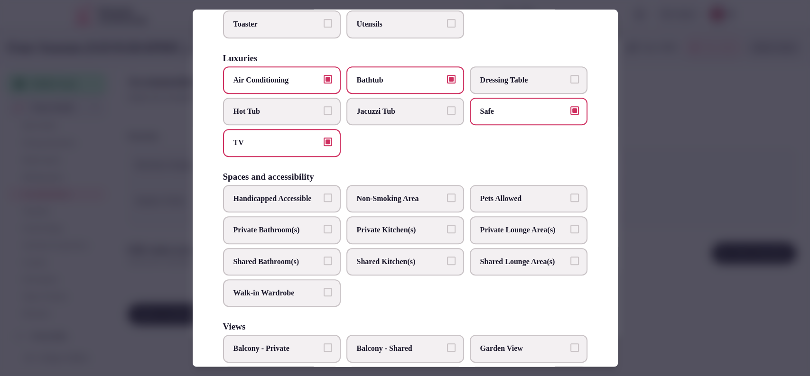
scroll to position [369, 0]
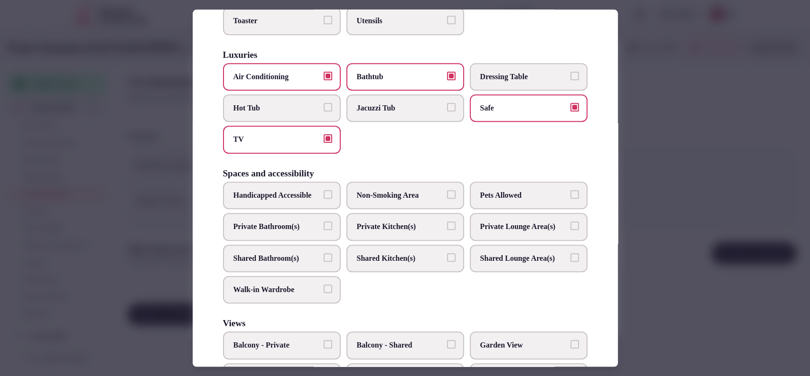
click at [284, 241] on label "Private Bathroom(s)" at bounding box center [282, 227] width 118 height 28
click at [324, 230] on button "Private Bathroom(s)" at bounding box center [328, 226] width 9 height 9
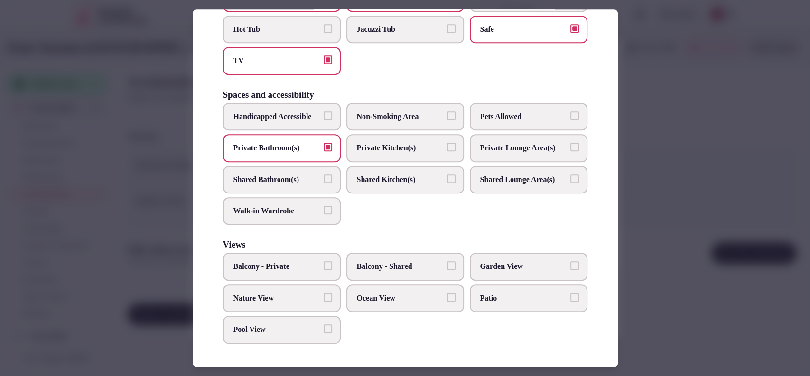
scroll to position [475, 0]
click at [653, 167] on div at bounding box center [405, 188] width 810 height 376
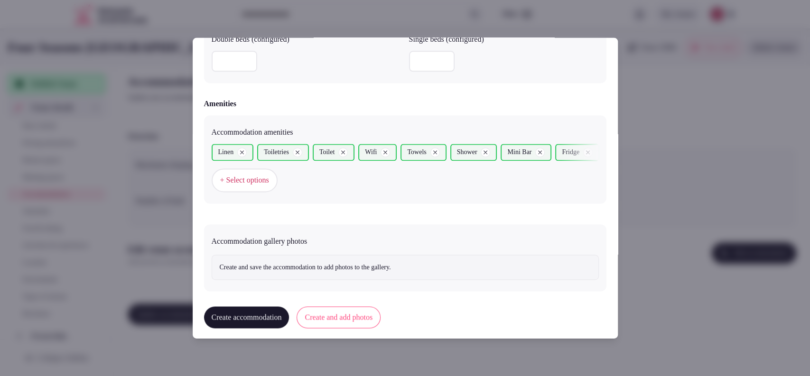
scroll to position [875, 0]
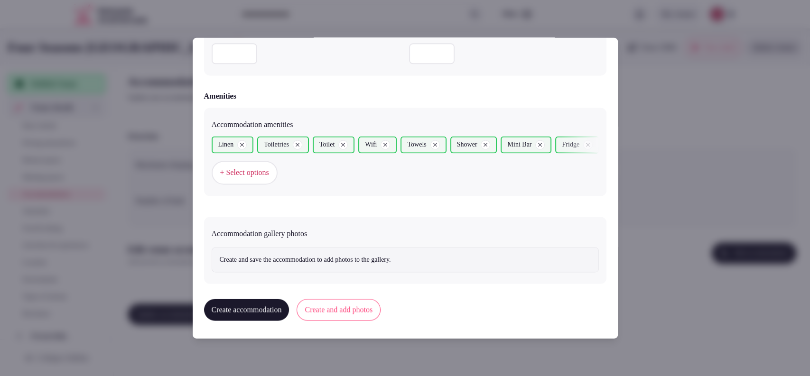
click at [365, 303] on button "Create and add photos" at bounding box center [338, 310] width 84 height 22
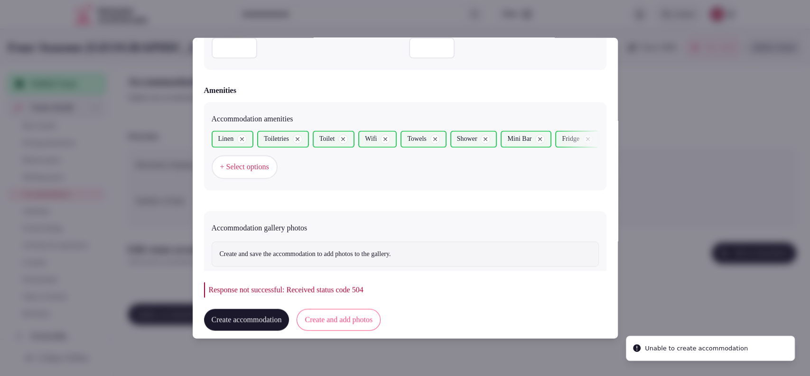
scroll to position [906, 0]
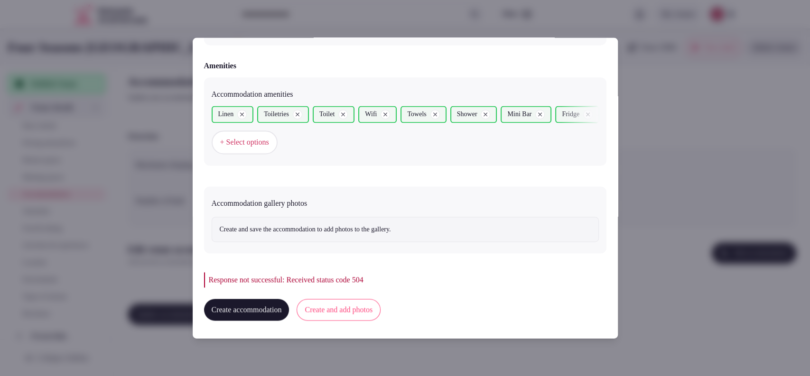
click at [373, 308] on button "Create and add photos" at bounding box center [338, 310] width 84 height 22
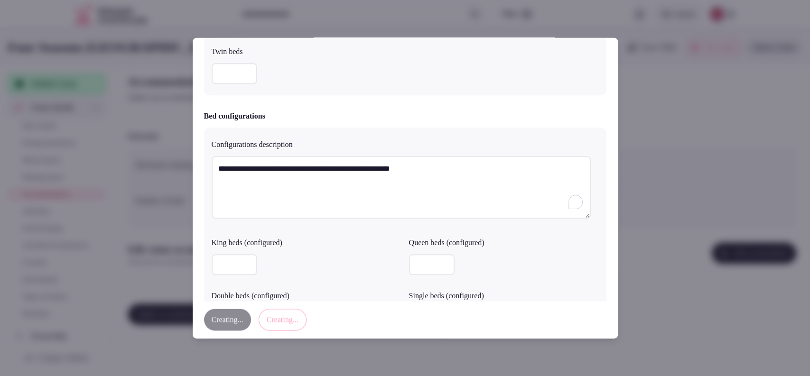
scroll to position [85, 0]
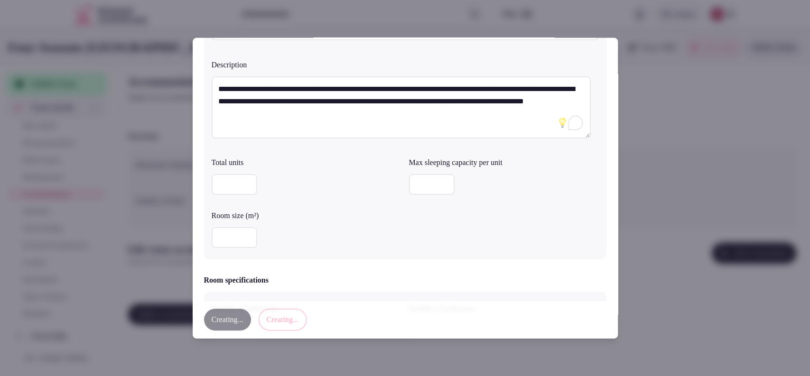
click at [417, 130] on textarea "**********" at bounding box center [401, 107] width 379 height 63
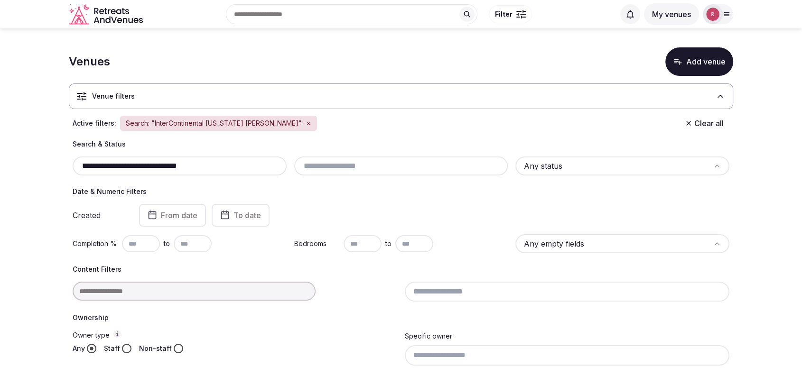
click at [306, 125] on icon "button" at bounding box center [309, 123] width 6 height 6
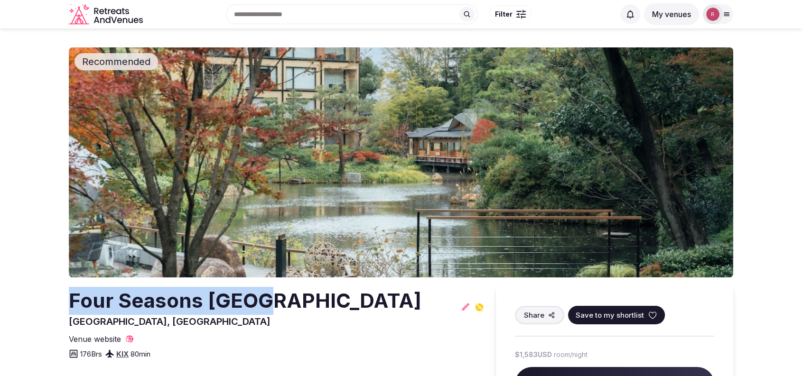
click at [60, 302] on section "Recommended [GEOGRAPHIC_DATA], [GEOGRAPHIC_DATA] Share Save to my shortlist Ven…" at bounding box center [401, 274] width 802 height 493
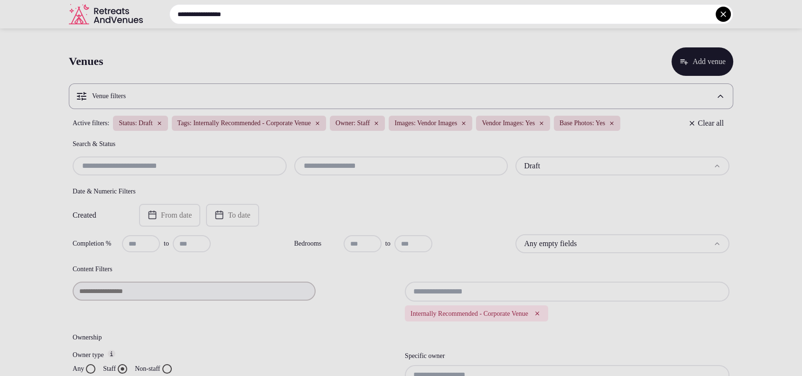
type input "**********"
click at [721, 11] on icon at bounding box center [722, 13] width 9 height 9
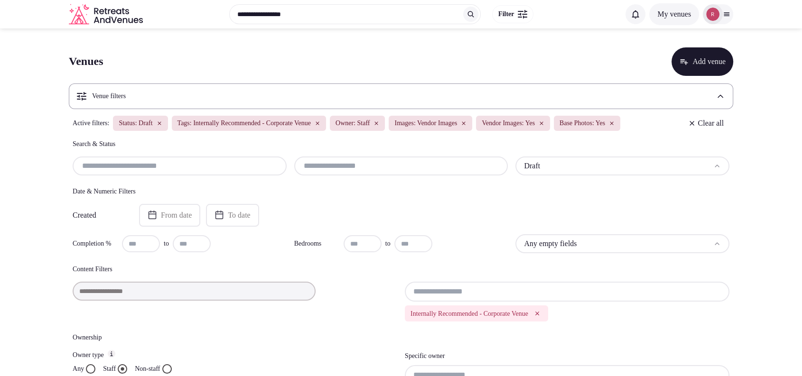
scroll to position [329, 0]
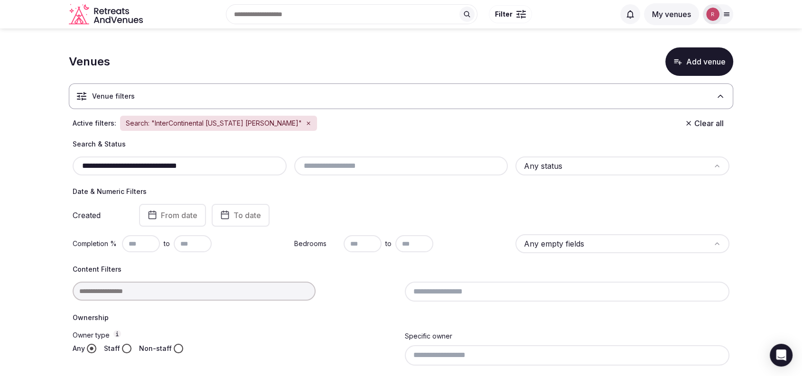
click at [306, 122] on icon "button" at bounding box center [309, 123] width 6 height 6
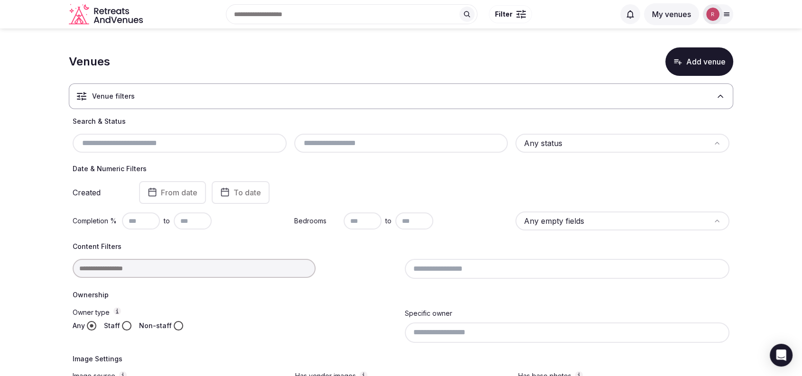
click at [234, 102] on div "Venue filters" at bounding box center [401, 96] width 664 height 26
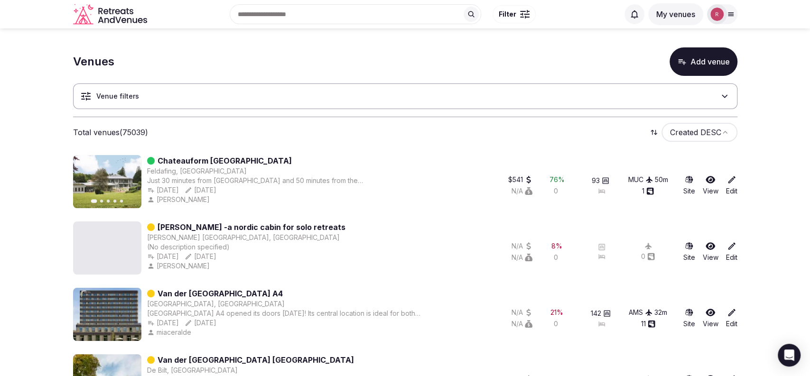
click at [234, 96] on div "Venue filters" at bounding box center [405, 96] width 664 height 26
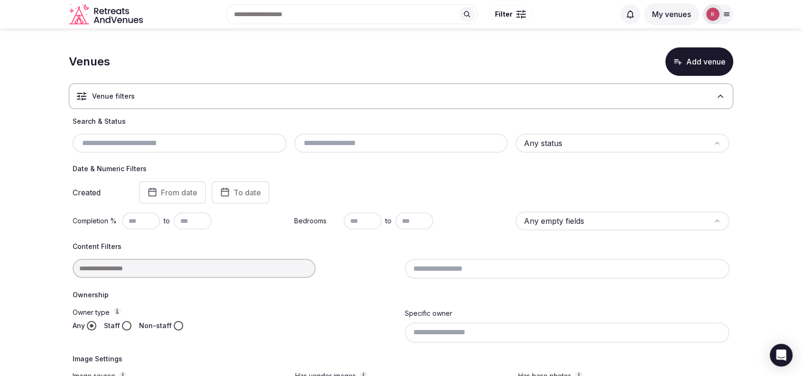
click at [236, 91] on div "Venue filters" at bounding box center [401, 96] width 664 height 26
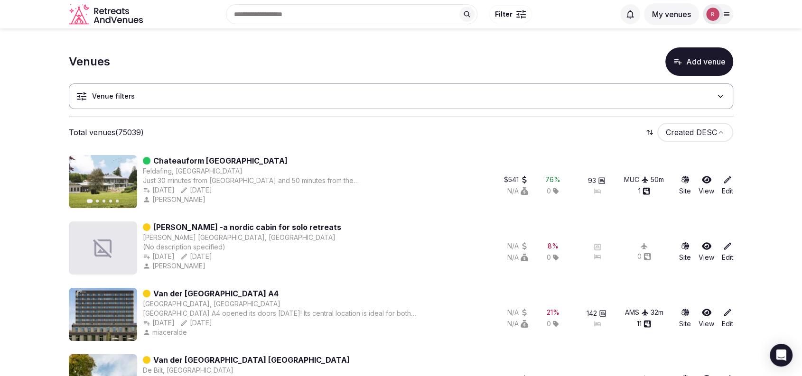
click at [236, 91] on div "Venue filters" at bounding box center [401, 96] width 664 height 26
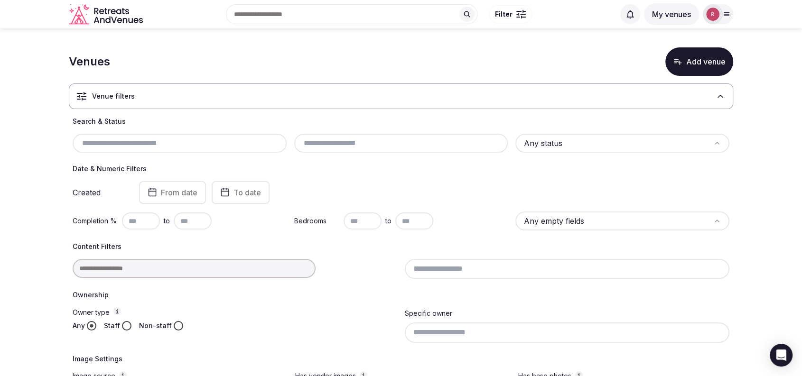
click at [176, 144] on input "text" at bounding box center [179, 143] width 206 height 11
paste input "**********"
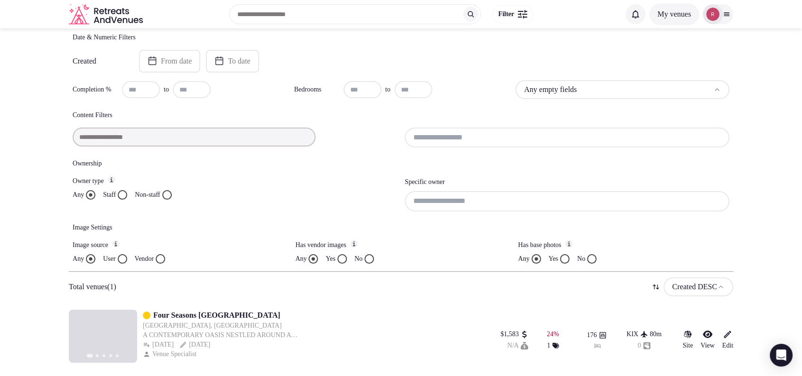
scroll to position [155, 0]
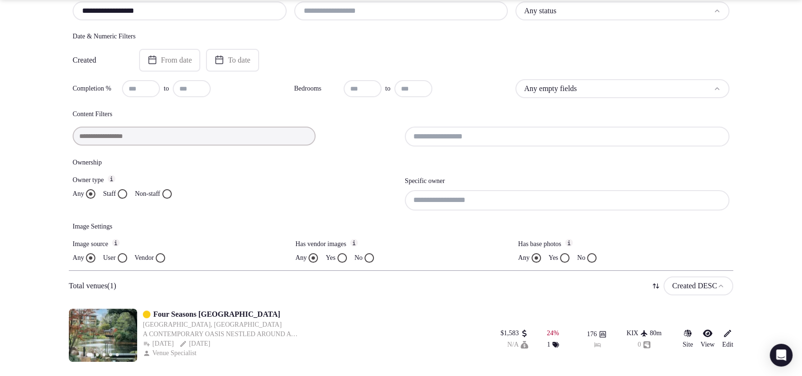
type input "**********"
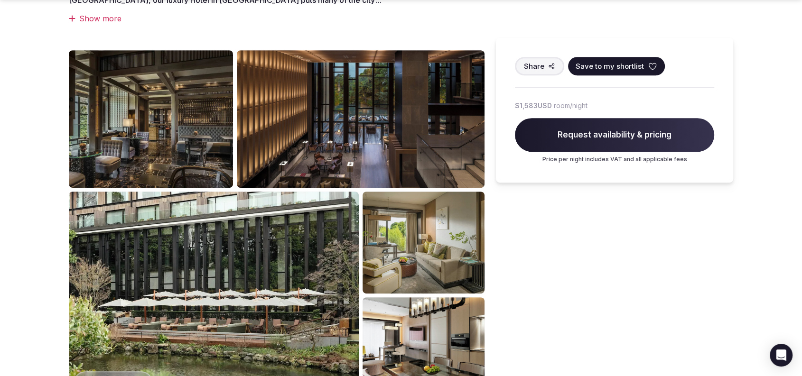
scroll to position [443, 0]
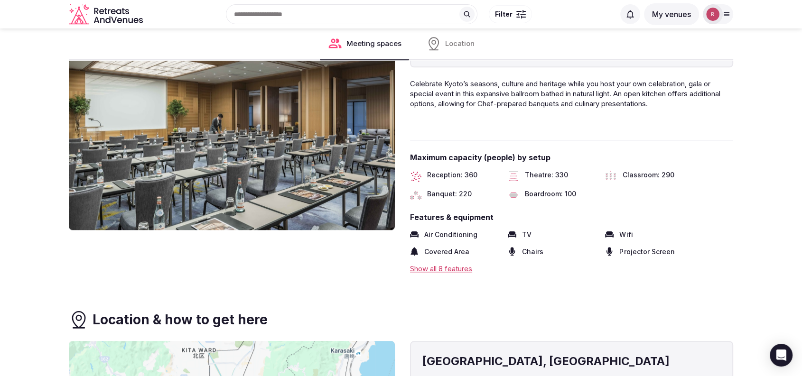
scroll to position [988, 0]
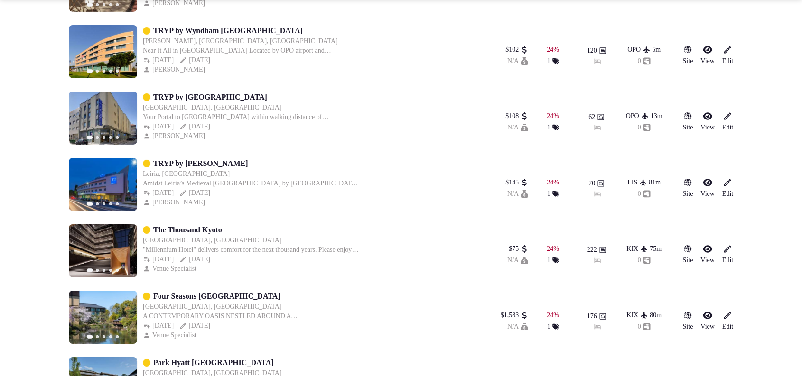
scroll to position [3216, 0]
